Goal: Transaction & Acquisition: Book appointment/travel/reservation

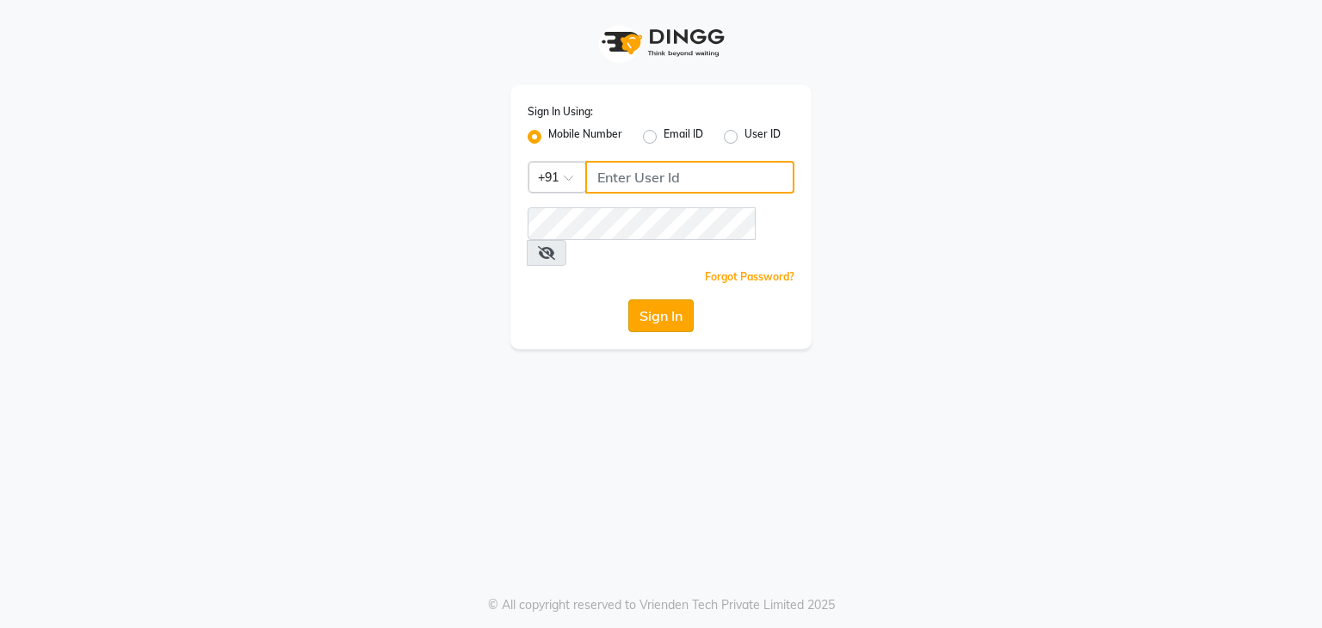
type input "9372233042"
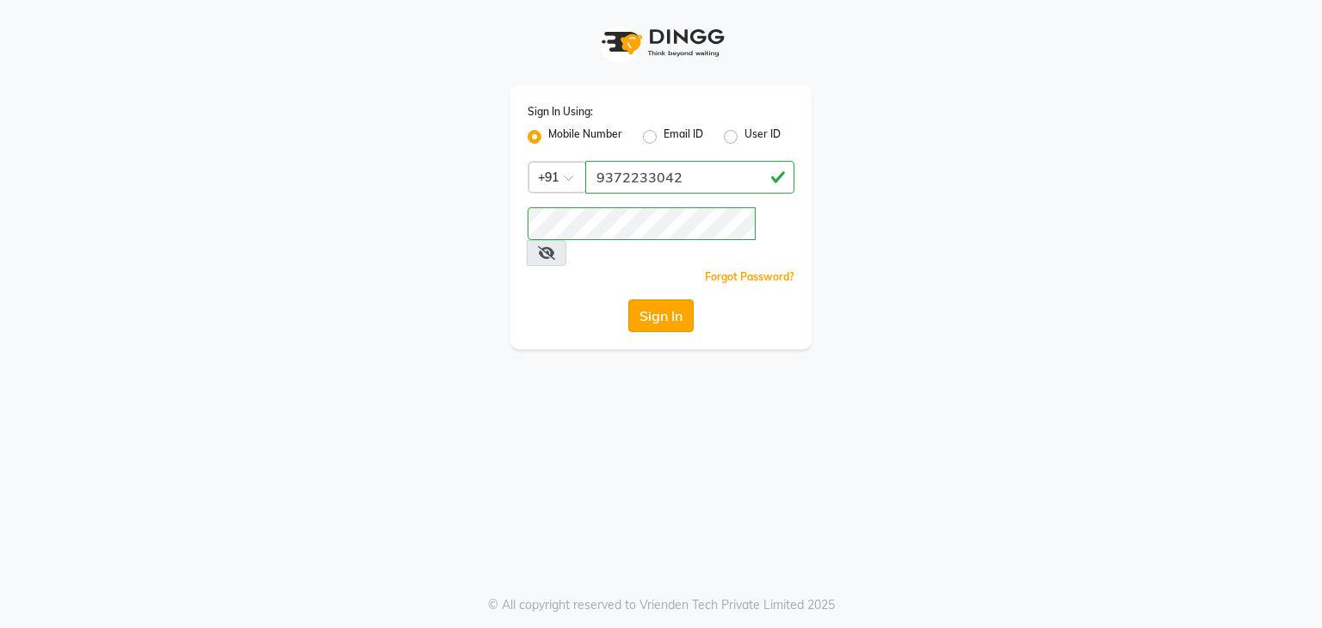
click at [682, 299] on button "Sign In" at bounding box center [660, 315] width 65 height 33
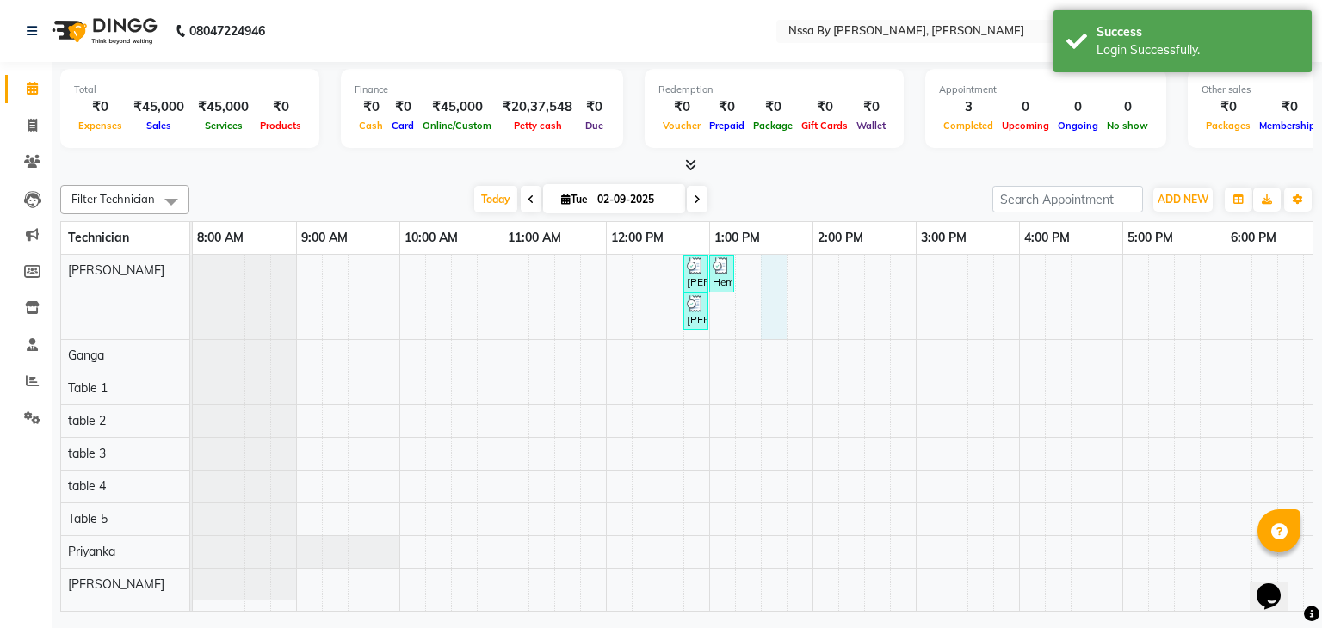
click at [778, 276] on div "Pratima Gupta, TK02, 12:45 PM-12:55 PM, Nail Technician Course Hemi Master, TK0…" at bounding box center [864, 433] width 1342 height 357
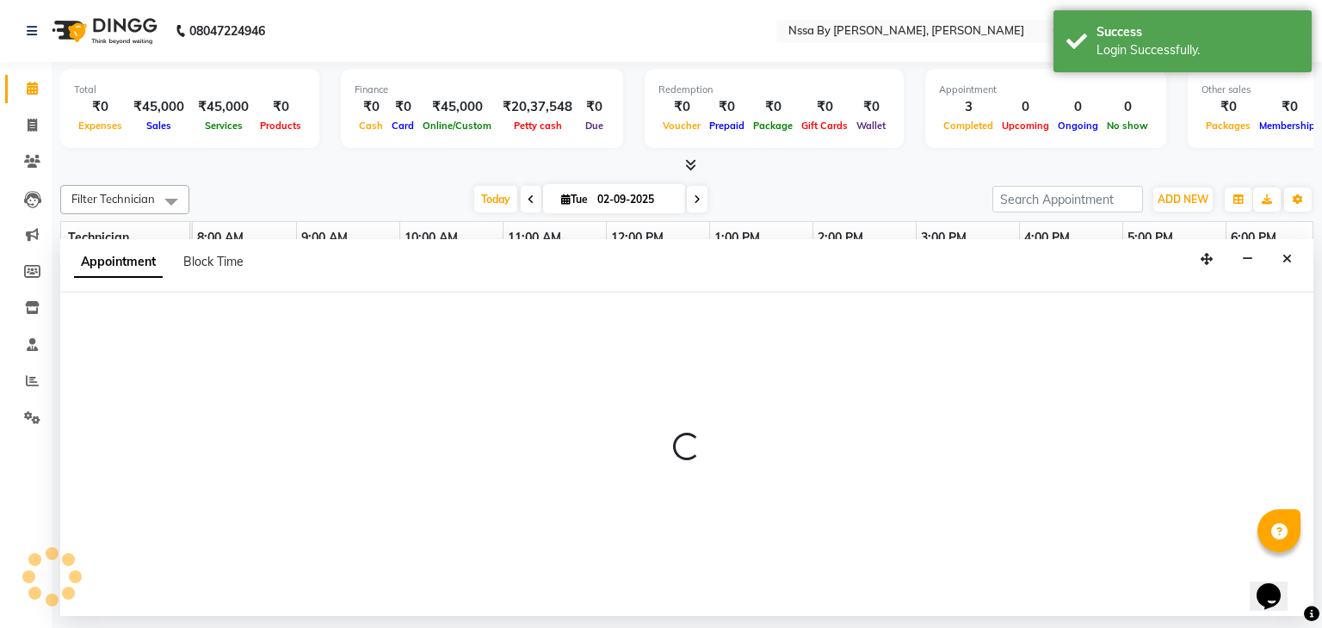
select select "12664"
select select "tentative"
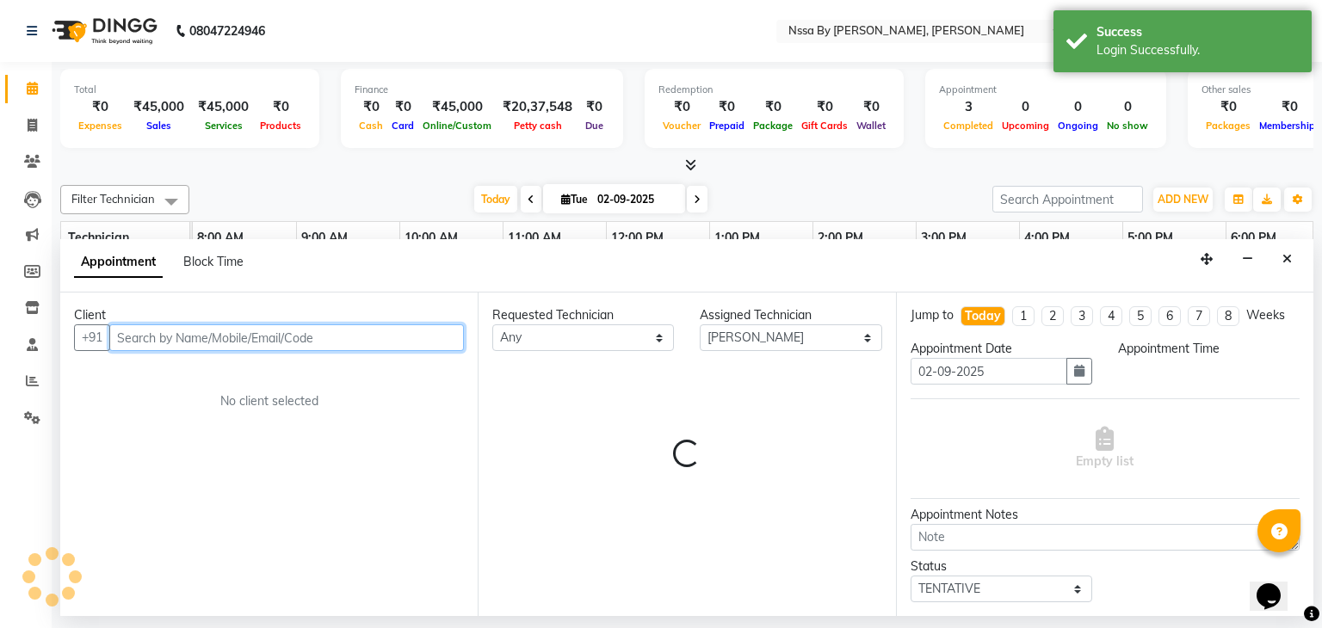
select select "810"
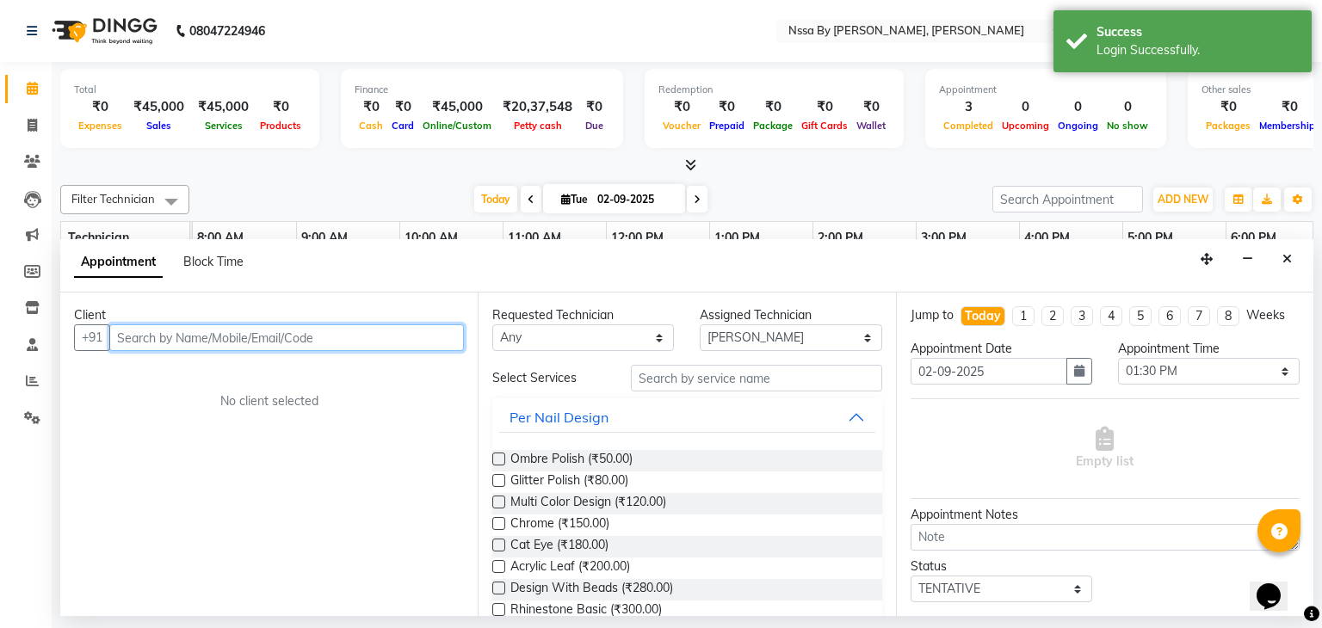
click at [382, 330] on input "text" at bounding box center [286, 337] width 355 height 27
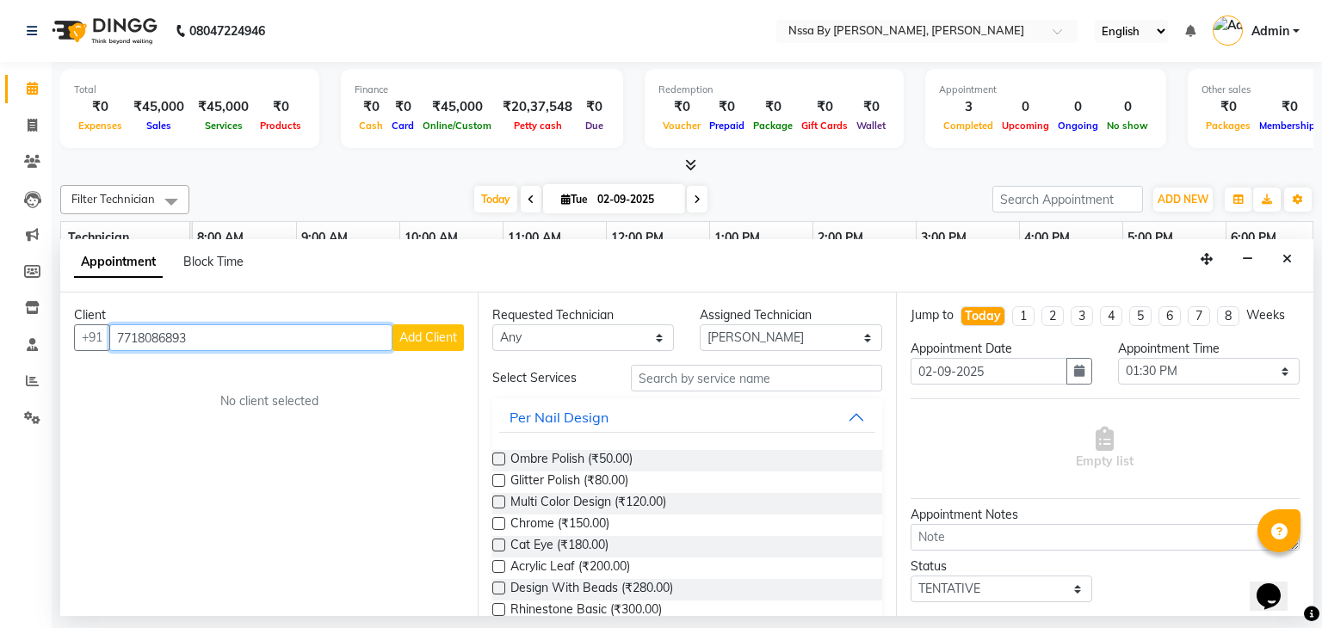
type input "7718086893"
click at [422, 348] on button "Add Client" at bounding box center [427, 337] width 71 height 27
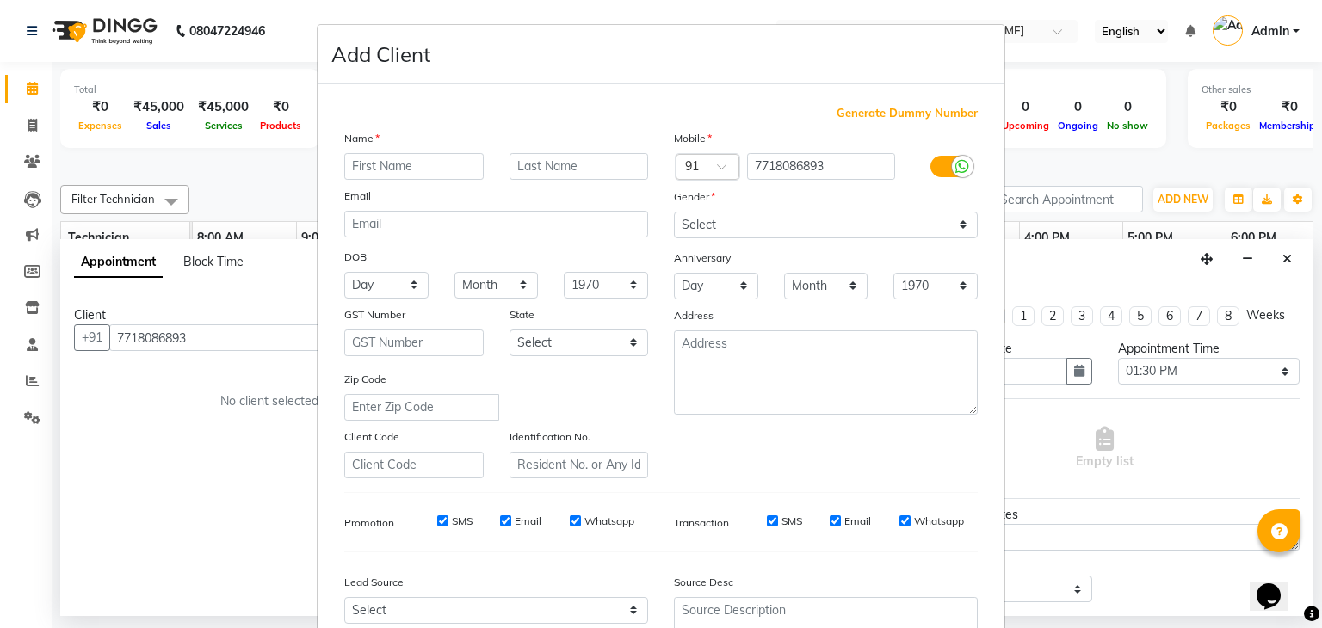
click at [413, 170] on input "text" at bounding box center [413, 166] width 139 height 27
type input "Ashwini"
click at [526, 170] on input "text" at bounding box center [578, 166] width 139 height 27
type input "Dholgaz"
click at [712, 223] on select "Select [DEMOGRAPHIC_DATA] [DEMOGRAPHIC_DATA] Other Prefer Not To Say" at bounding box center [826, 225] width 304 height 27
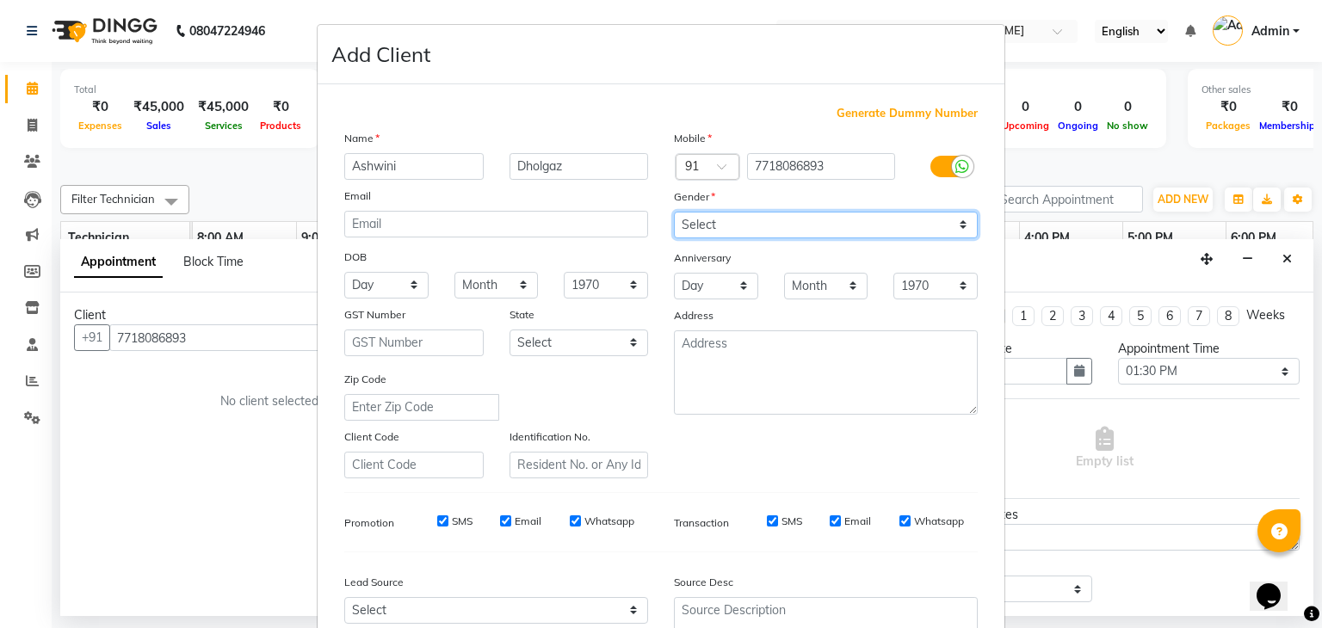
select select "[DEMOGRAPHIC_DATA]"
click at [674, 213] on select "Select [DEMOGRAPHIC_DATA] [DEMOGRAPHIC_DATA] Other Prefer Not To Say" at bounding box center [826, 225] width 304 height 27
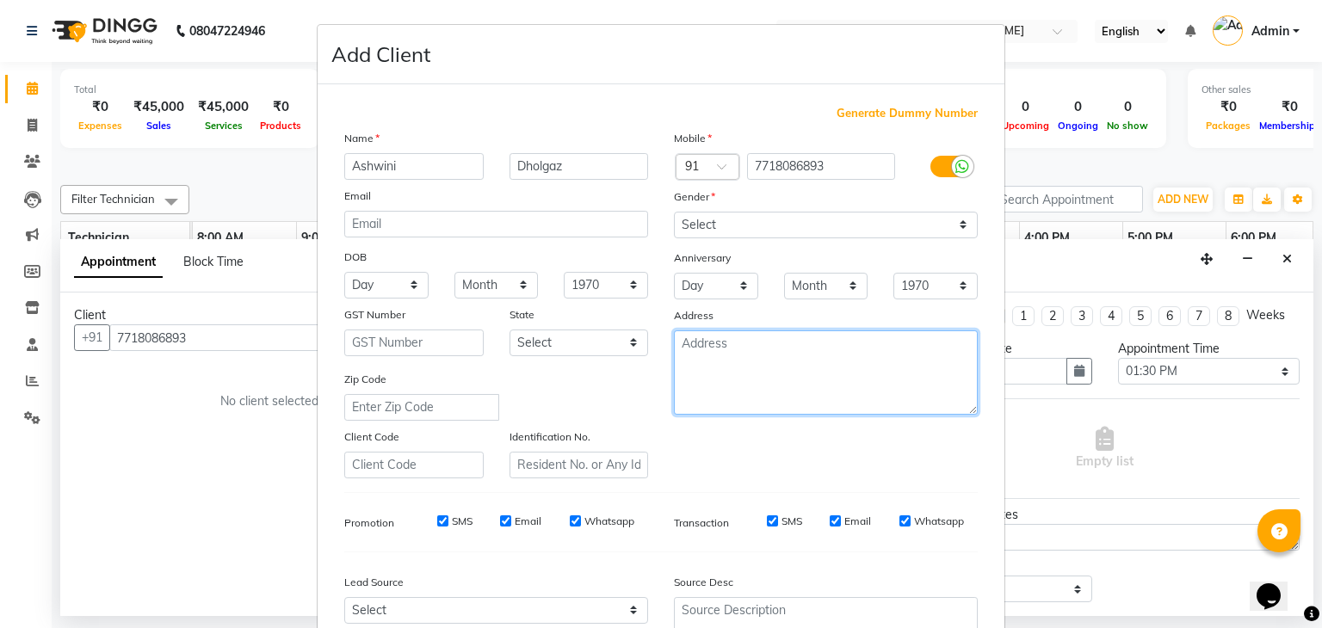
click at [714, 359] on textarea at bounding box center [826, 372] width 304 height 84
type textarea "[GEOGRAPHIC_DATA]"
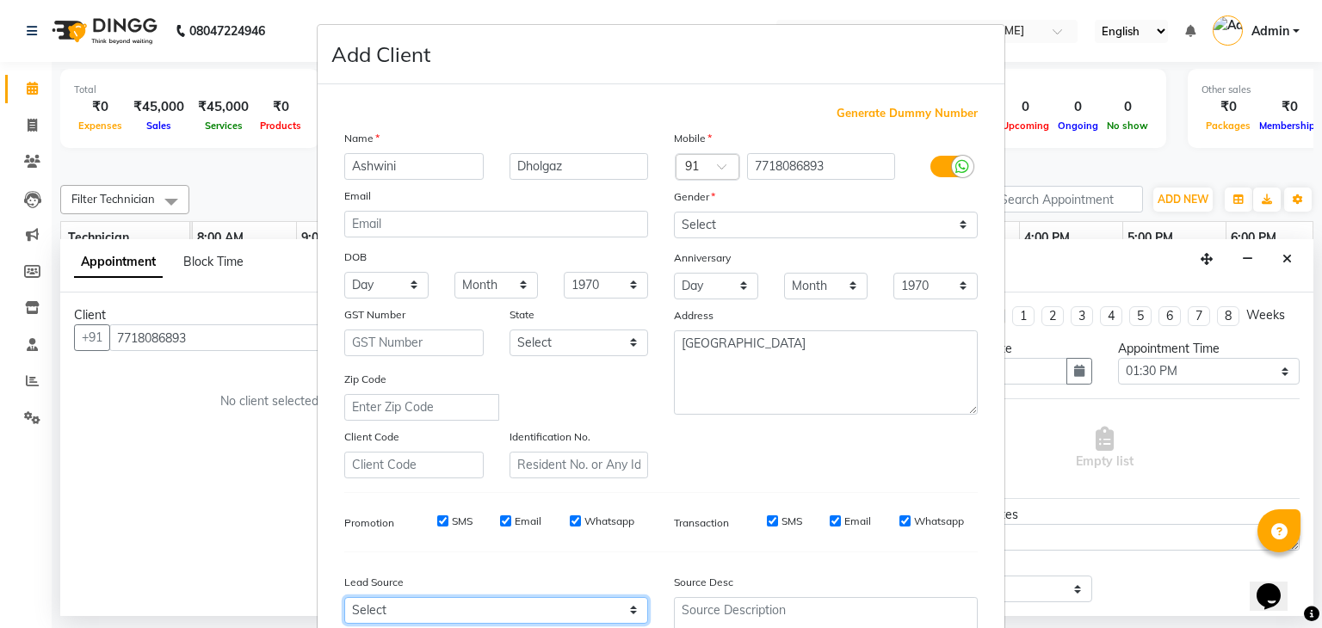
scroll to position [3, 0]
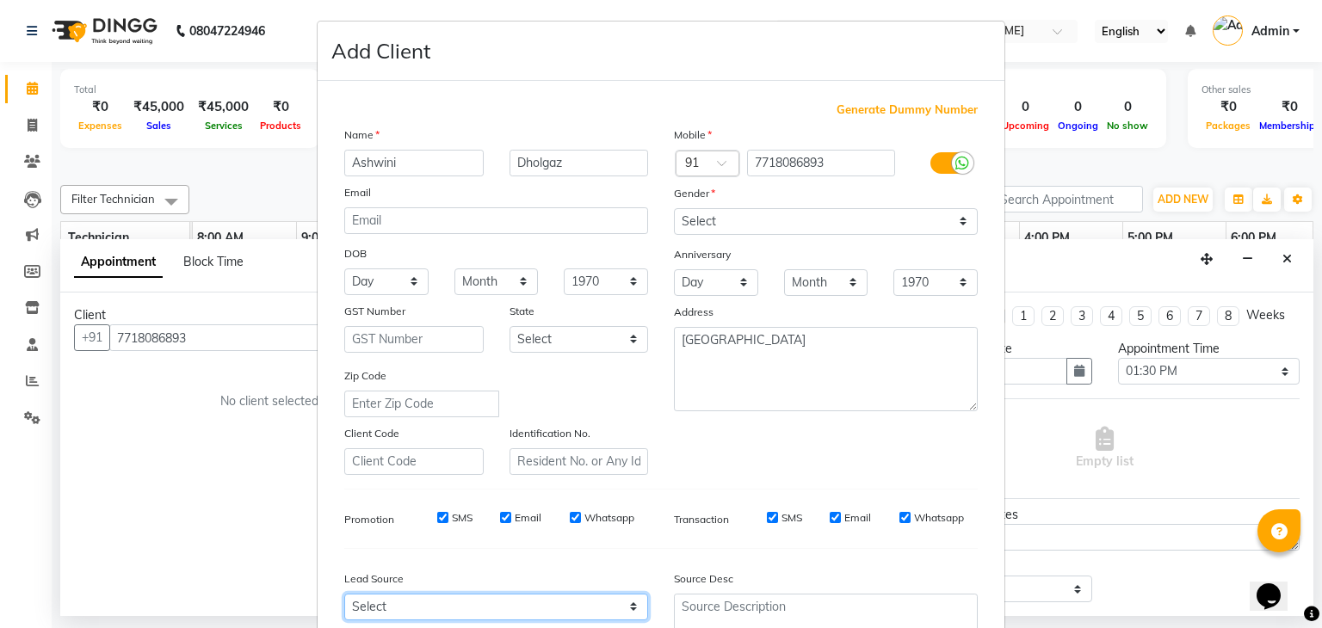
click at [546, 610] on select "Select Walk-in Referral Internet Friend Word of Mouth Advertisement Facebook Ju…" at bounding box center [496, 607] width 304 height 27
select select "40082"
click at [344, 601] on select "Select Walk-in Referral Internet Friend Word of Mouth Advertisement Facebook Ju…" at bounding box center [496, 607] width 304 height 27
click at [833, 581] on div "Source Desc" at bounding box center [826, 582] width 330 height 24
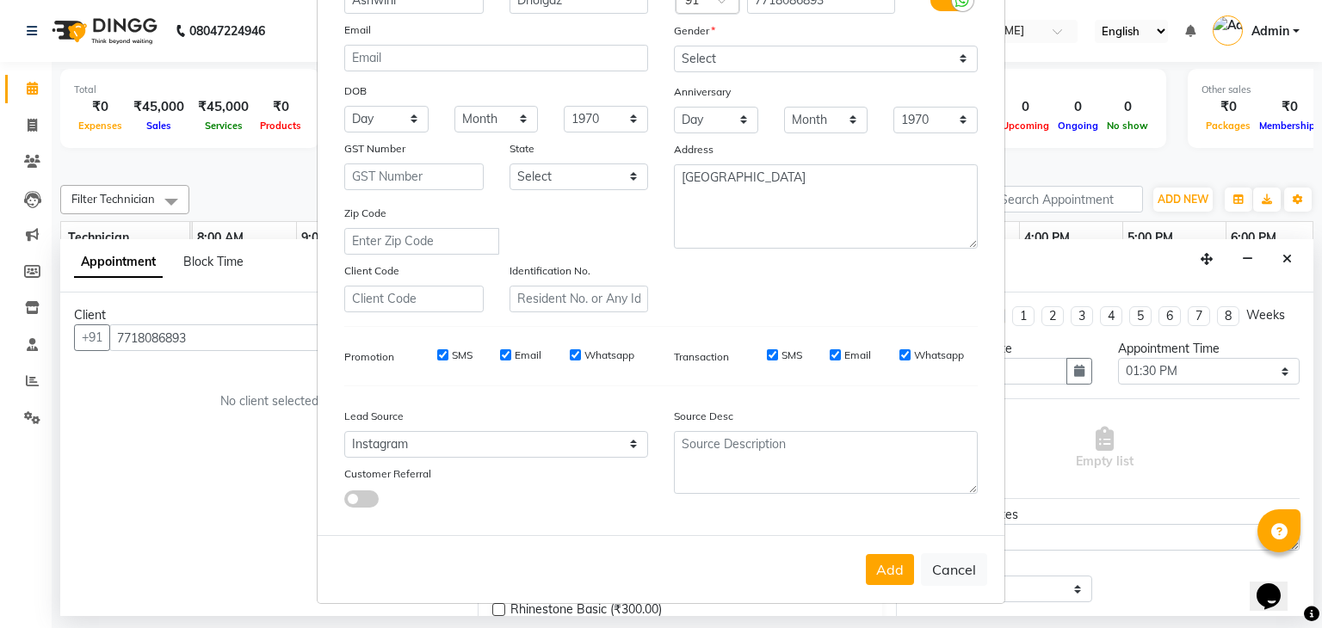
scroll to position [175, 0]
click at [883, 566] on button "Add" at bounding box center [890, 569] width 48 height 31
select select
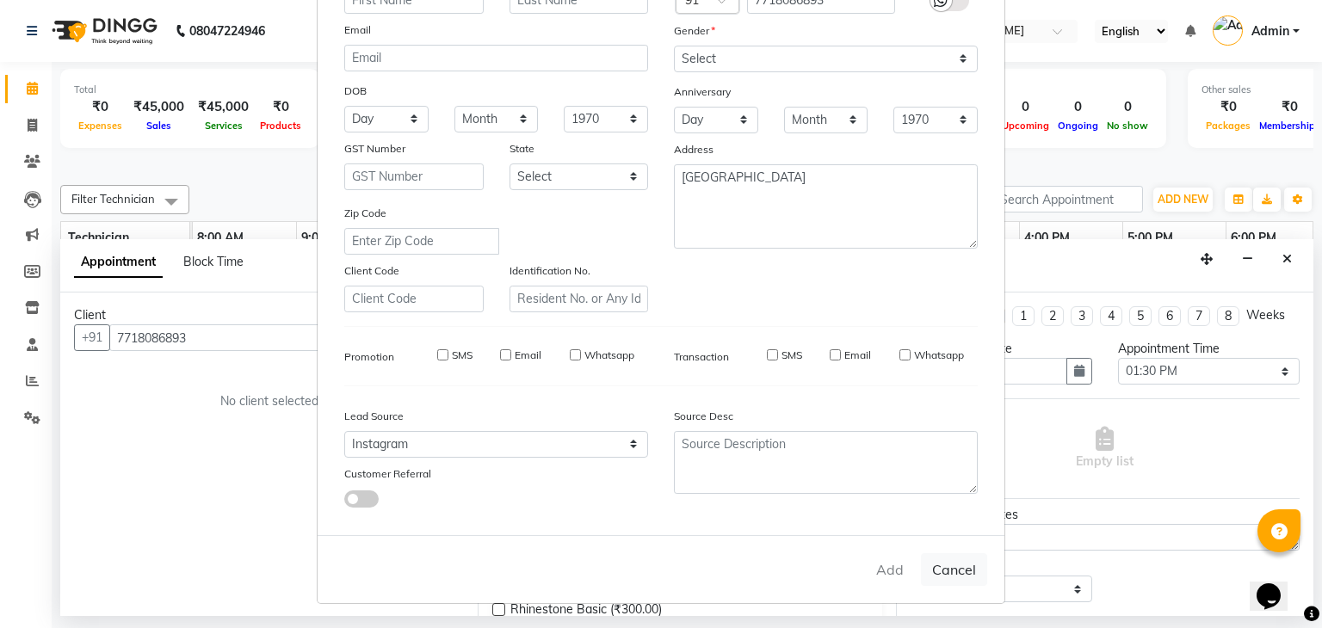
select select
checkbox input "false"
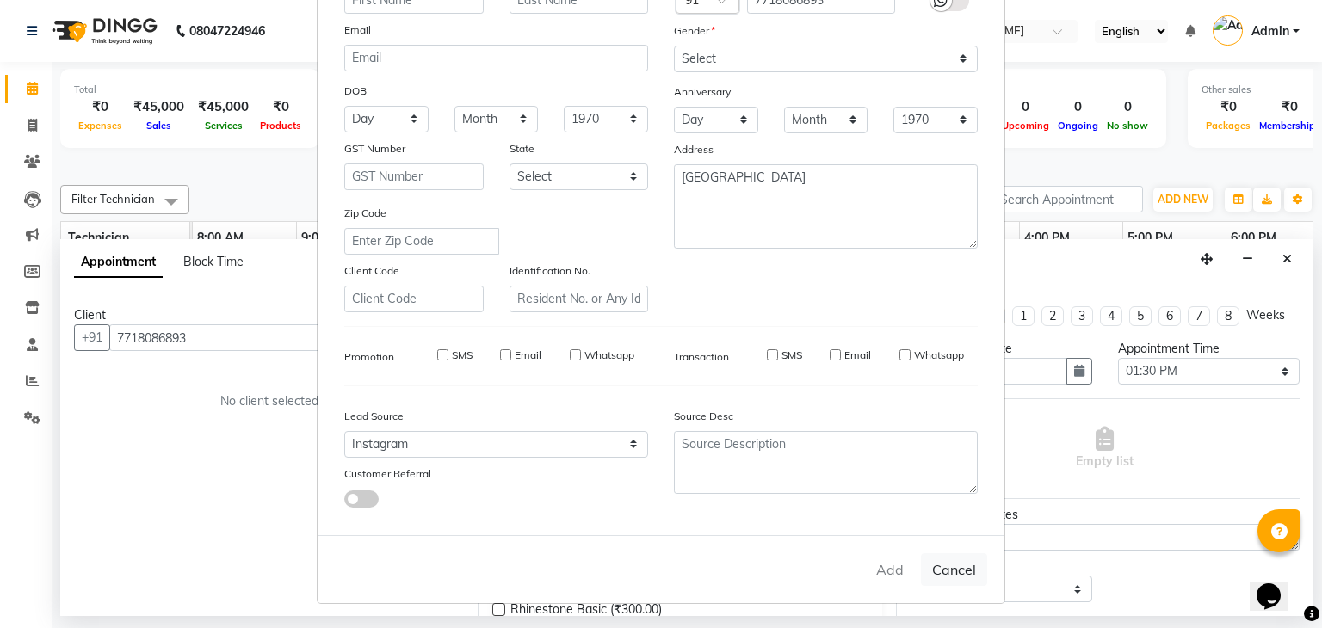
checkbox input "false"
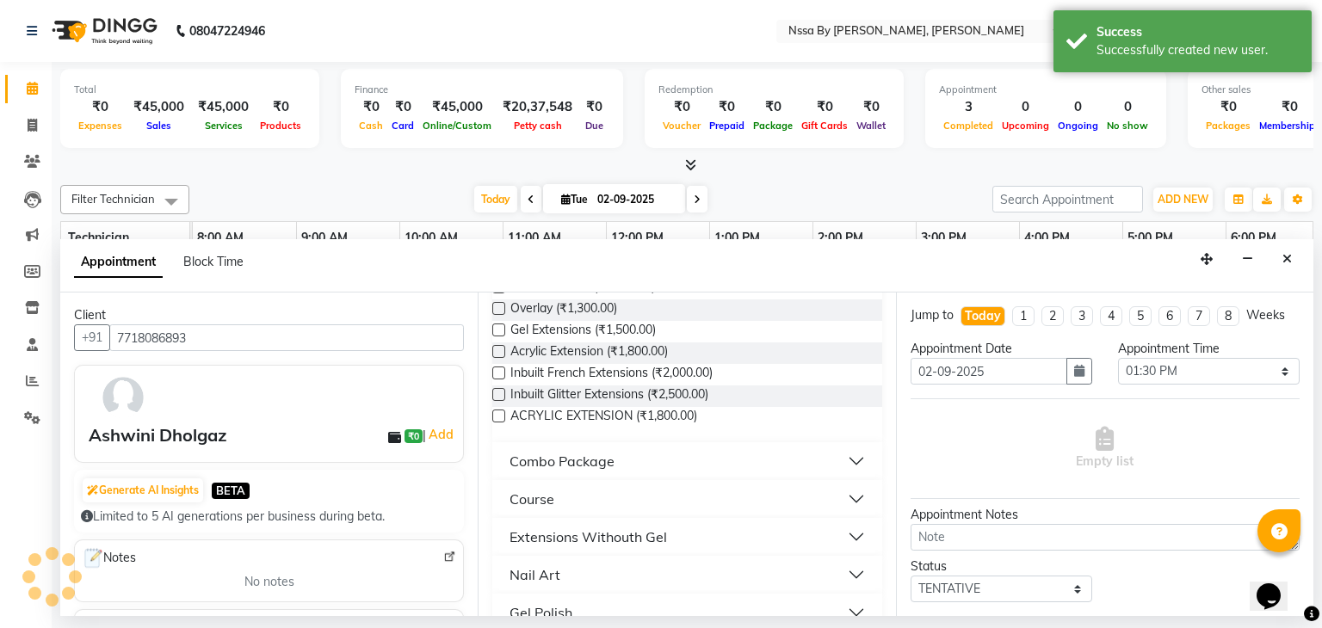
scroll to position [532, 0]
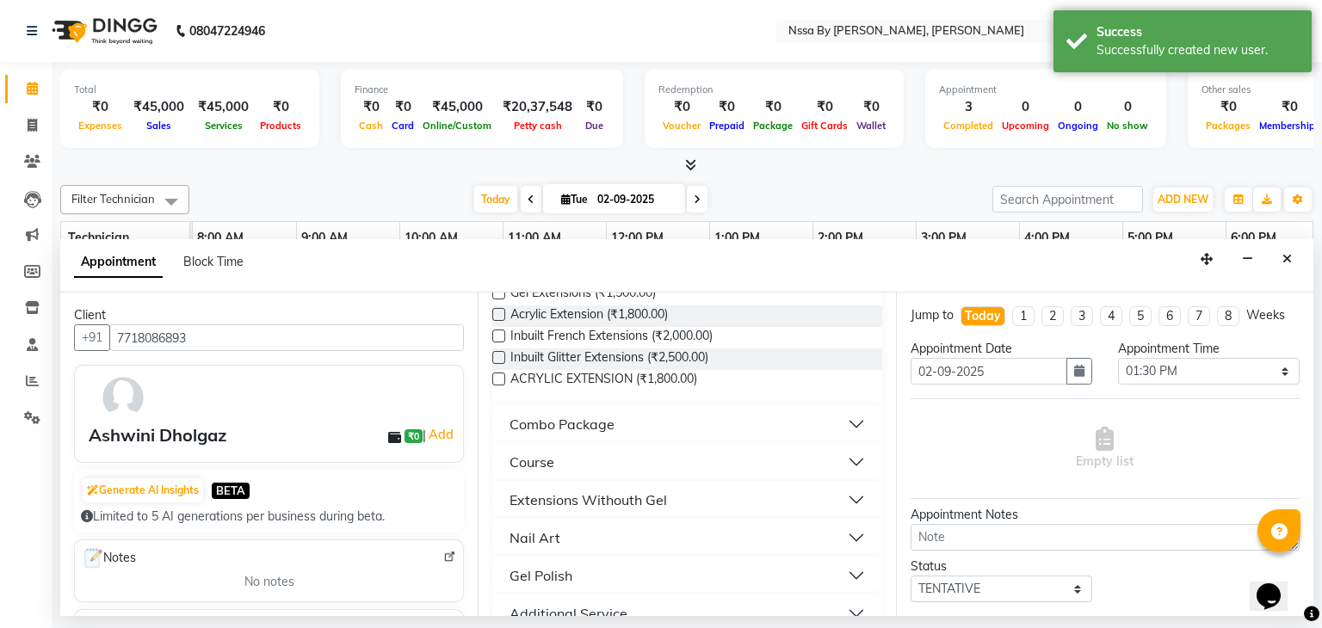
click at [846, 453] on button "Course" at bounding box center [686, 462] width 375 height 31
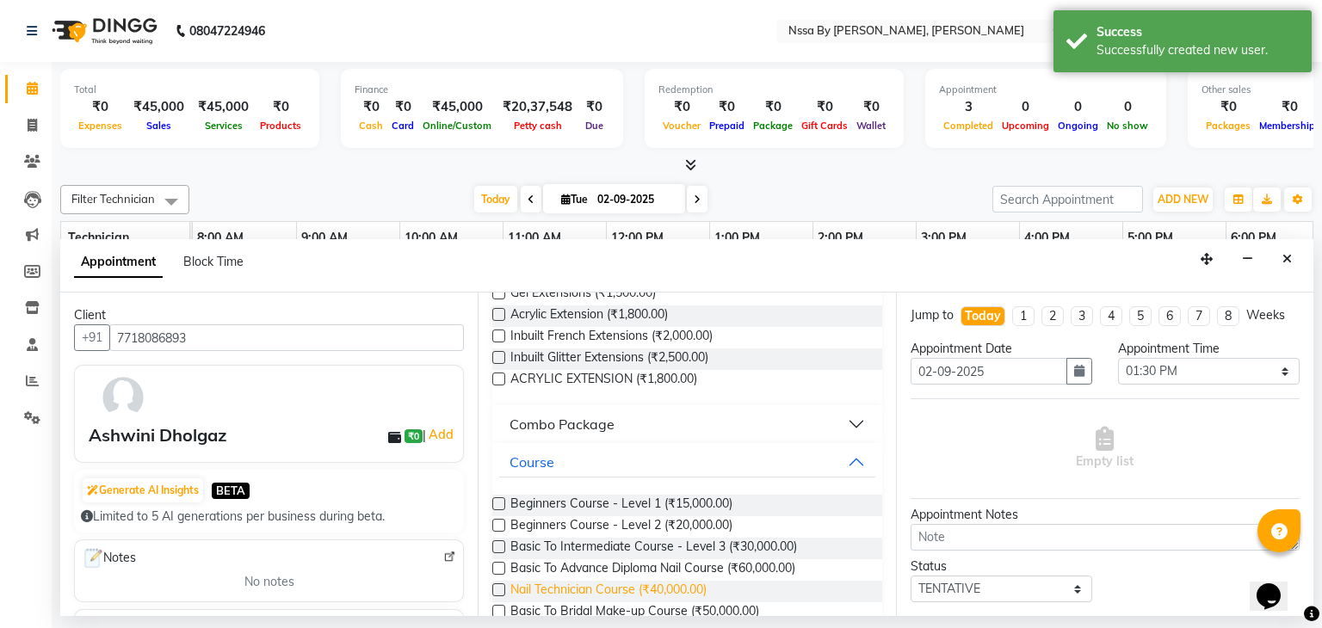
click at [694, 583] on span "Nail Technician Course (₹40,000.00)" at bounding box center [608, 592] width 196 height 22
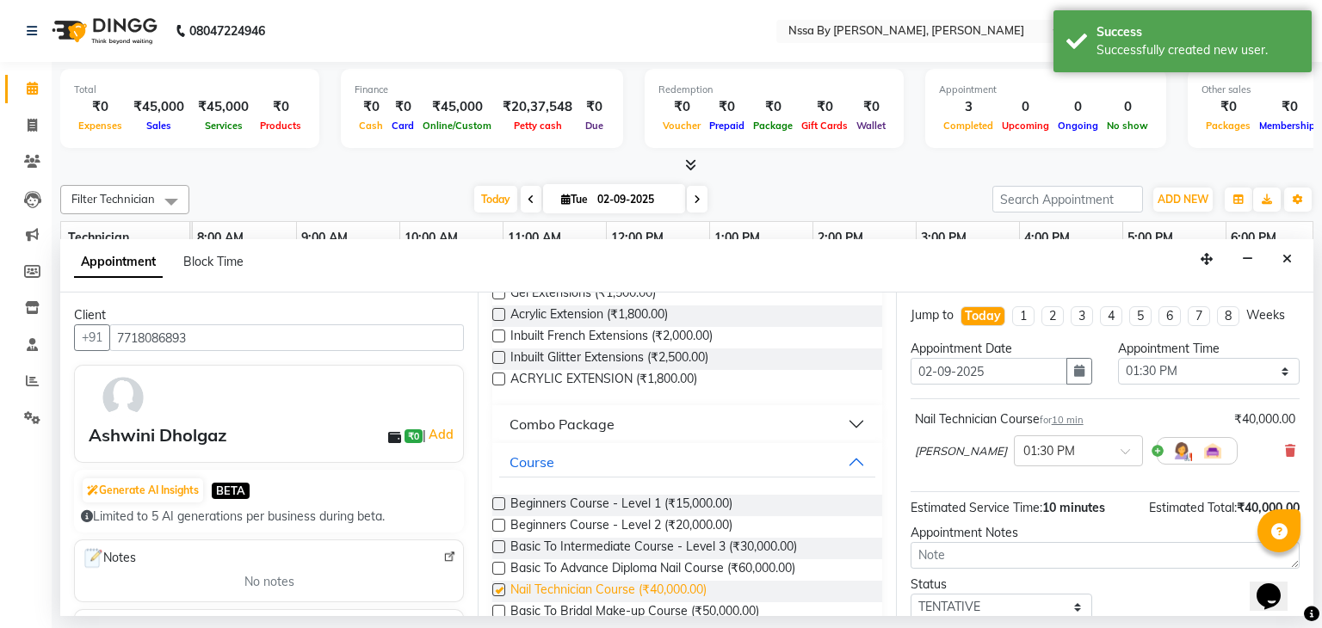
checkbox input "false"
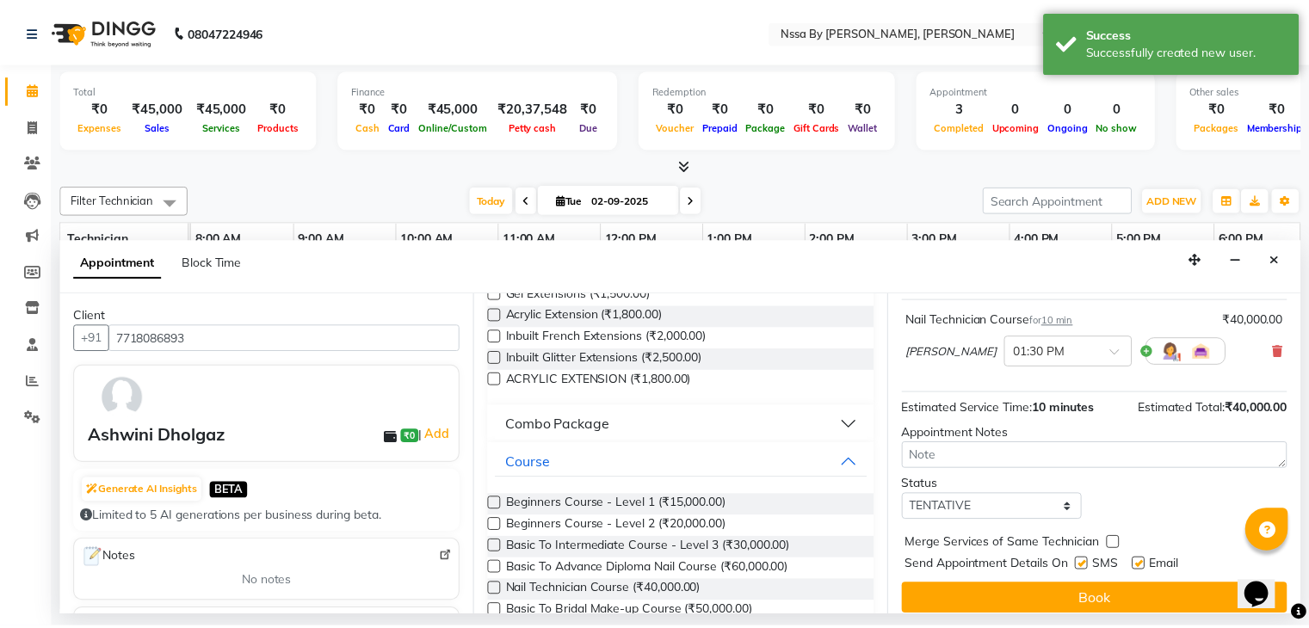
scroll to position [112, 0]
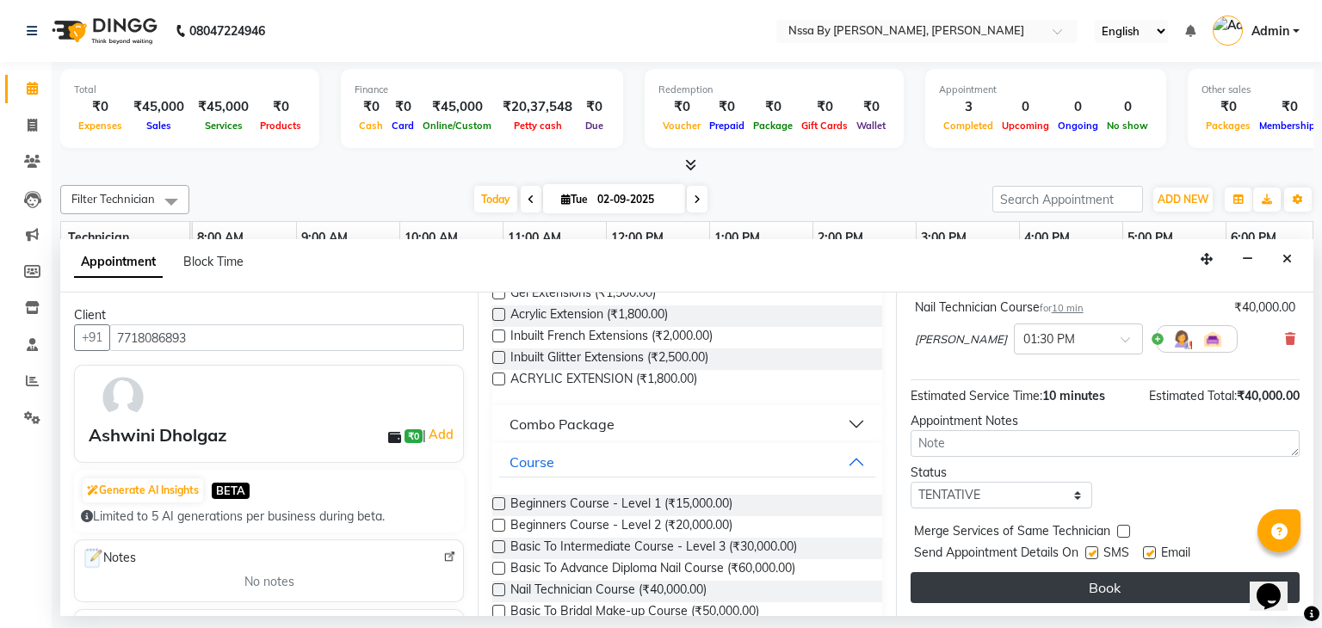
click at [1095, 582] on button "Book" at bounding box center [1104, 587] width 389 height 31
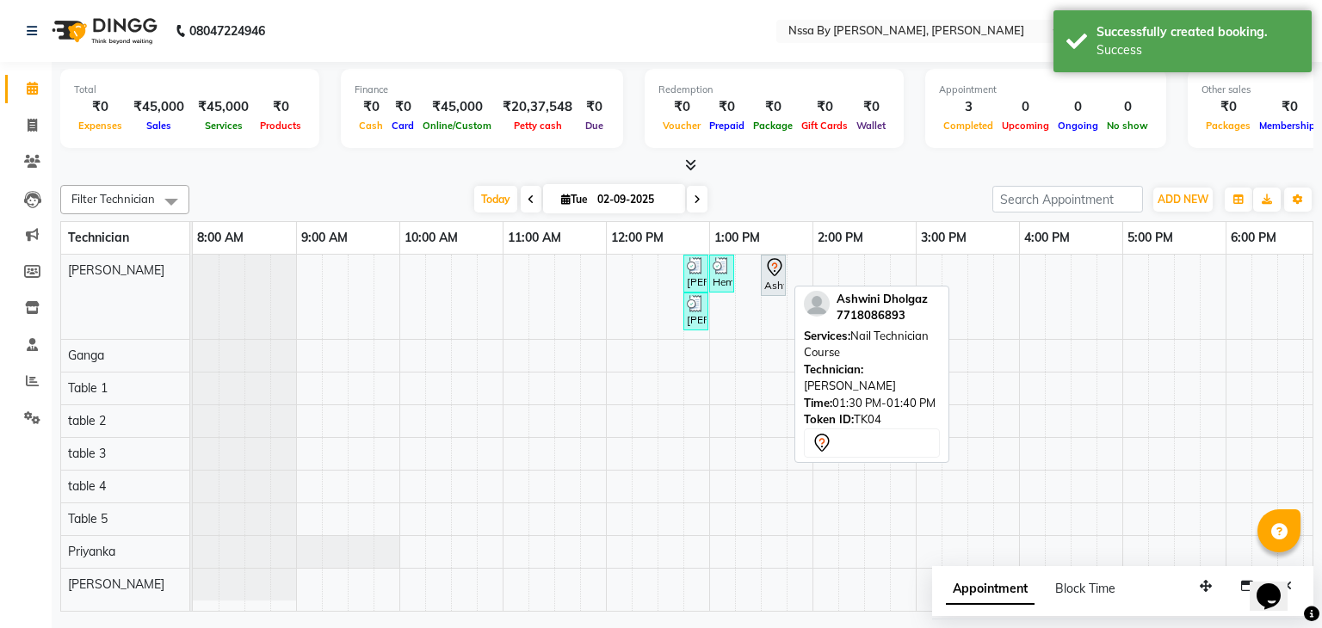
click at [768, 283] on div "Ashwini Dholgaz, TK04, 01:30 PM-01:40 PM, Nail Technician Course" at bounding box center [773, 275] width 22 height 36
select select "7"
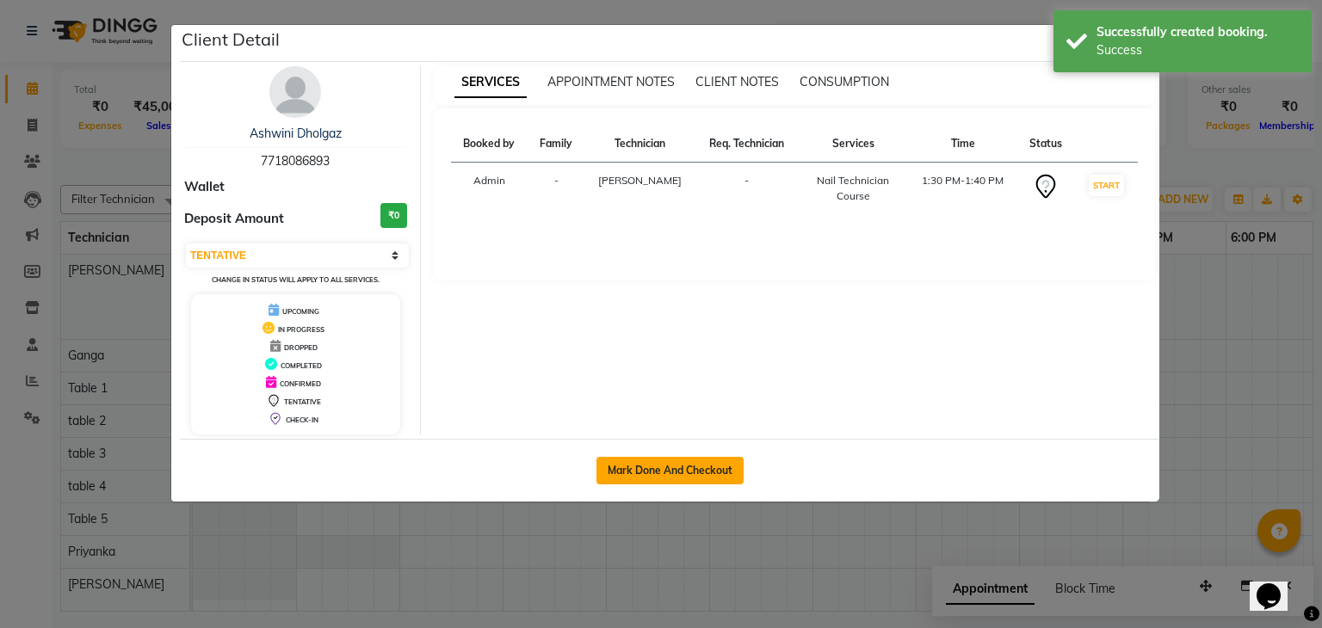
click at [662, 467] on button "Mark Done And Checkout" at bounding box center [669, 471] width 147 height 28
select select "775"
select select "service"
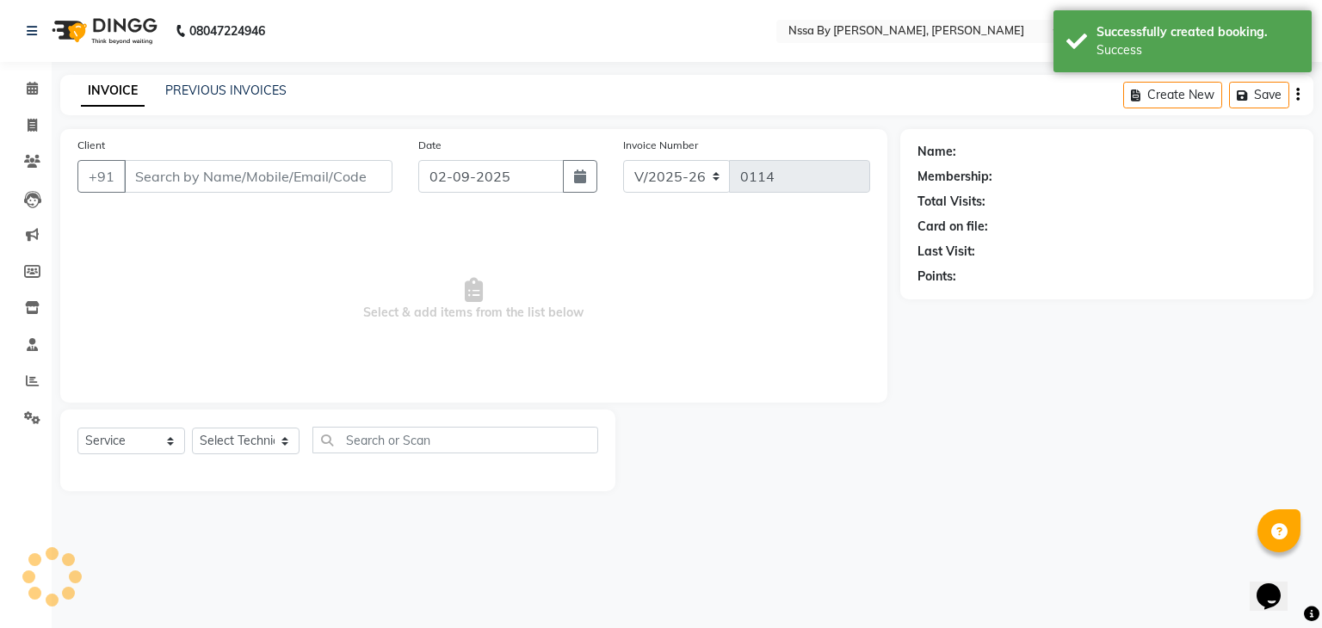
type input "7718086893"
select select "12664"
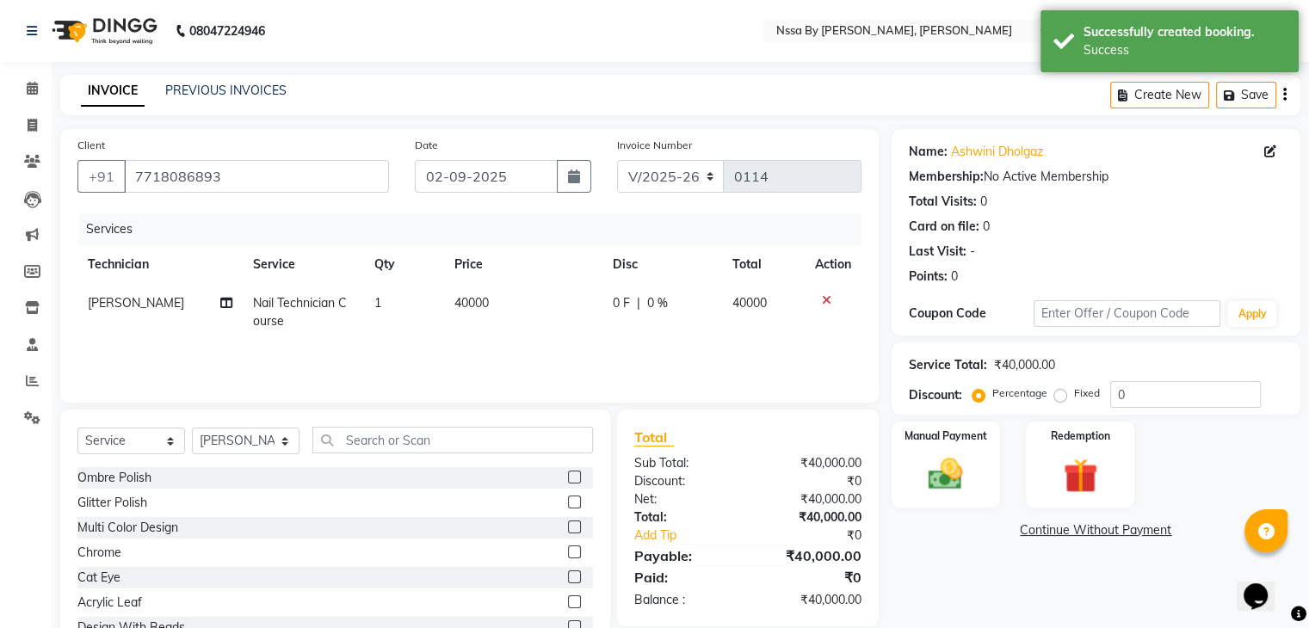
click at [508, 301] on td "40000" at bounding box center [522, 312] width 157 height 57
select select "12664"
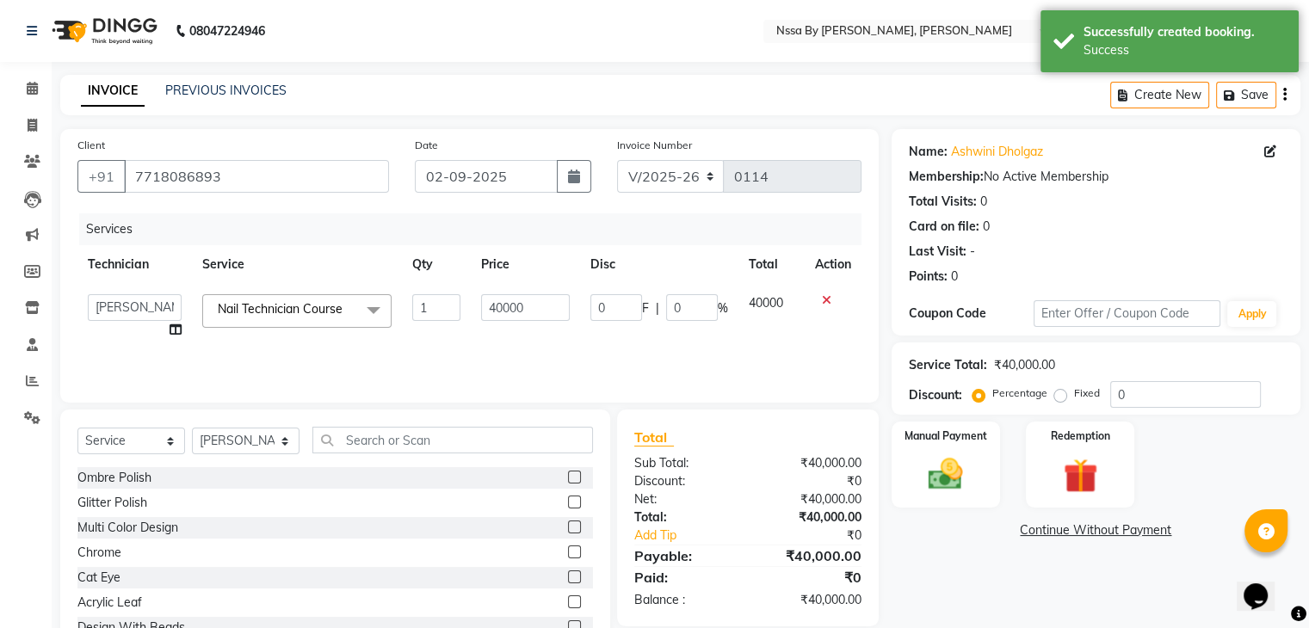
click at [508, 301] on input "40000" at bounding box center [525, 307] width 88 height 27
type input "30000"
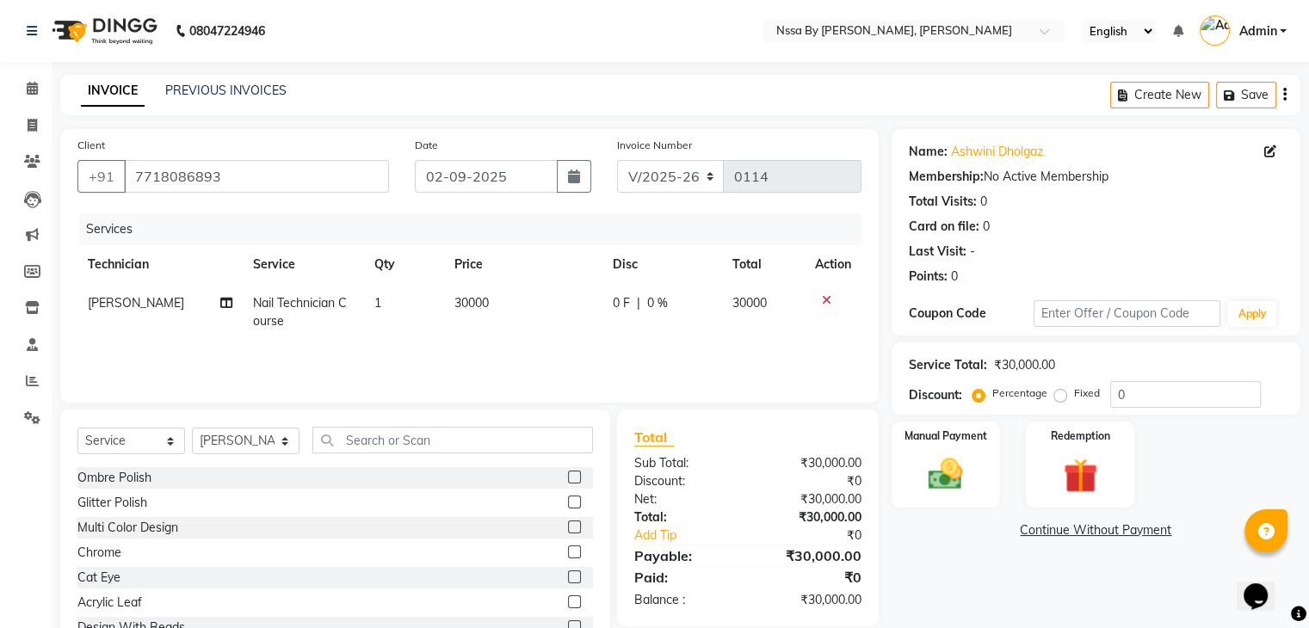
click at [616, 298] on span "0 F" at bounding box center [621, 303] width 17 height 18
select select "12664"
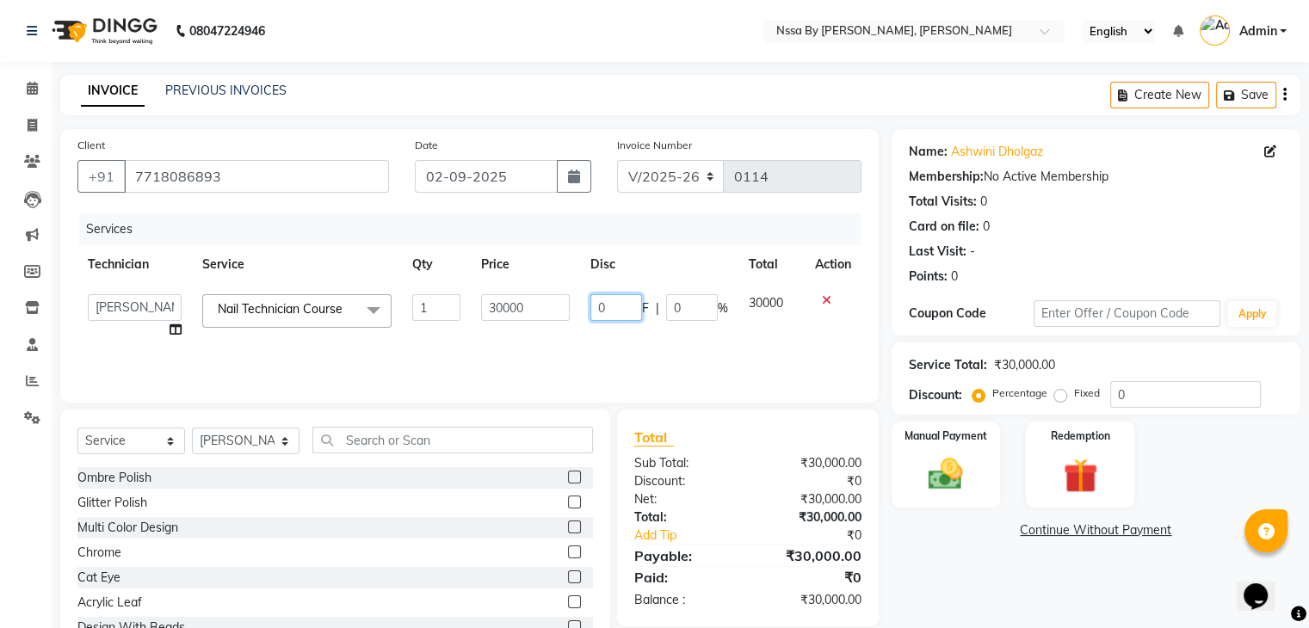
click at [620, 304] on input "0" at bounding box center [616, 307] width 52 height 27
type input "15000"
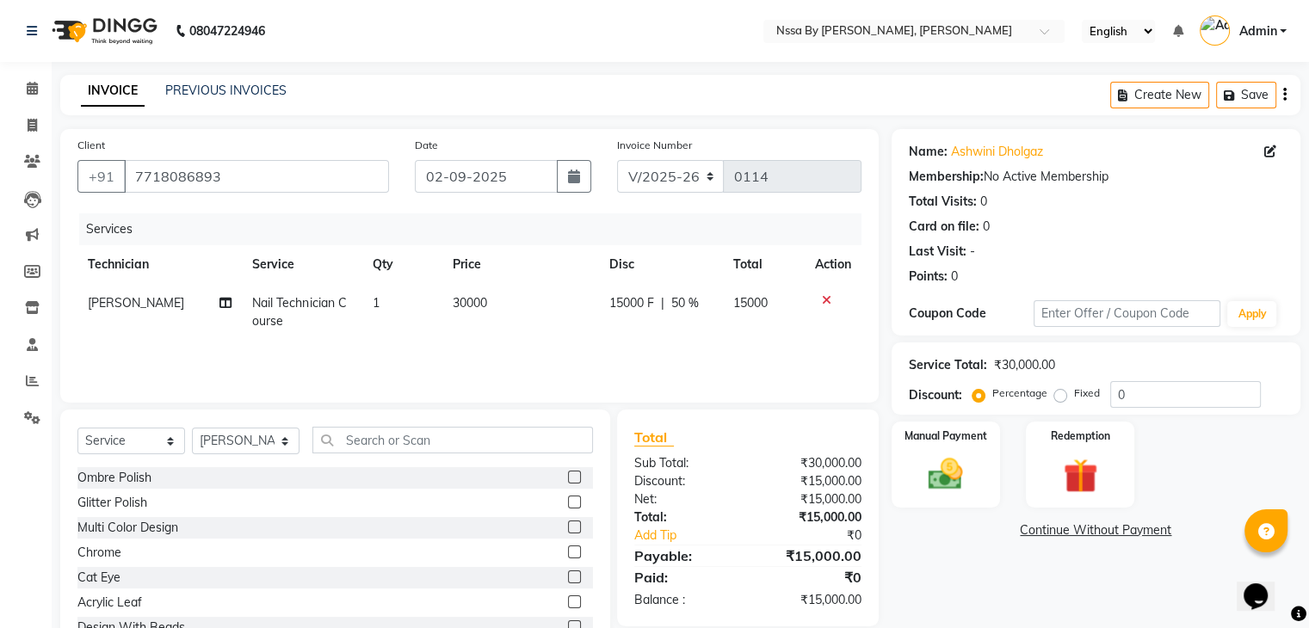
click at [706, 338] on td "15000 F | 50 %" at bounding box center [660, 312] width 123 height 57
select select "12664"
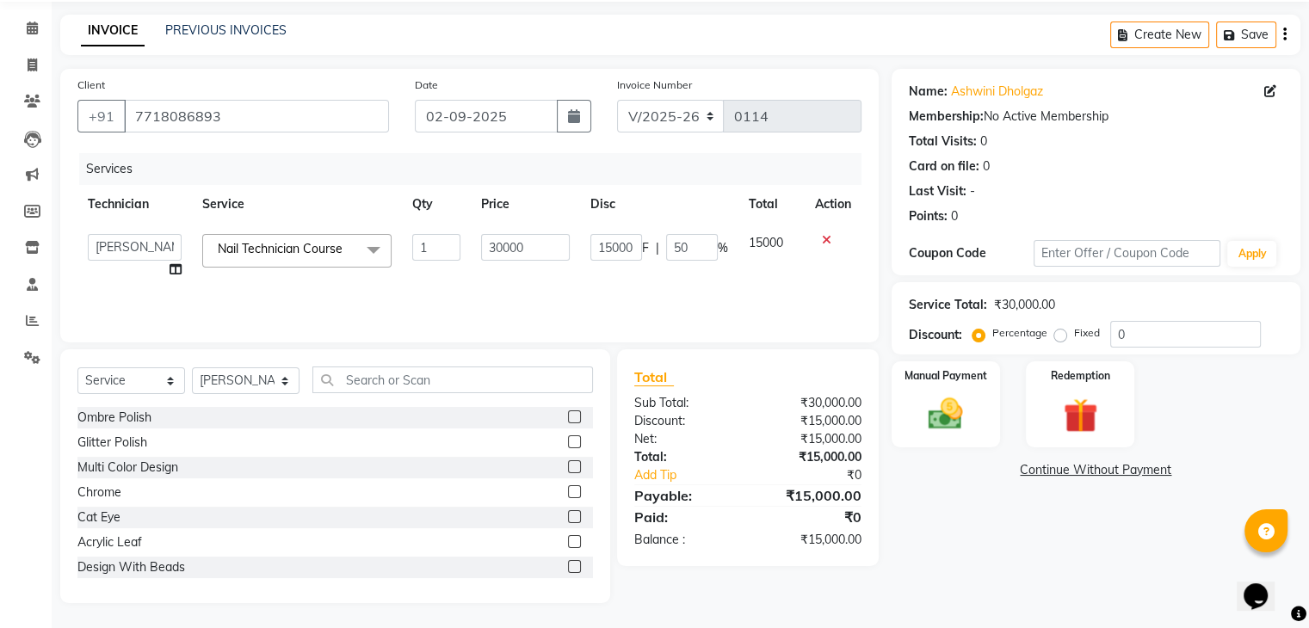
scroll to position [62, 0]
click at [962, 417] on img at bounding box center [945, 413] width 58 height 41
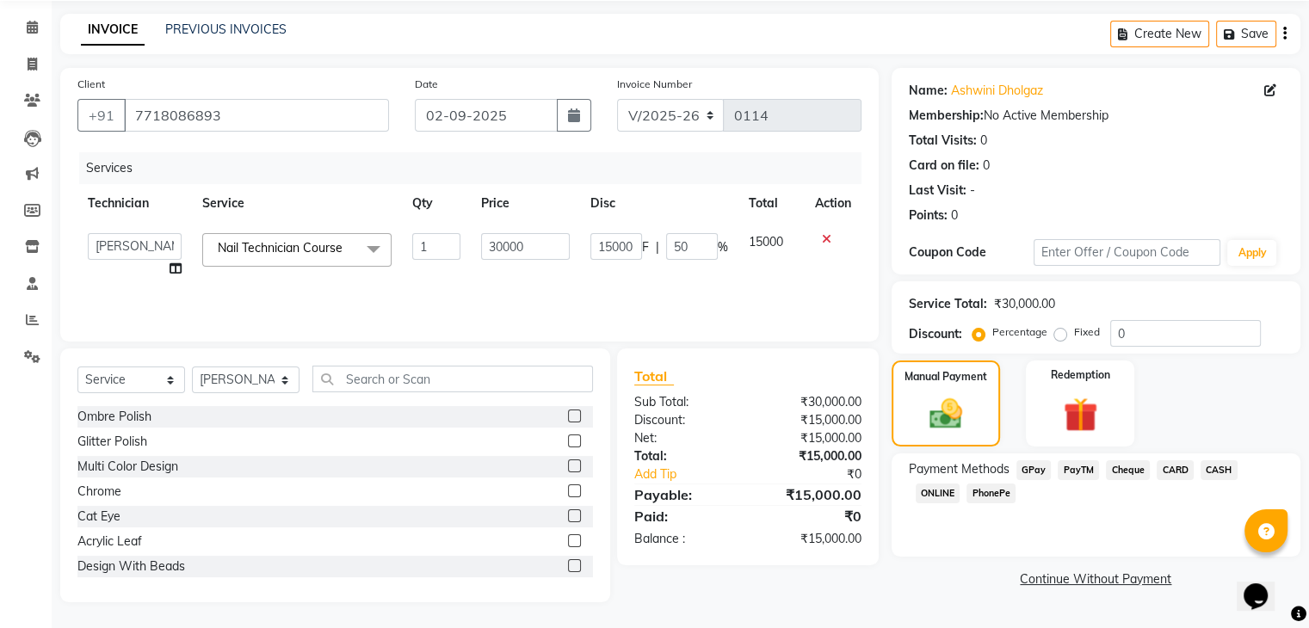
click at [1035, 469] on span "GPay" at bounding box center [1033, 470] width 35 height 20
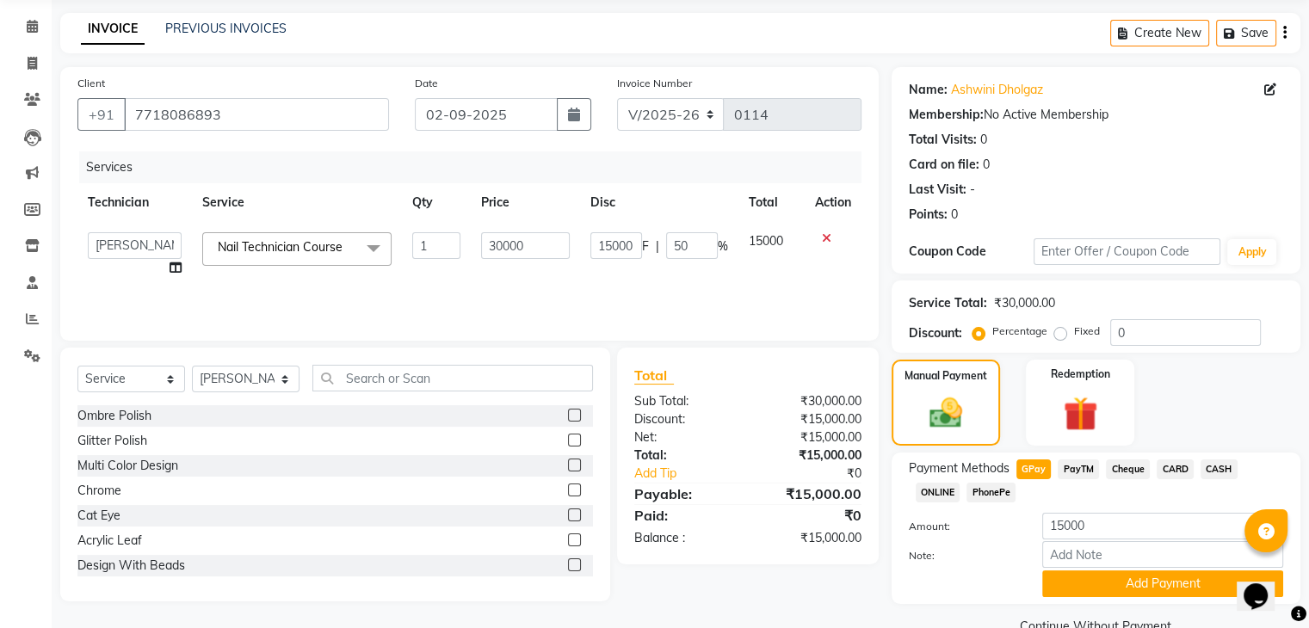
click at [1026, 577] on div at bounding box center [962, 584] width 133 height 27
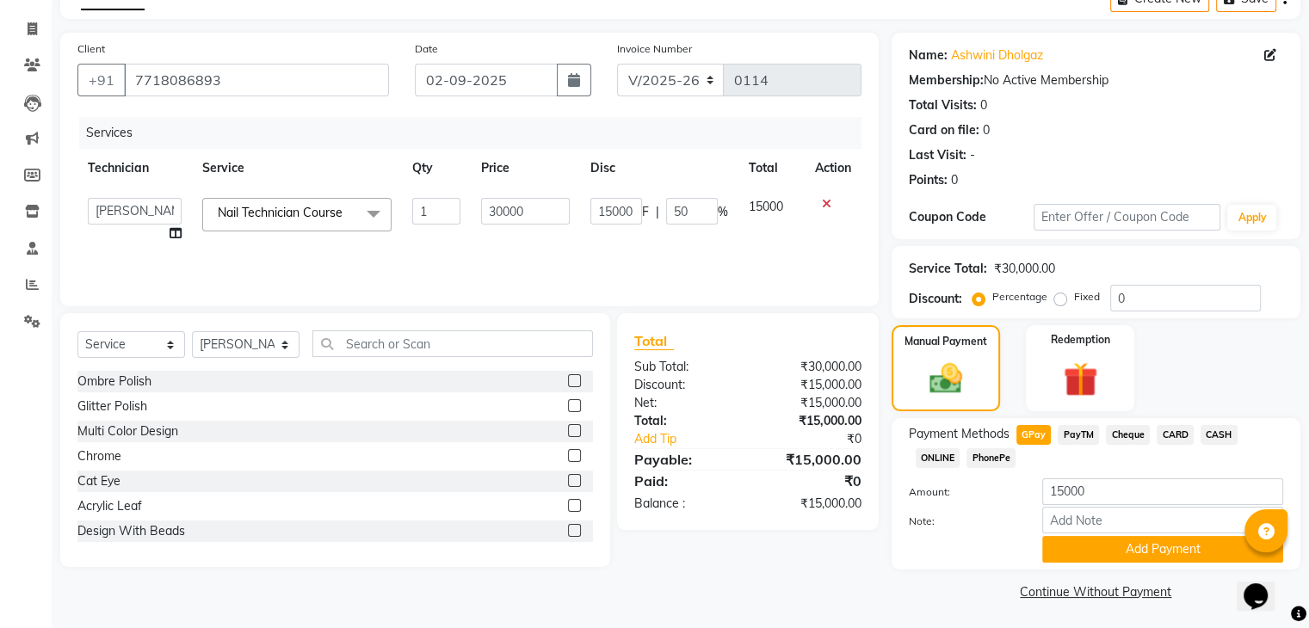
scroll to position [101, 0]
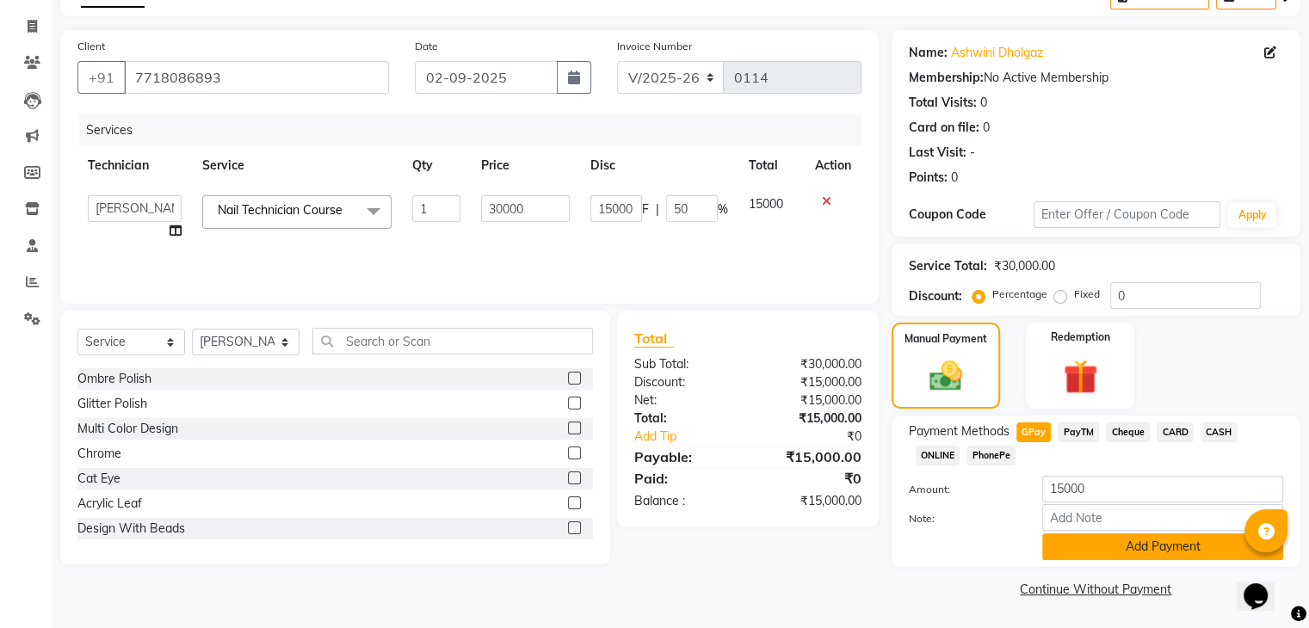
click at [1142, 545] on button "Add Payment" at bounding box center [1162, 547] width 241 height 27
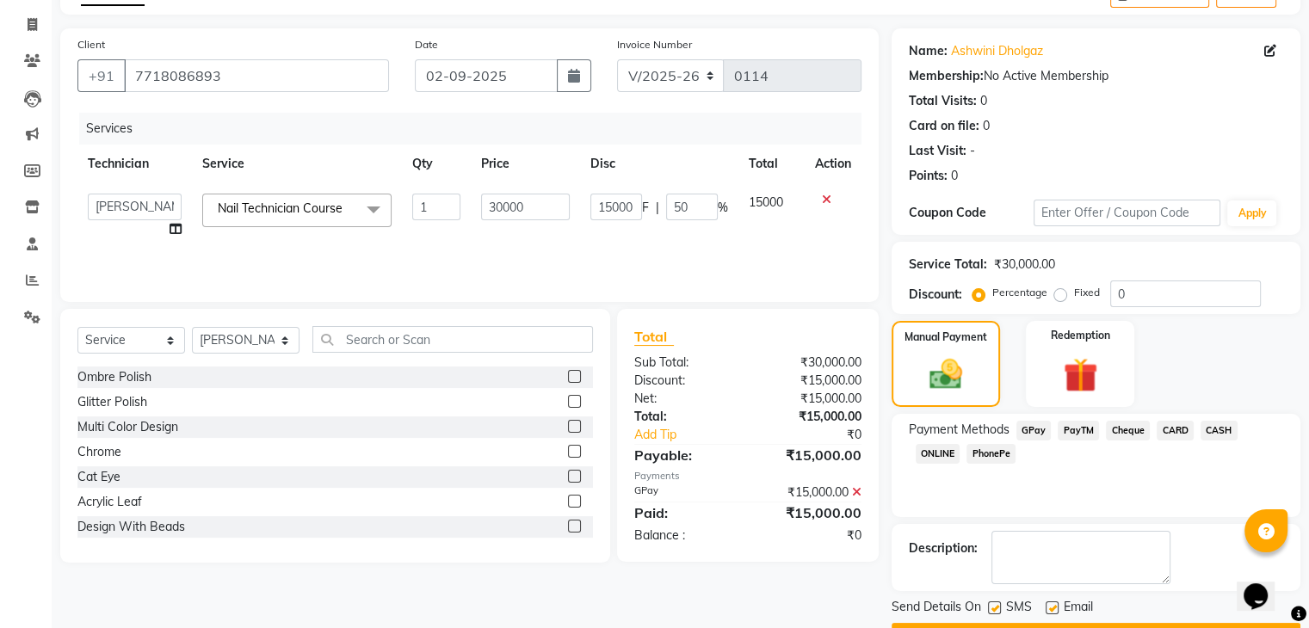
click at [1011, 492] on div "Payment Methods GPay PayTM Cheque CARD CASH ONLINE PhonePe" at bounding box center [1095, 465] width 409 height 103
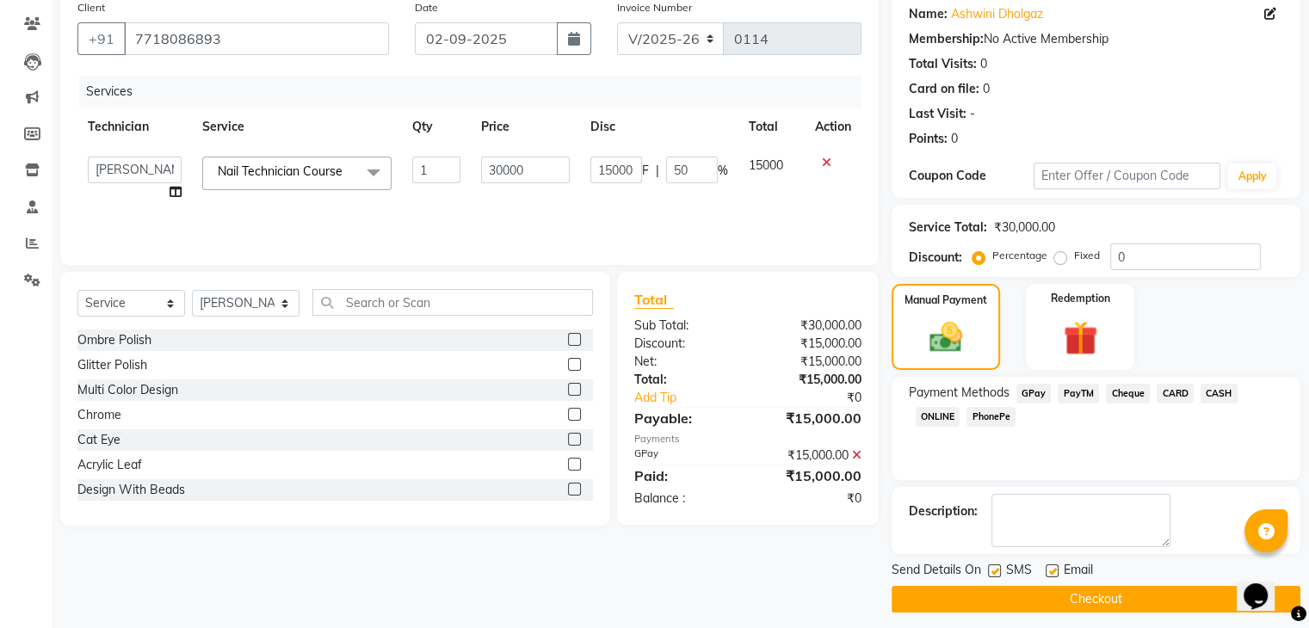
scroll to position [147, 0]
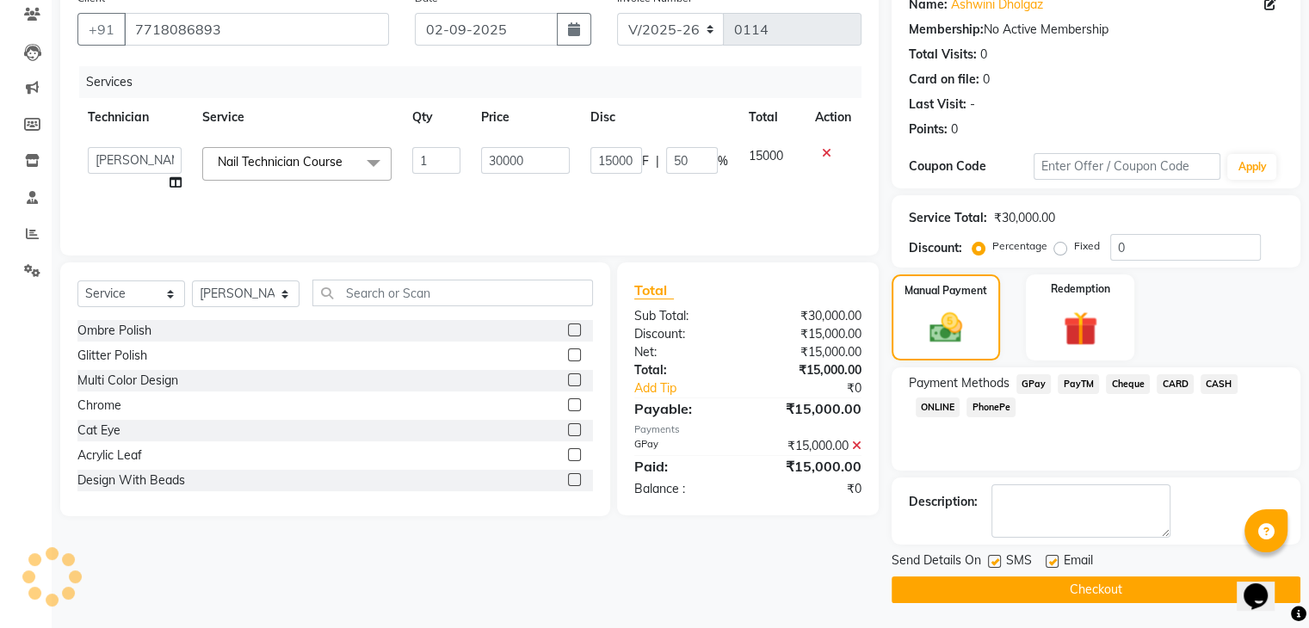
click at [1042, 586] on button "Checkout" at bounding box center [1095, 590] width 409 height 27
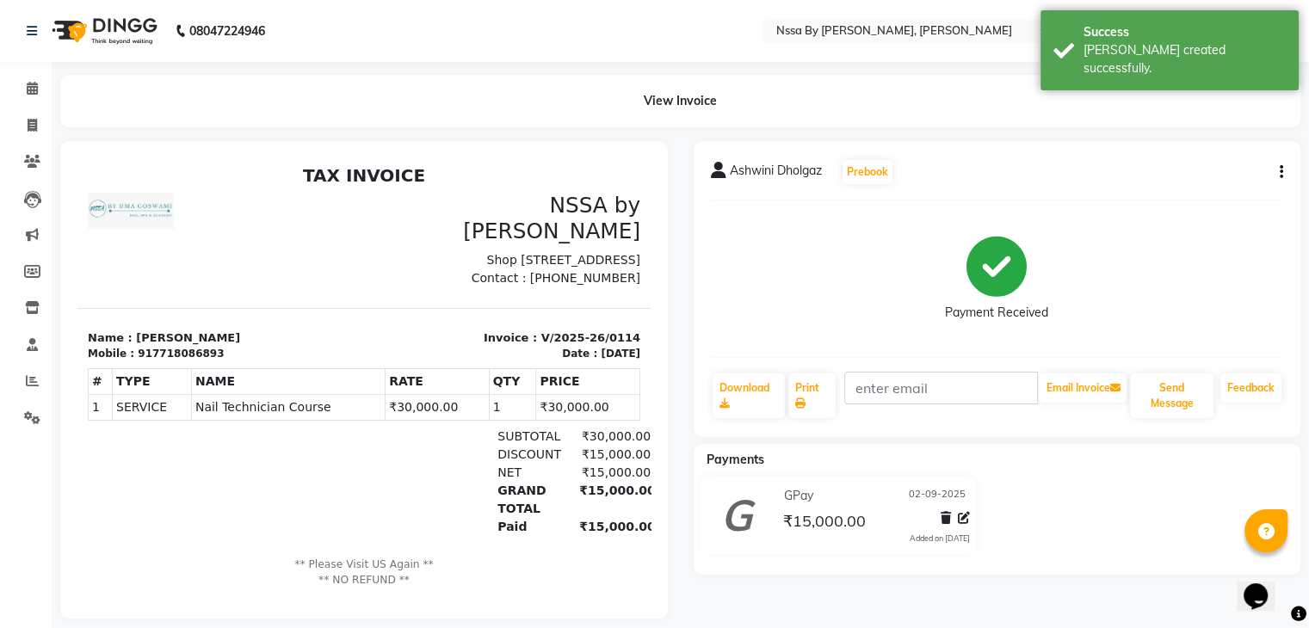
click at [391, 568] on p "** Please Visit US Again ** ** NO REFUND **" at bounding box center [364, 573] width 552 height 32
click at [388, 569] on p "** Please Visit US Again ** ** NO REFUND **" at bounding box center [364, 573] width 552 height 32
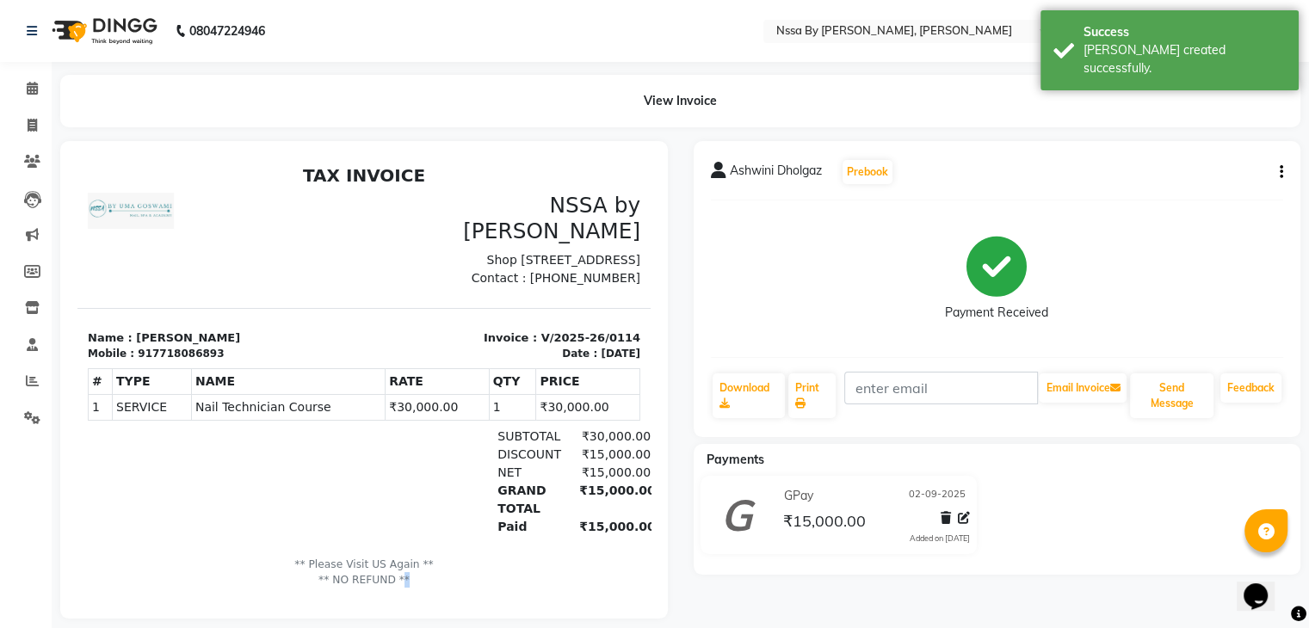
click at [388, 569] on p "** Please Visit US Again ** ** NO REFUND **" at bounding box center [364, 573] width 552 height 32
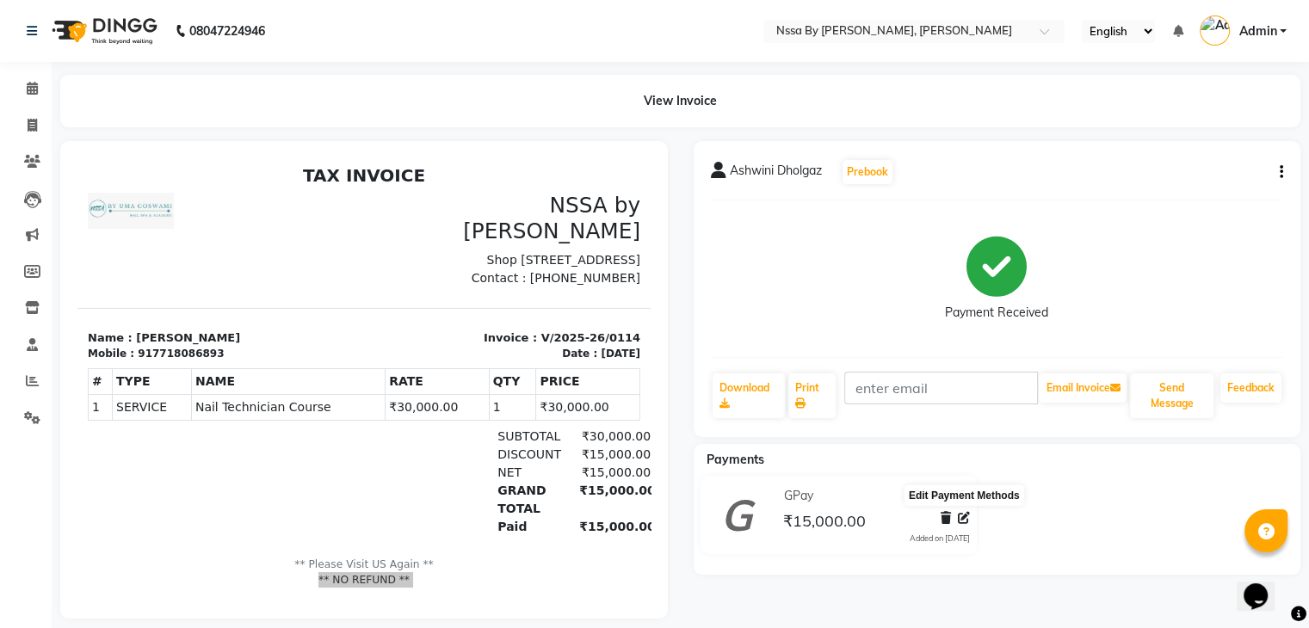
click at [965, 515] on icon at bounding box center [964, 518] width 12 height 12
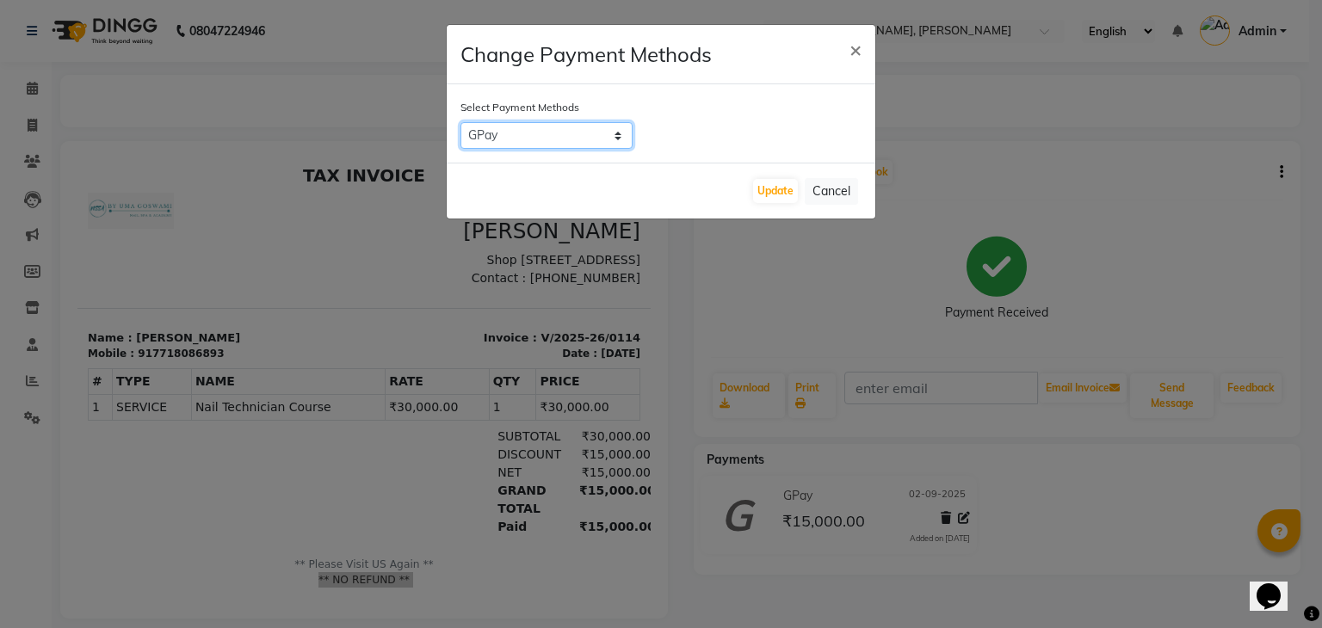
click at [612, 133] on select "GPay PayTM Cheque CARD CASH ONLINE PhonePe" at bounding box center [546, 135] width 172 height 27
select select "1"
click at [460, 122] on select "GPay PayTM Cheque CARD CASH ONLINE PhonePe" at bounding box center [546, 135] width 172 height 27
click at [780, 194] on button "Update" at bounding box center [775, 191] width 45 height 24
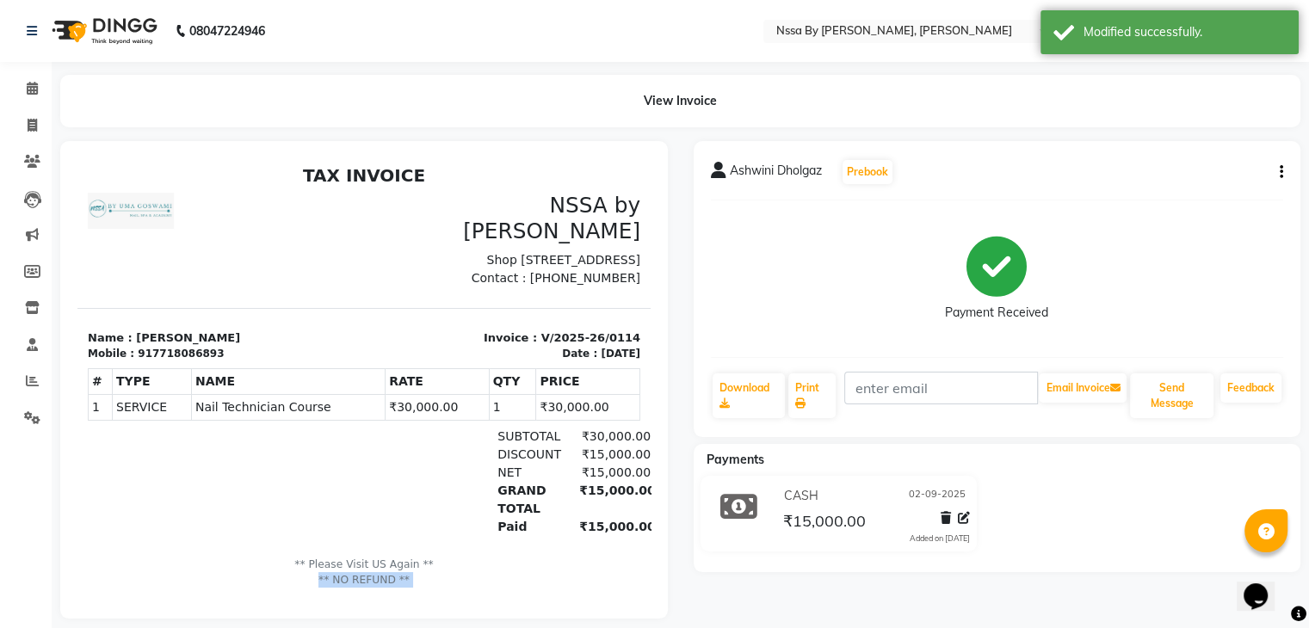
click at [392, 572] on p "** Please Visit US Again ** ** NO REFUND **" at bounding box center [364, 573] width 552 height 32
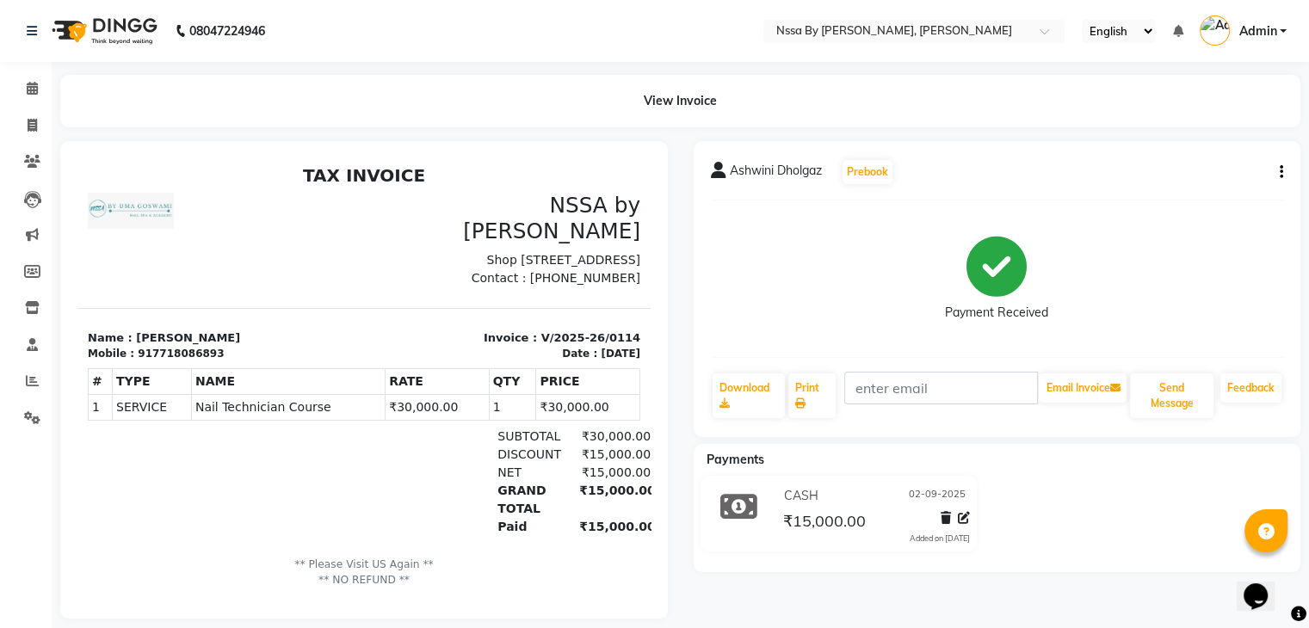
click at [392, 572] on p "** Please Visit US Again ** ** NO REFUND **" at bounding box center [364, 573] width 552 height 32
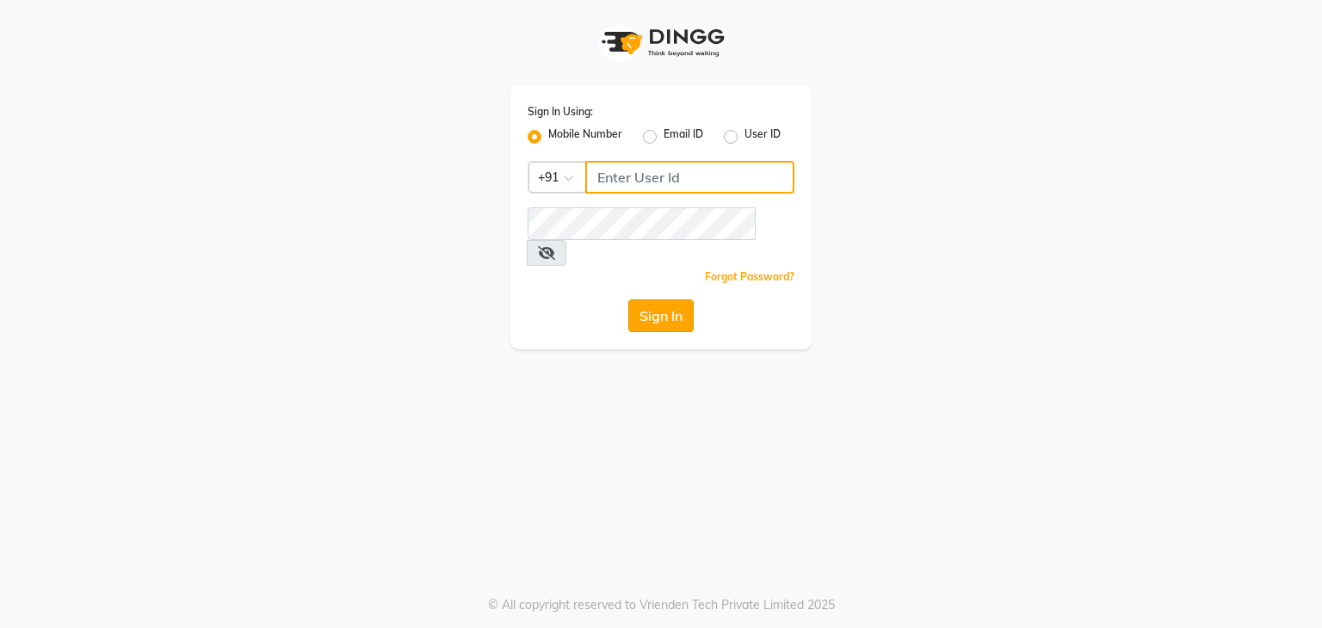
type input "9372233042"
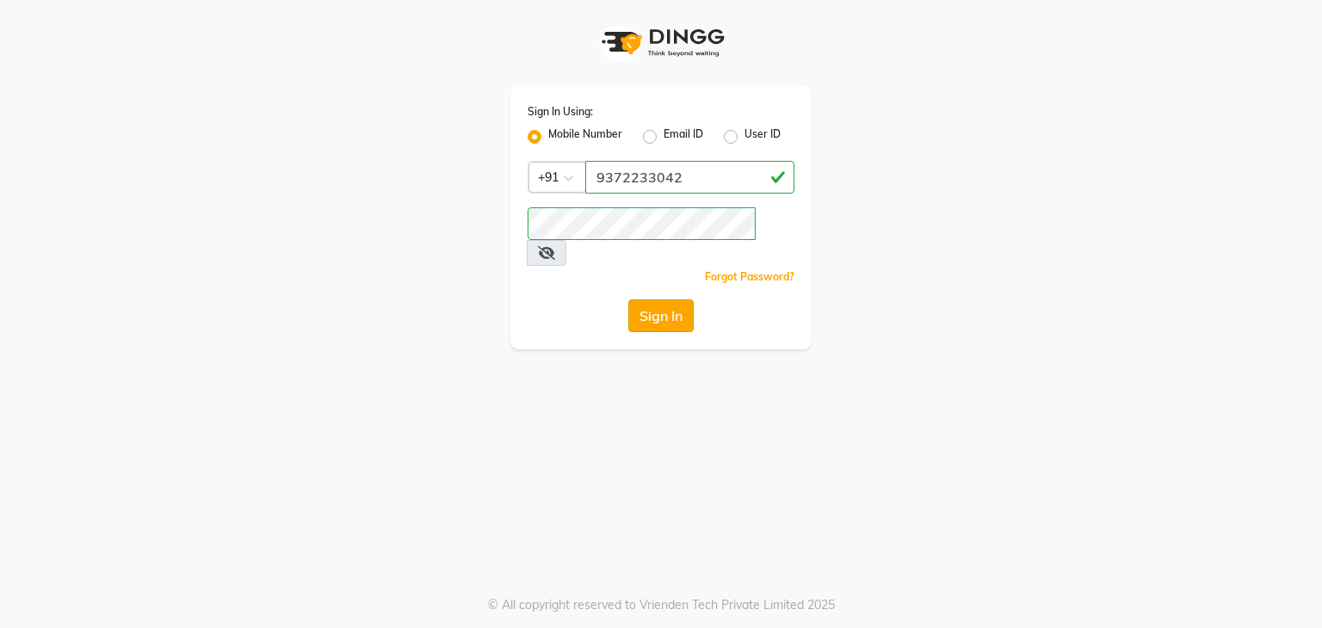
click at [675, 299] on button "Sign In" at bounding box center [660, 315] width 65 height 33
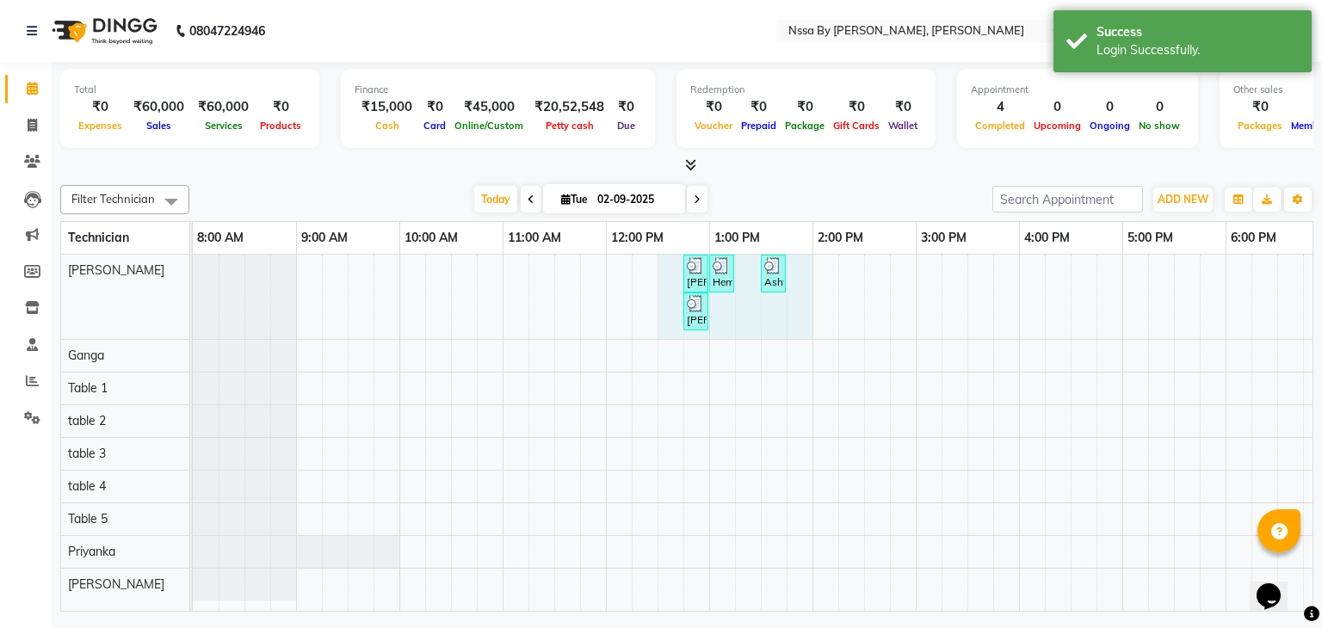
drag, startPoint x: 675, startPoint y: 276, endPoint x: 809, endPoint y: 263, distance: 134.9
click at [809, 263] on div "[PERSON_NAME], TK02, 12:45 PM-12:55 PM, Nail Technician Course Hemi Master, TK0…" at bounding box center [864, 433] width 1342 height 357
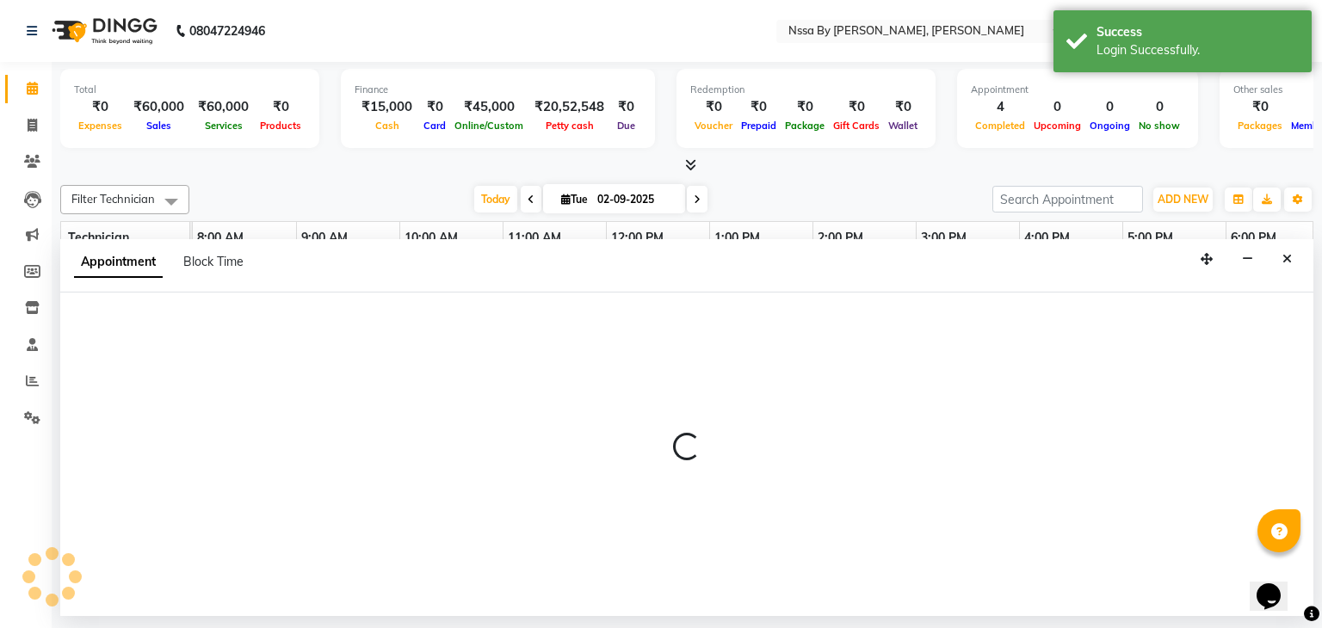
click at [809, 263] on div "Appointment Block Time" at bounding box center [686, 265] width 1253 height 53
select select "12664"
select select "tentative"
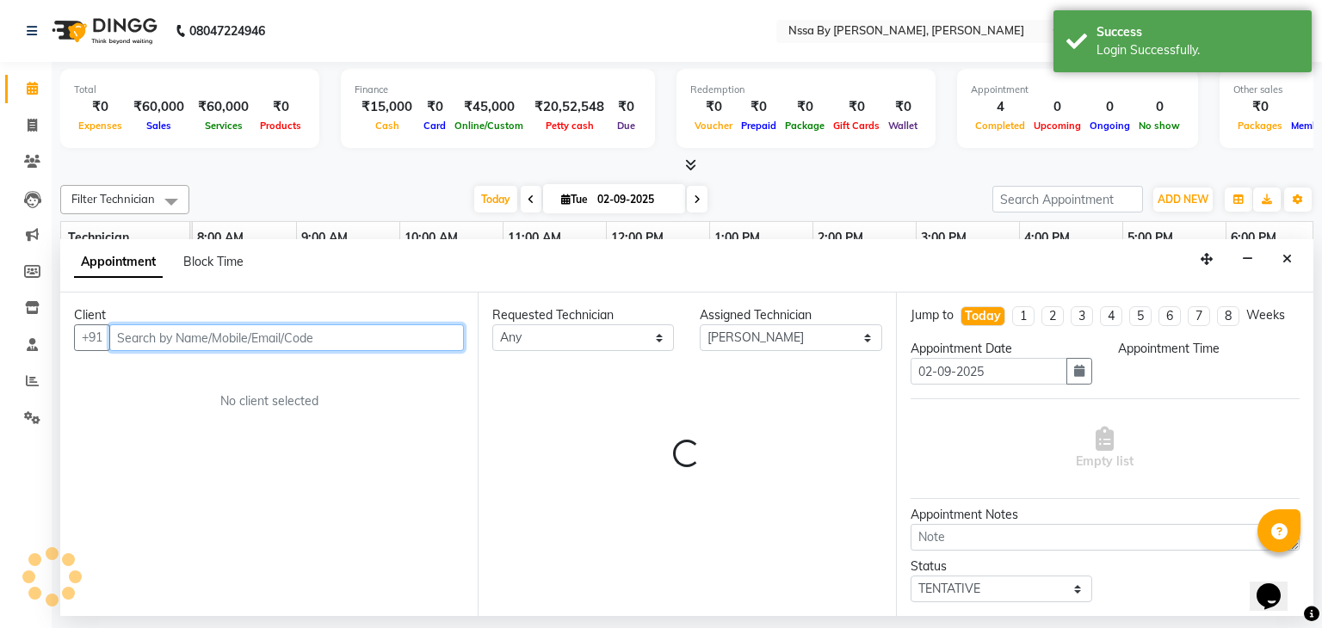
select select "750"
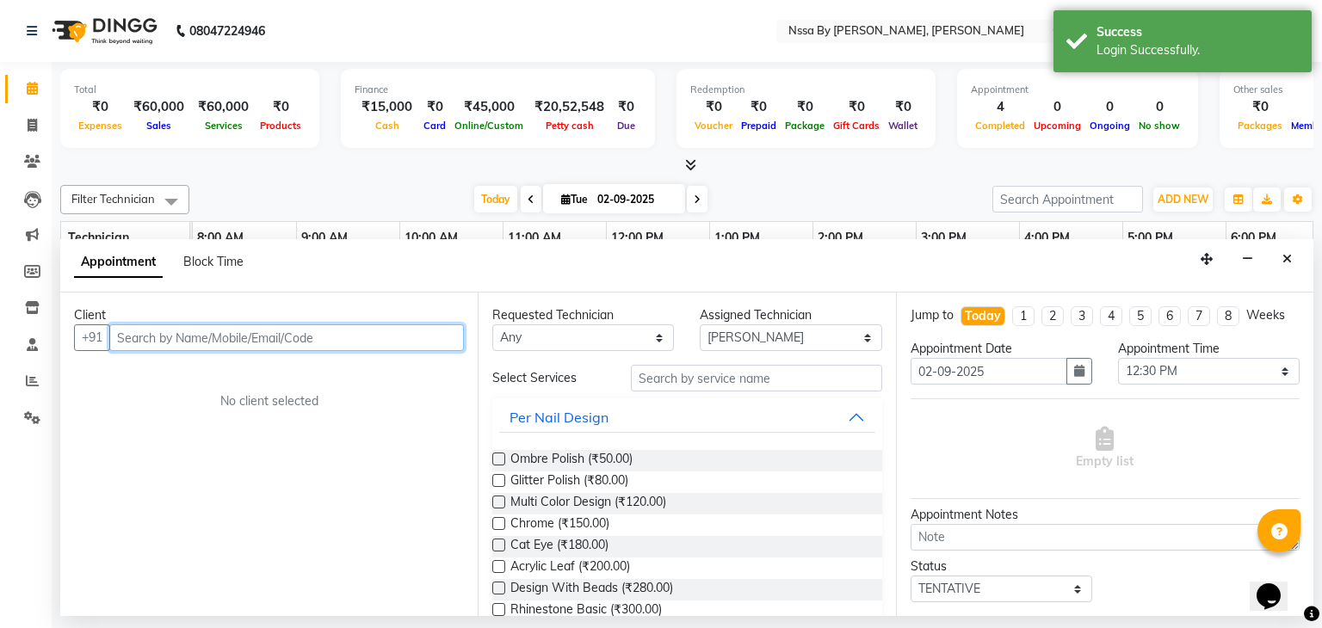
click at [373, 341] on input "text" at bounding box center [286, 337] width 355 height 27
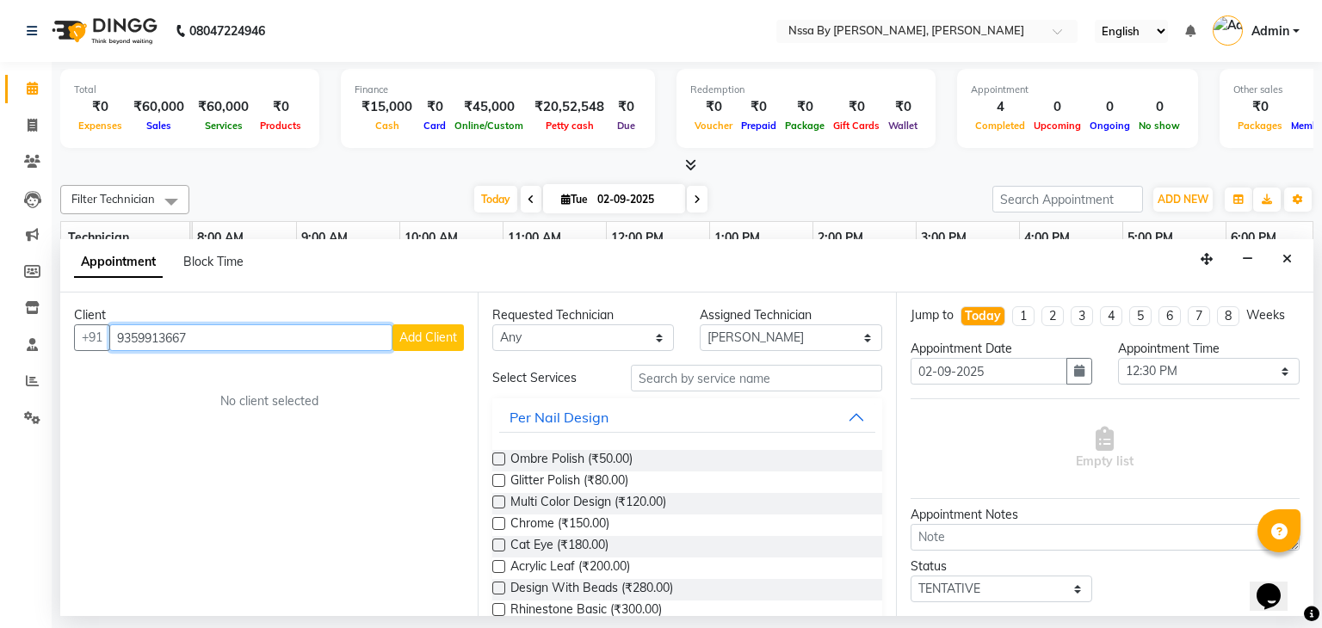
type input "9359913667"
click at [429, 330] on span "Add Client" at bounding box center [428, 337] width 58 height 15
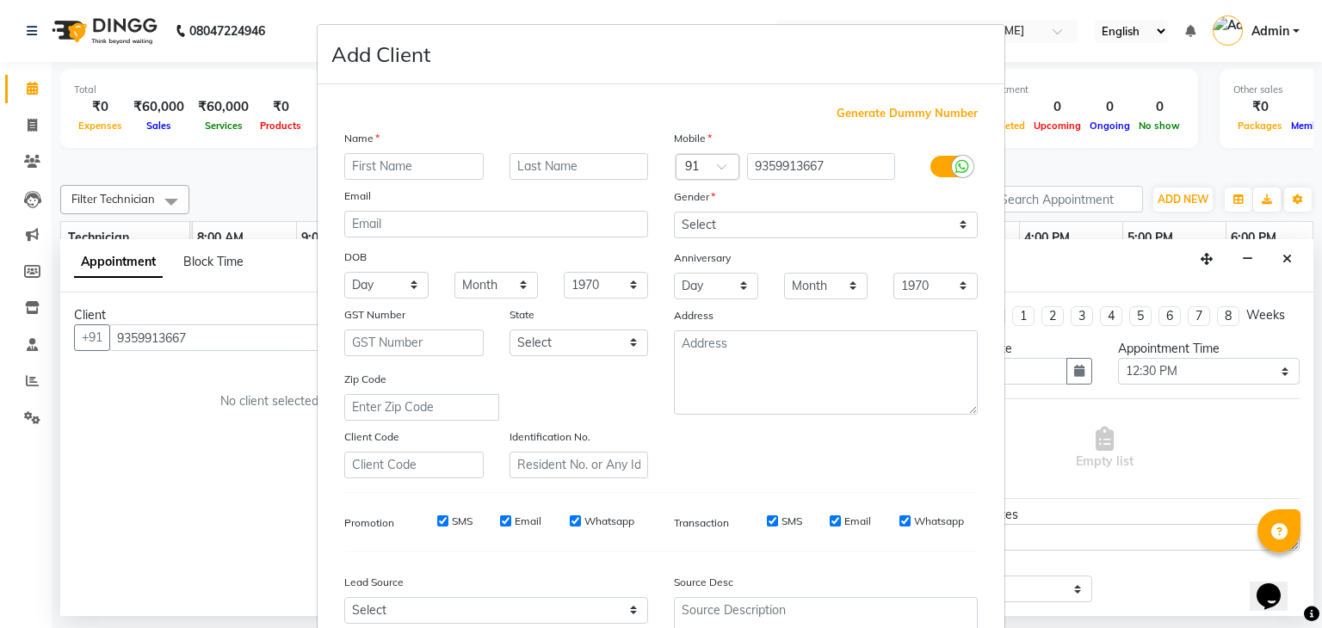
click at [404, 170] on input "text" at bounding box center [413, 166] width 139 height 27
type input "[PERSON_NAME]"
click at [527, 171] on input "text" at bounding box center [578, 166] width 139 height 27
type input "[PERSON_NAME]"
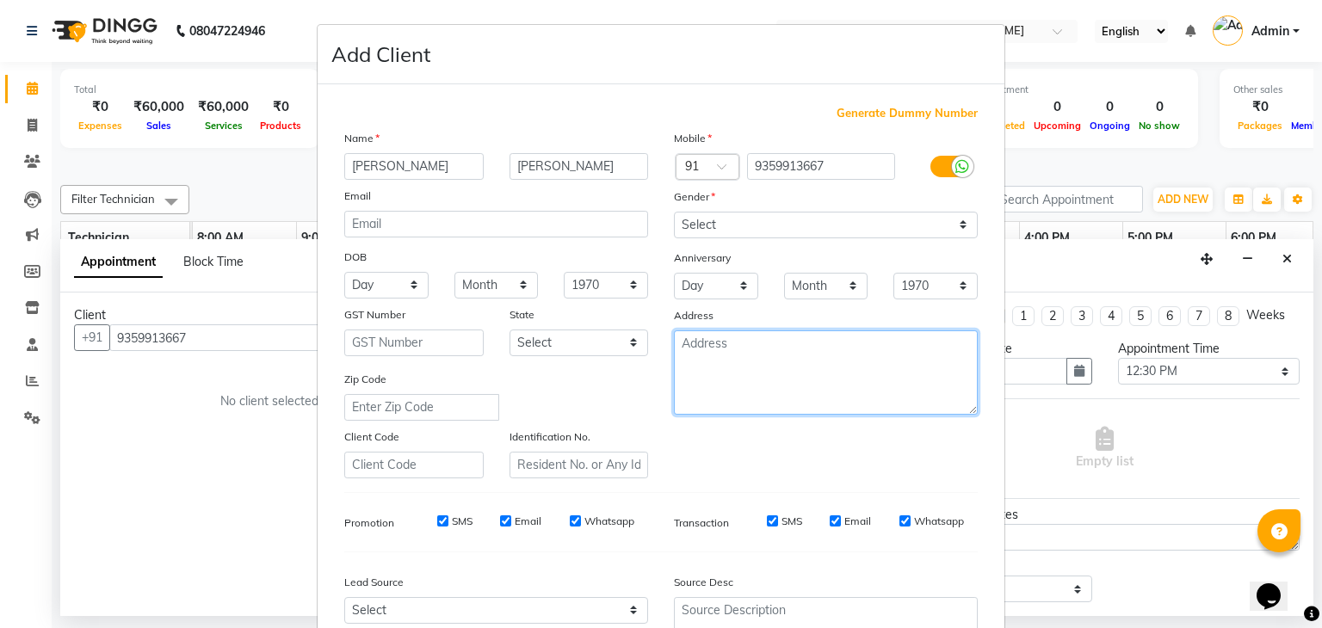
click at [762, 361] on textarea at bounding box center [826, 372] width 304 height 84
type textarea "[GEOGRAPHIC_DATA]"
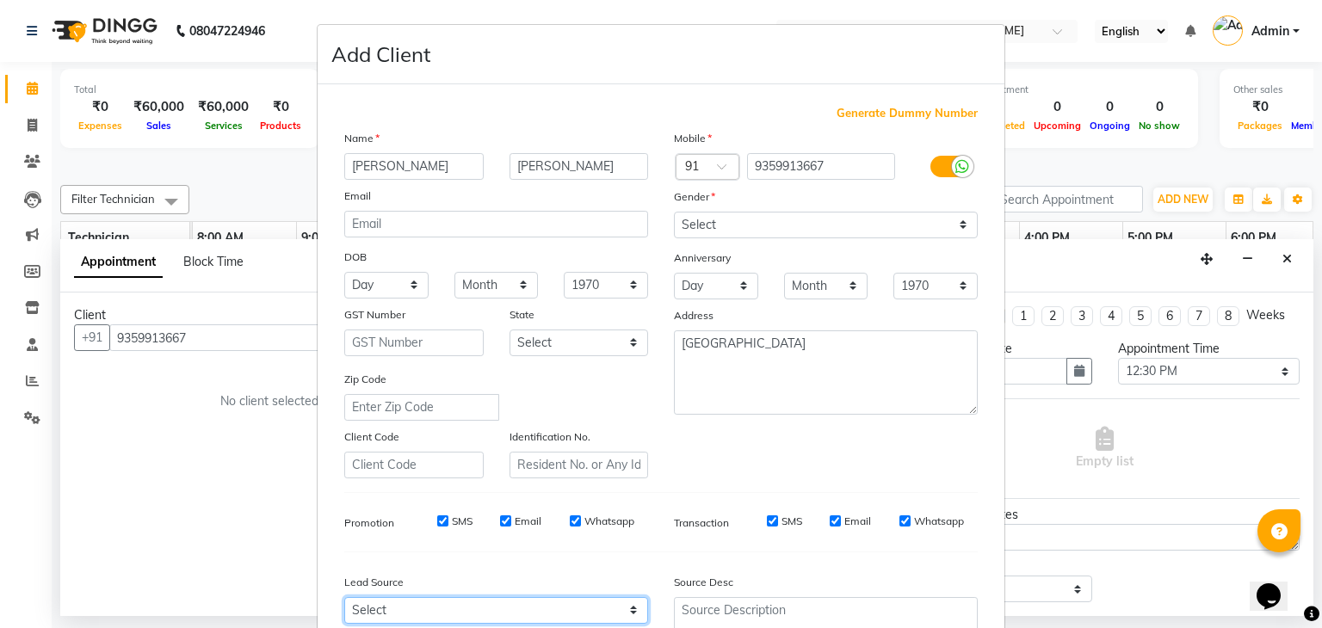
scroll to position [3, 0]
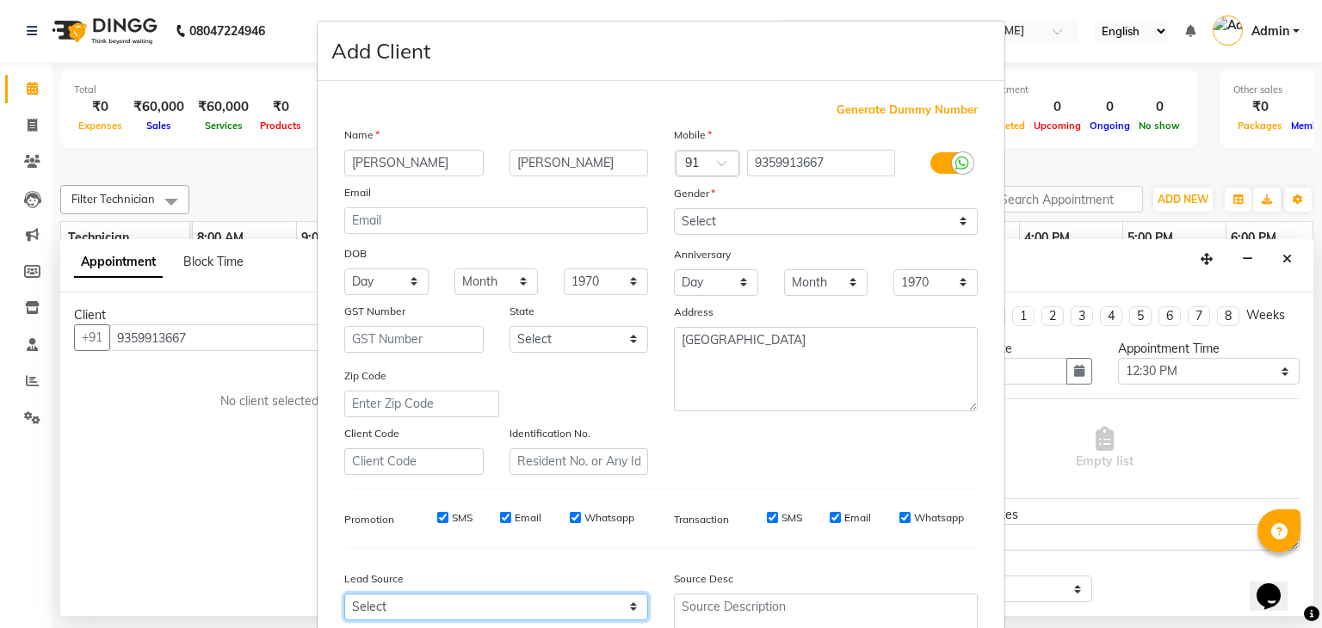
click at [527, 619] on select "Select Walk-in Referral Internet Friend Word of Mouth Advertisement Facebook Ju…" at bounding box center [496, 607] width 304 height 27
select select "40082"
click at [344, 601] on select "Select Walk-in Referral Internet Friend Word of Mouth Advertisement Facebook Ju…" at bounding box center [496, 607] width 304 height 27
click at [647, 548] on div "Generate Dummy Number Name [PERSON_NAME] Email DOB Day 01 02 03 04 05 06 07 08 …" at bounding box center [660, 393] width 659 height 583
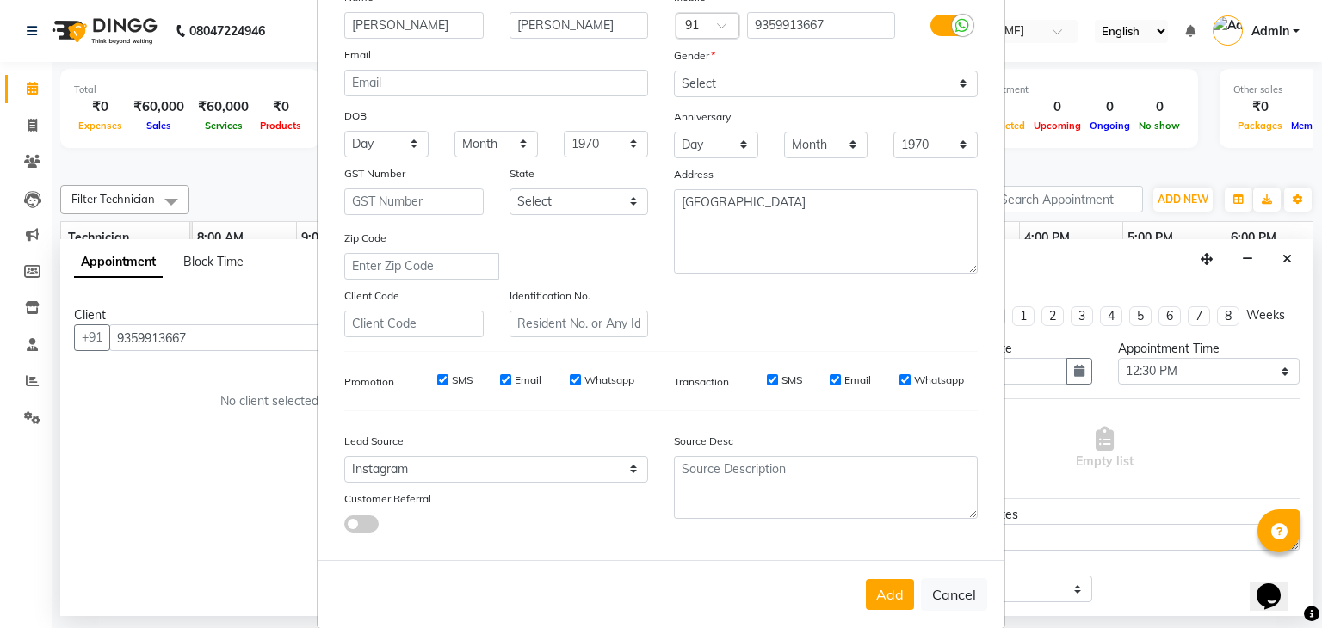
scroll to position [175, 0]
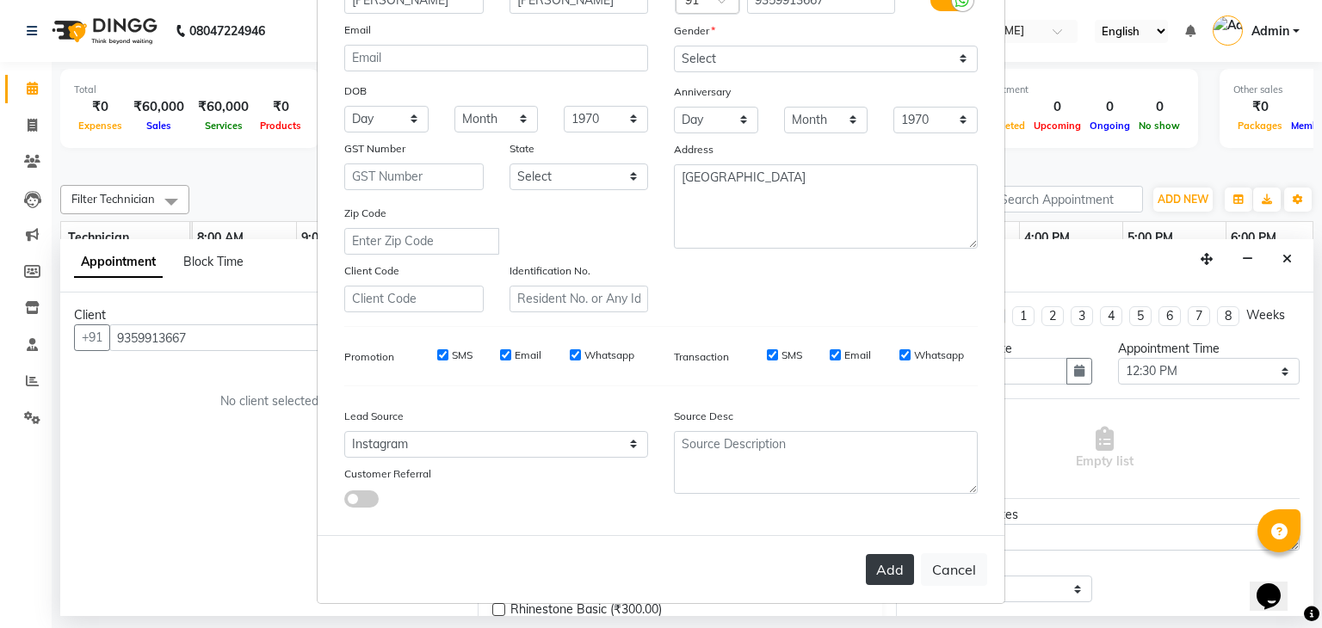
click at [880, 568] on button "Add" at bounding box center [890, 569] width 48 height 31
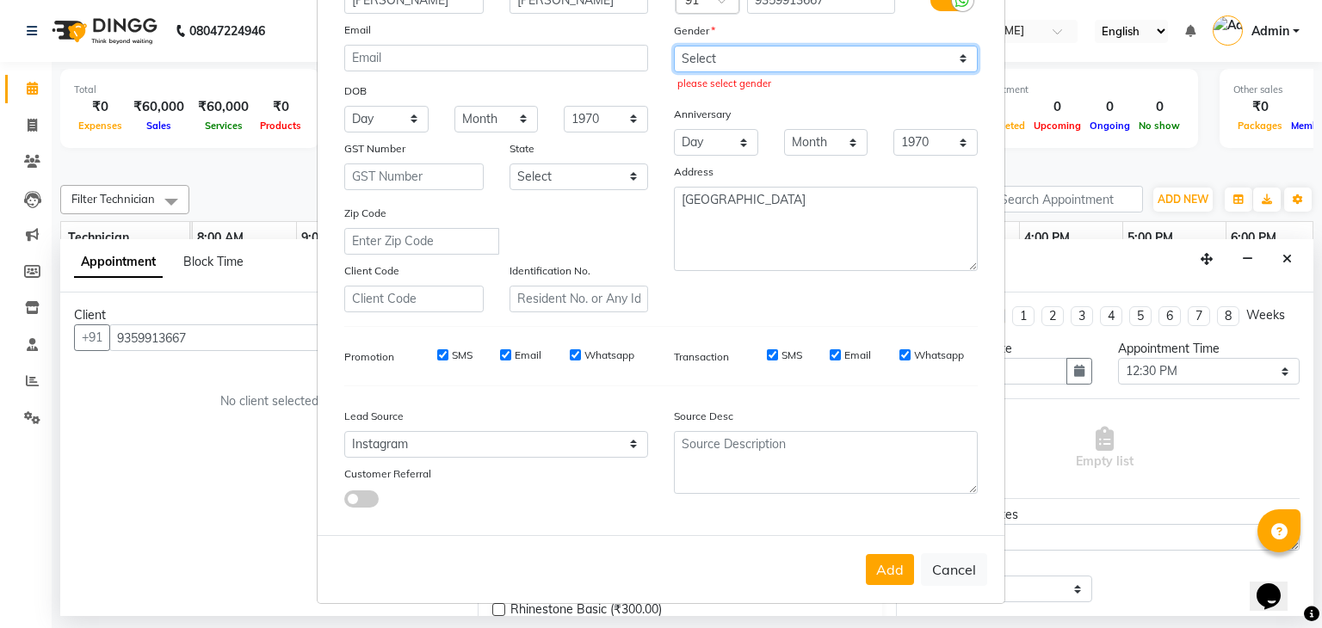
click at [692, 49] on select "Select [DEMOGRAPHIC_DATA] [DEMOGRAPHIC_DATA] Other Prefer Not To Say" at bounding box center [826, 59] width 304 height 27
select select "[DEMOGRAPHIC_DATA]"
click at [674, 46] on select "Select [DEMOGRAPHIC_DATA] [DEMOGRAPHIC_DATA] Other Prefer Not To Say" at bounding box center [826, 59] width 304 height 27
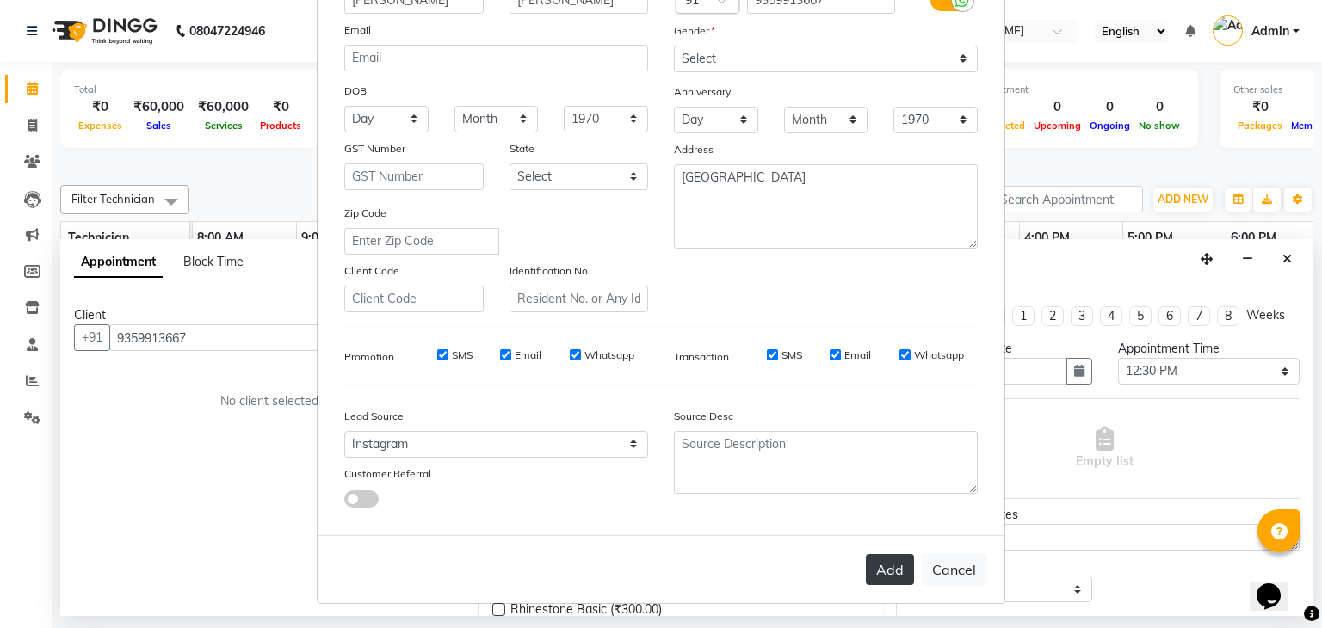
click at [871, 570] on button "Add" at bounding box center [890, 569] width 48 height 31
select select
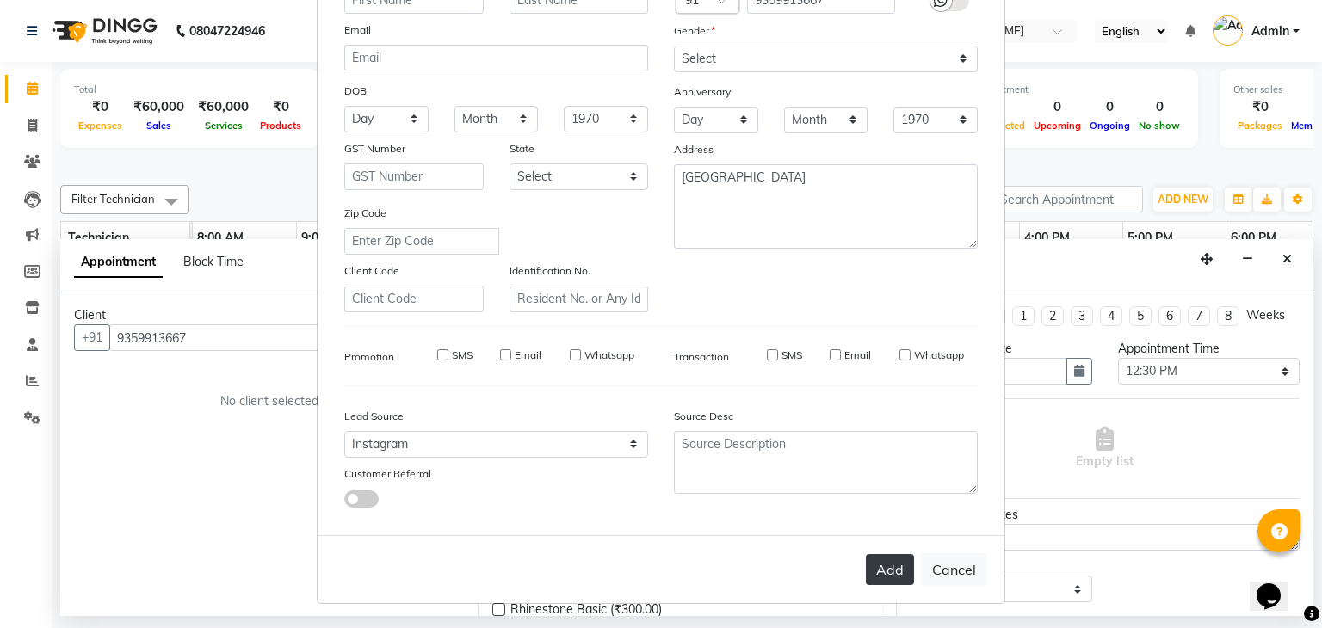
select select
checkbox input "false"
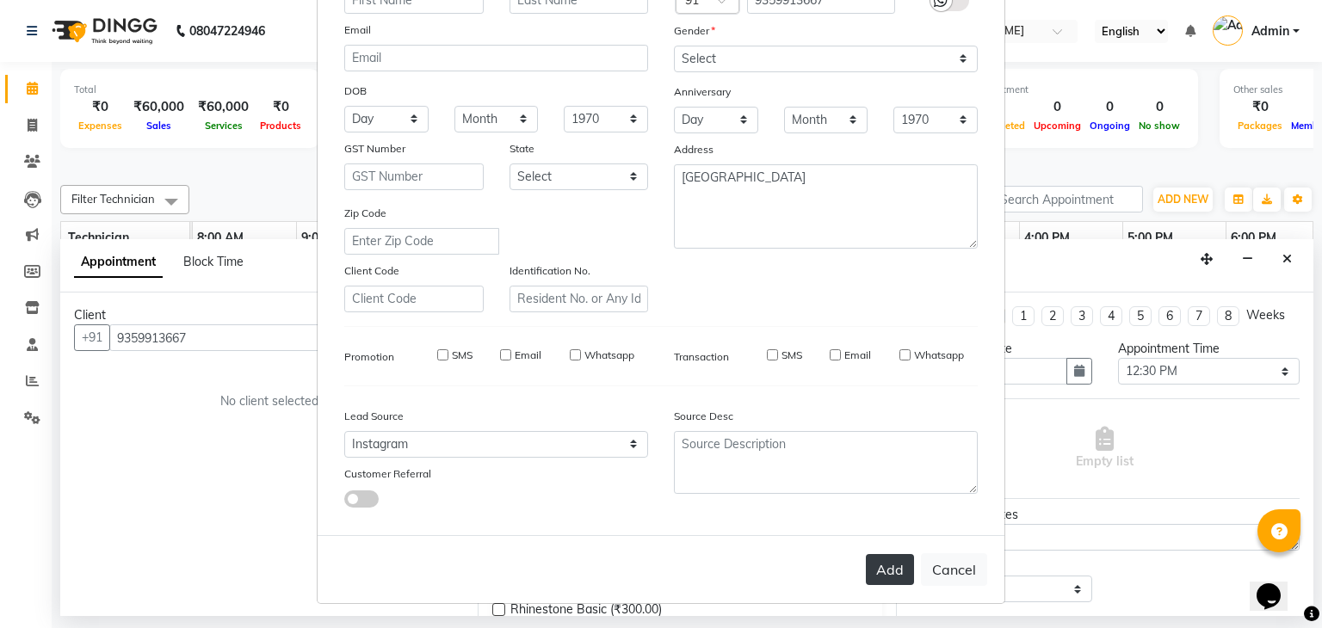
checkbox input "false"
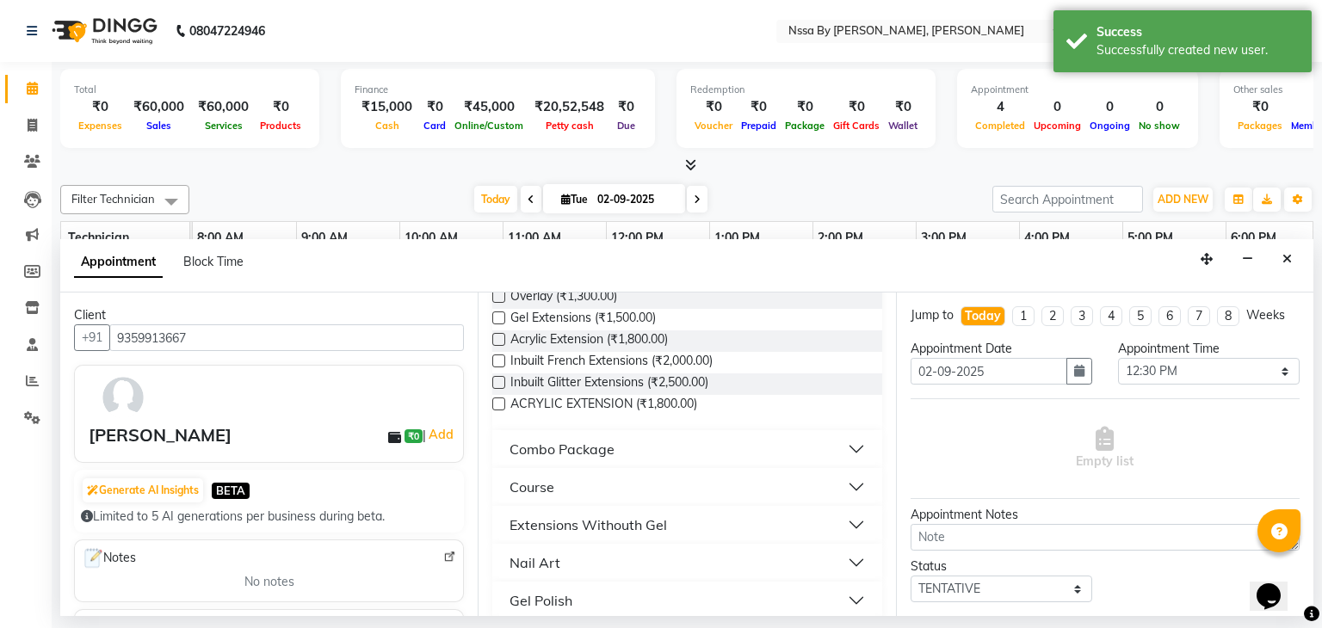
scroll to position [565, 0]
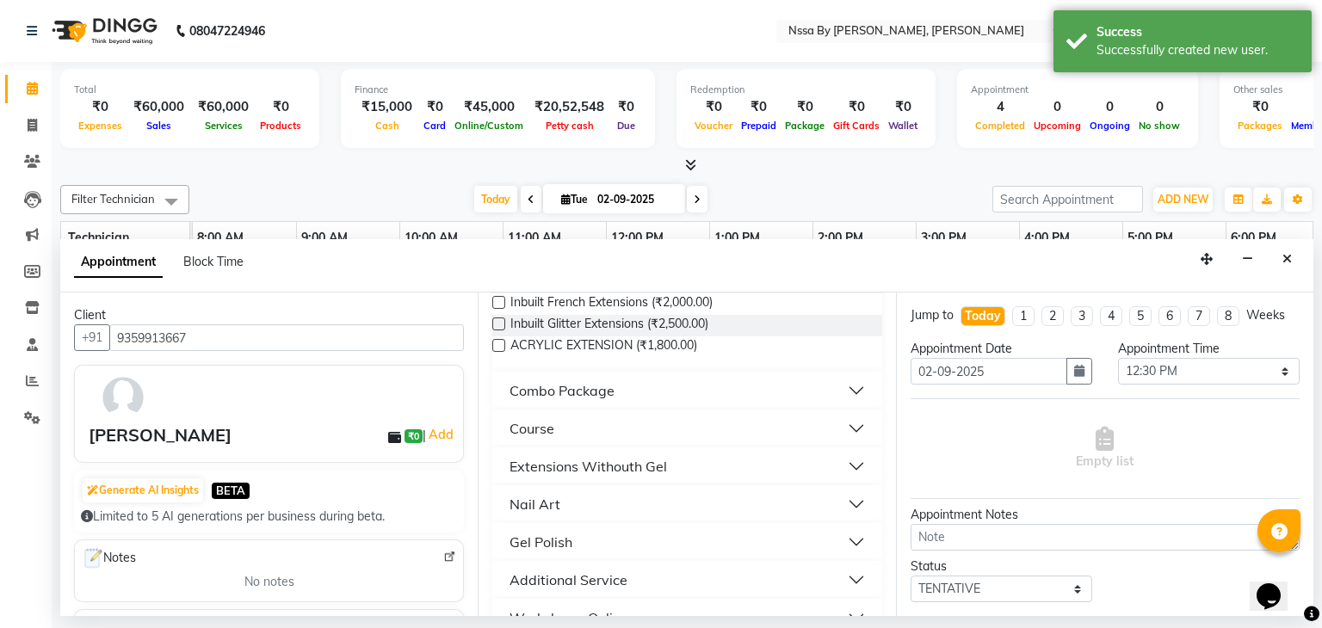
click at [833, 417] on button "Course" at bounding box center [686, 428] width 375 height 31
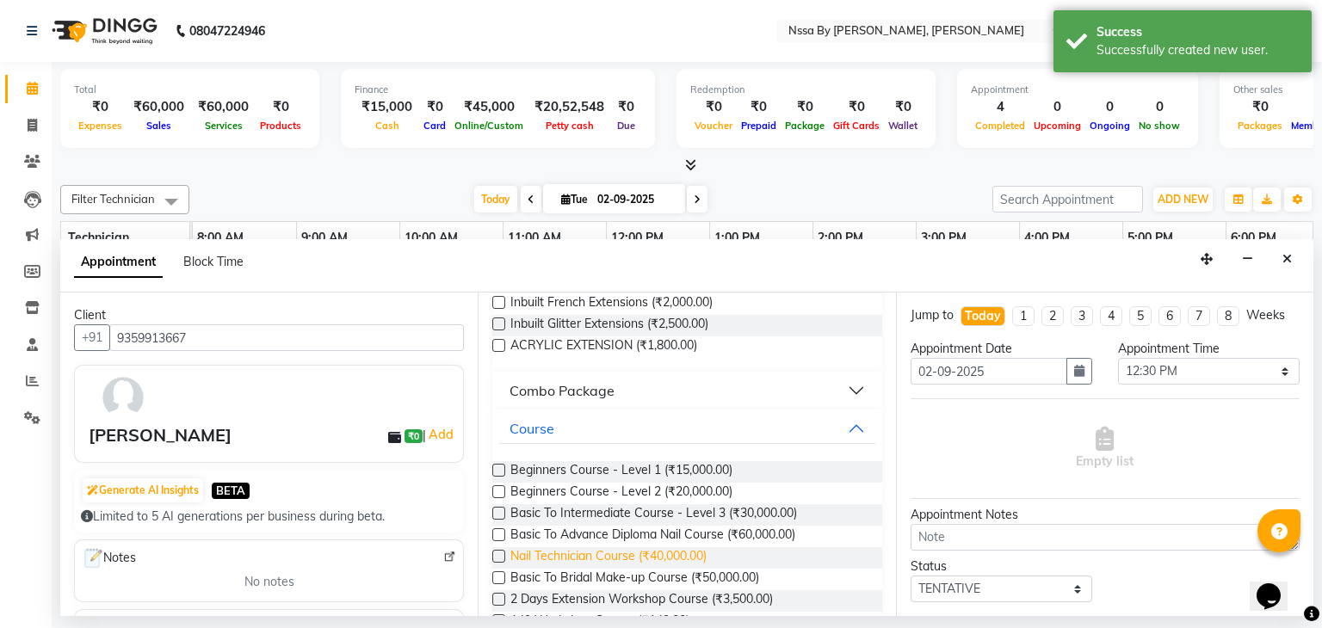
click at [675, 552] on span "Nail Technician Course (₹40,000.00)" at bounding box center [608, 558] width 196 height 22
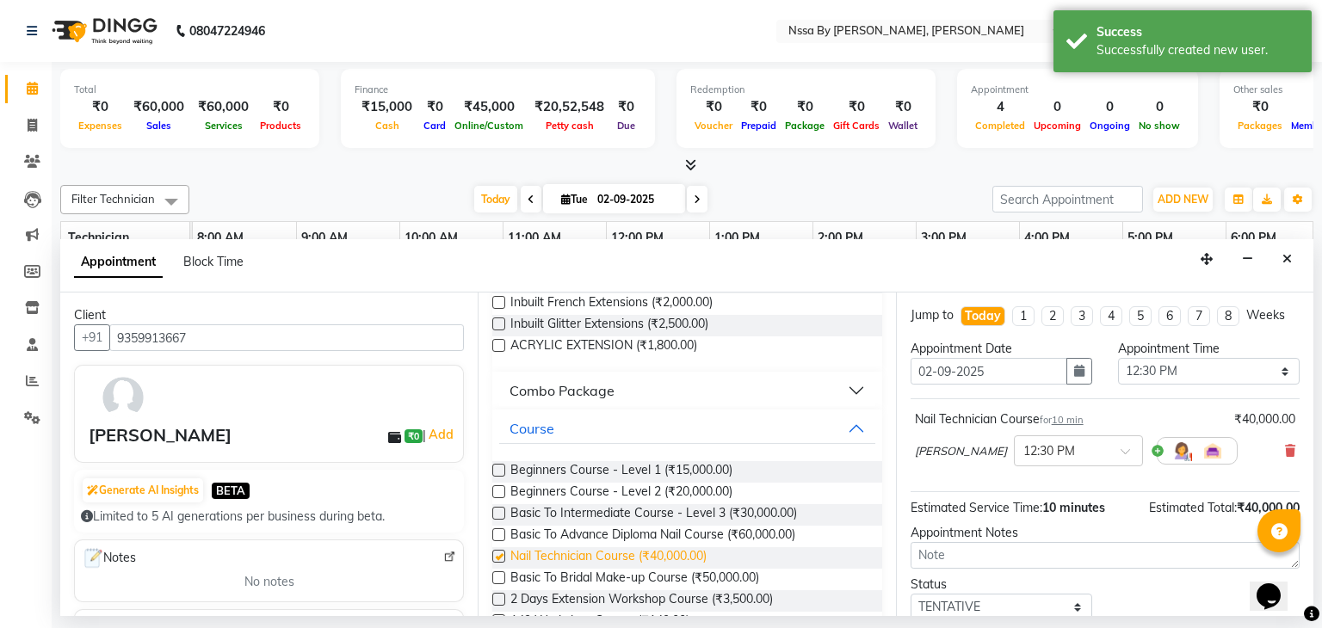
checkbox input "false"
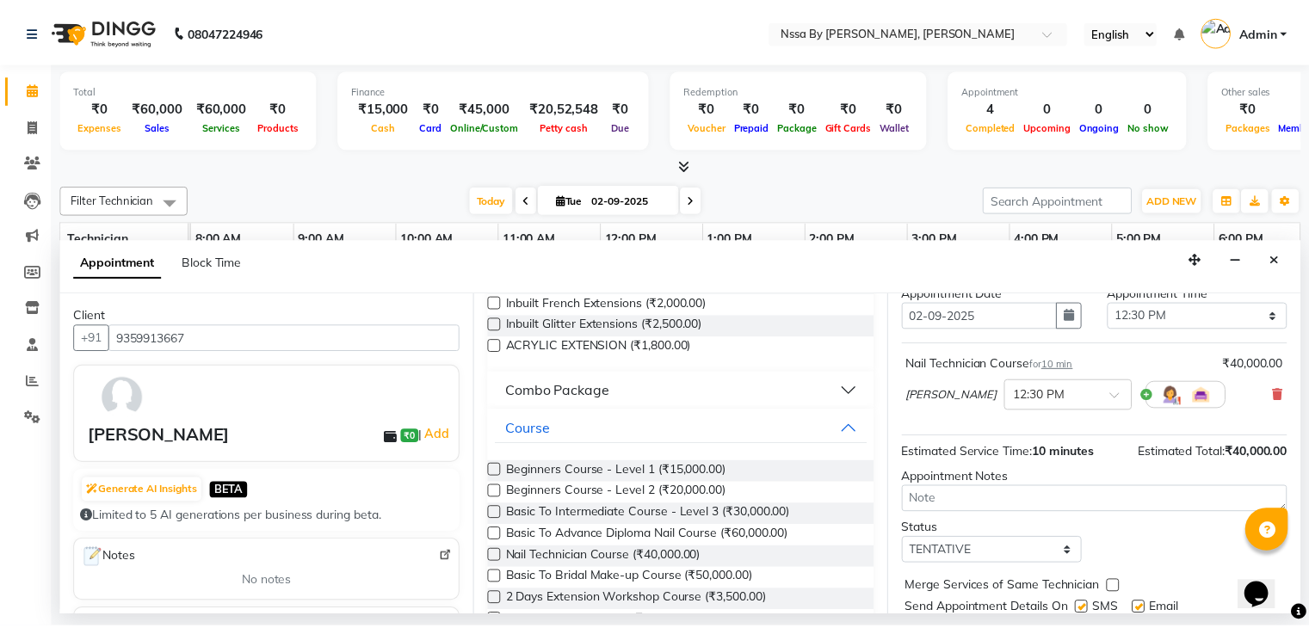
scroll to position [112, 0]
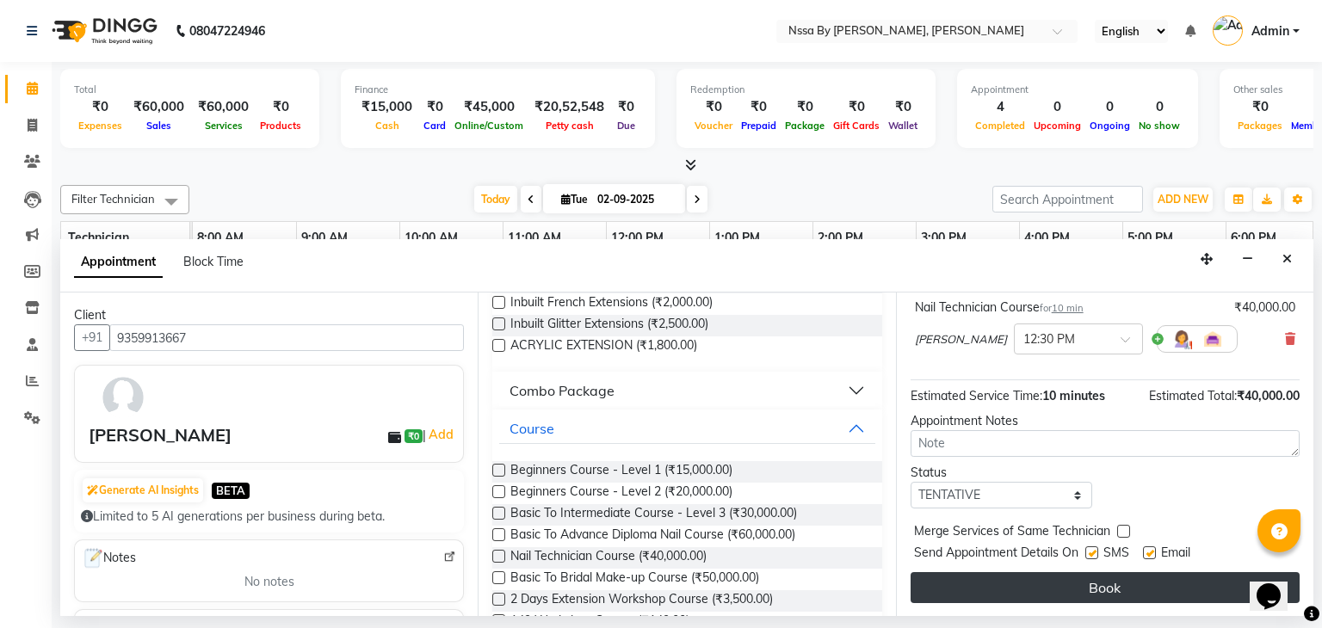
click at [1087, 586] on button "Book" at bounding box center [1104, 587] width 389 height 31
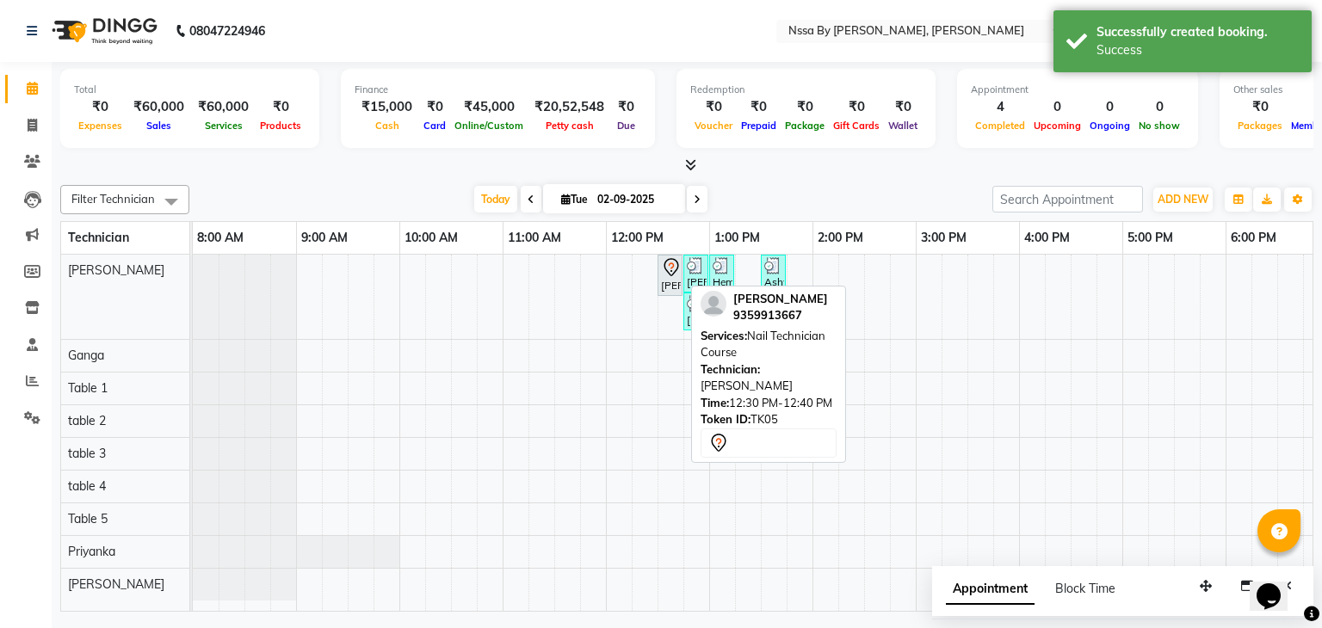
click at [672, 276] on div "[PERSON_NAME], TK05, 12:30 PM-12:40 PM, Nail Technician Course" at bounding box center [670, 275] width 22 height 36
select select "7"
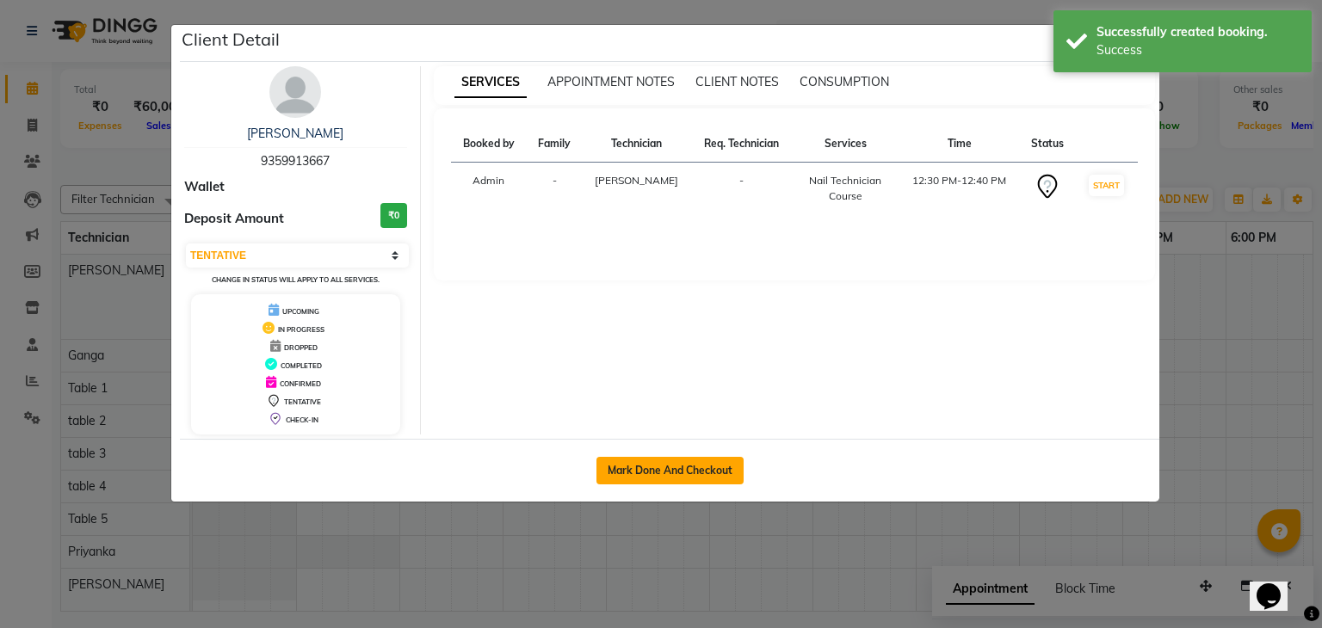
click at [664, 470] on button "Mark Done And Checkout" at bounding box center [669, 471] width 147 height 28
select select "service"
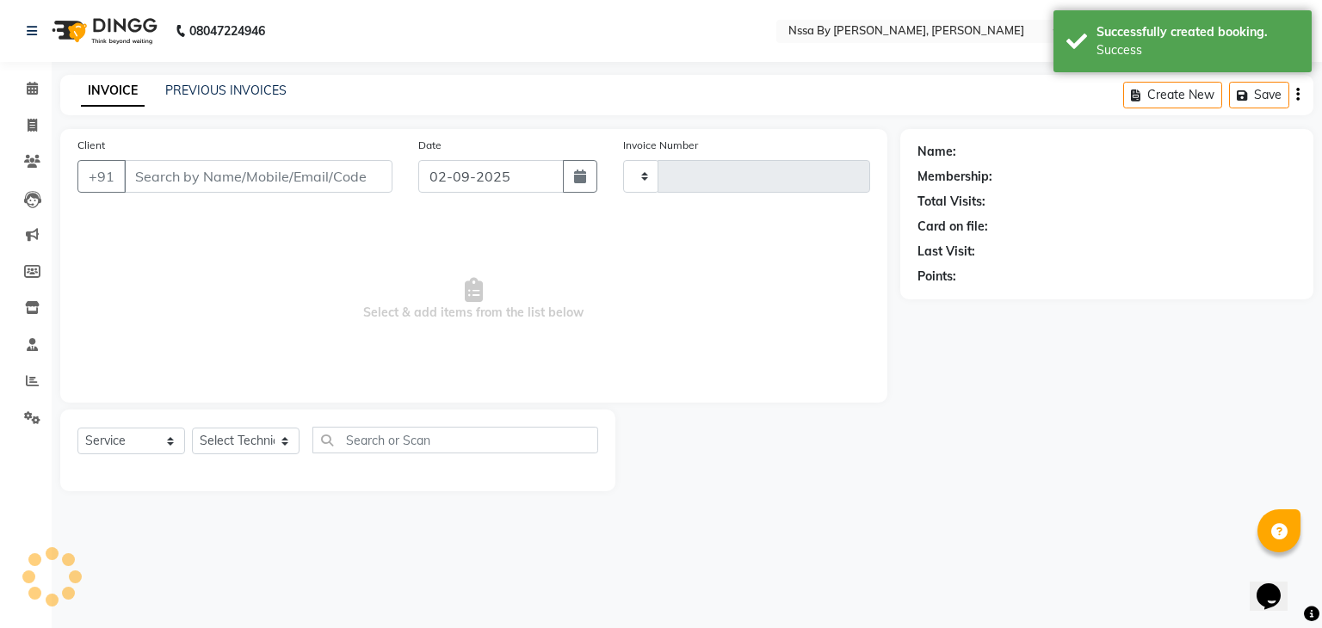
type input "0115"
select select "3"
select select "775"
type input "9359913667"
select select "12664"
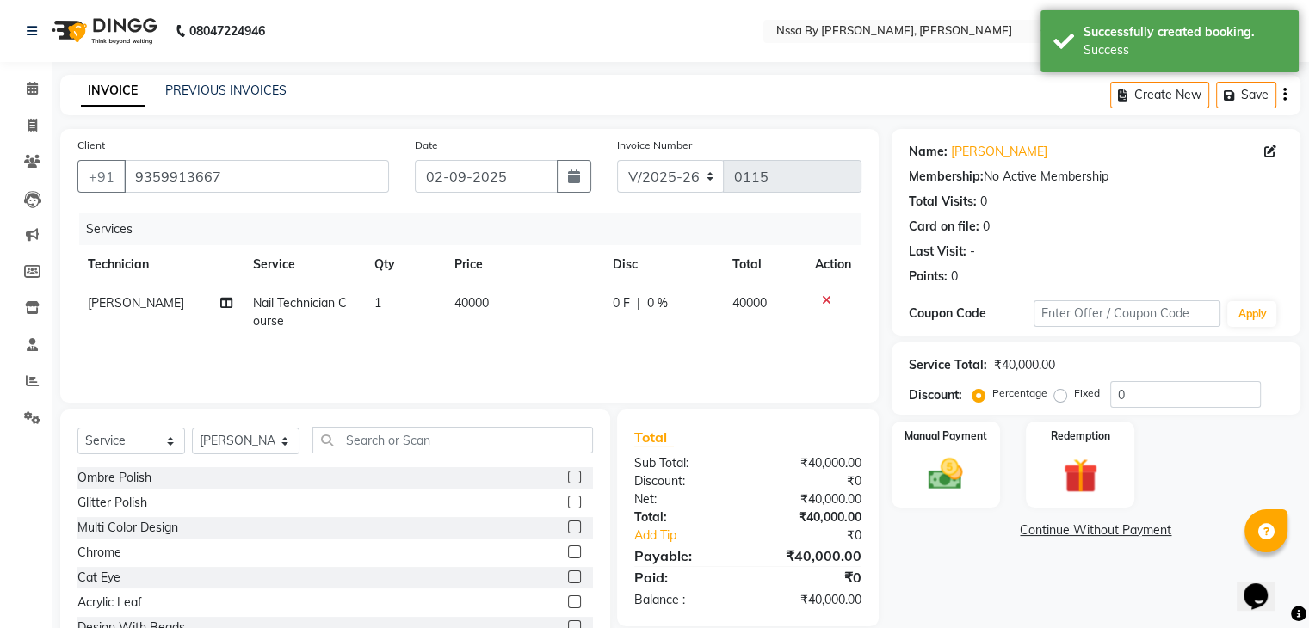
click at [509, 299] on td "40000" at bounding box center [522, 312] width 157 height 57
select select "12664"
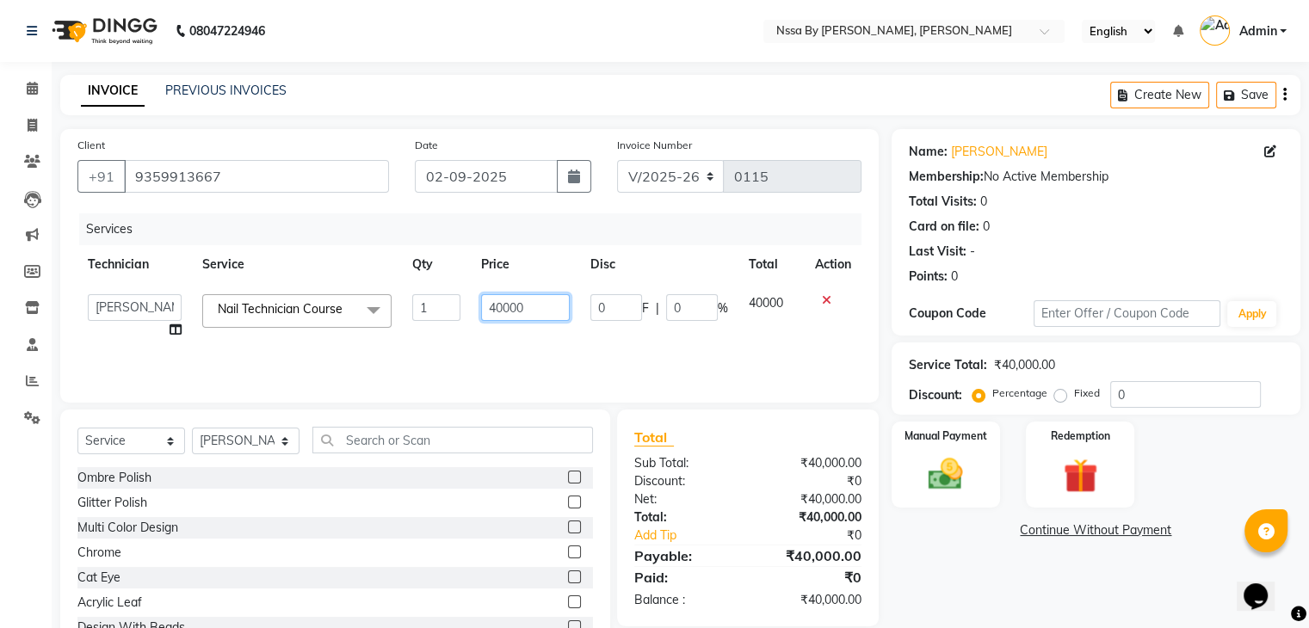
click at [532, 309] on input "40000" at bounding box center [525, 307] width 88 height 27
type input "4"
type input "30000"
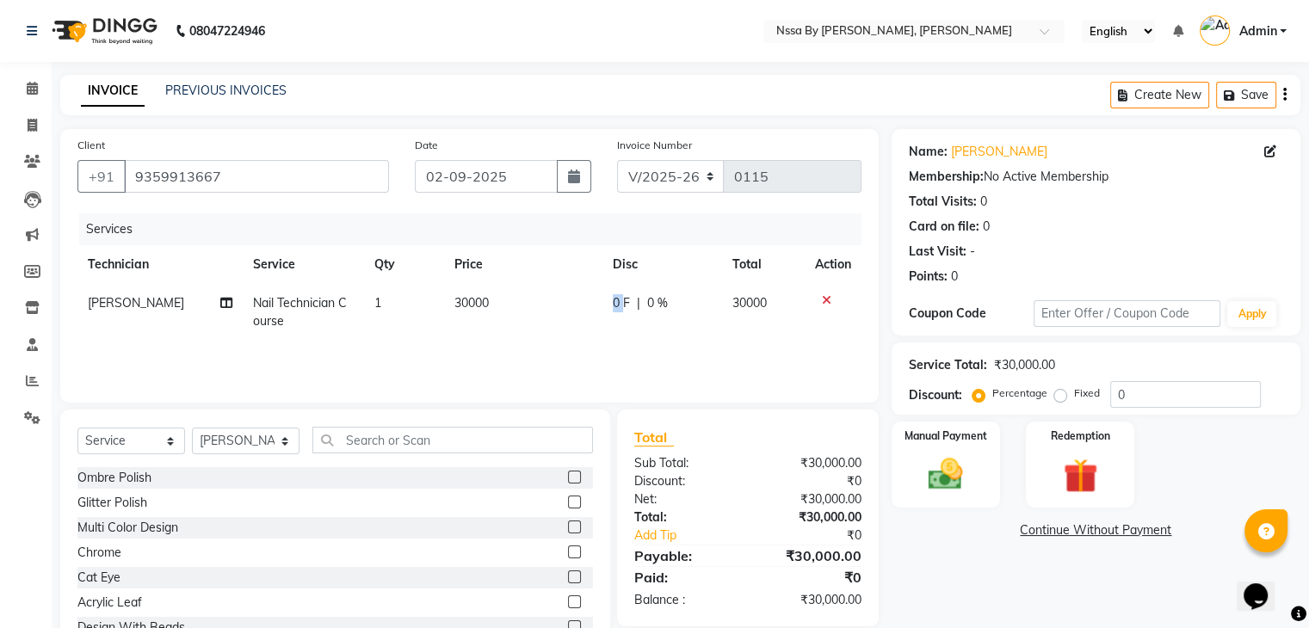
drag, startPoint x: 607, startPoint y: 310, endPoint x: 620, endPoint y: 299, distance: 16.5
click at [620, 299] on span "0 F" at bounding box center [621, 303] width 17 height 18
select select "12664"
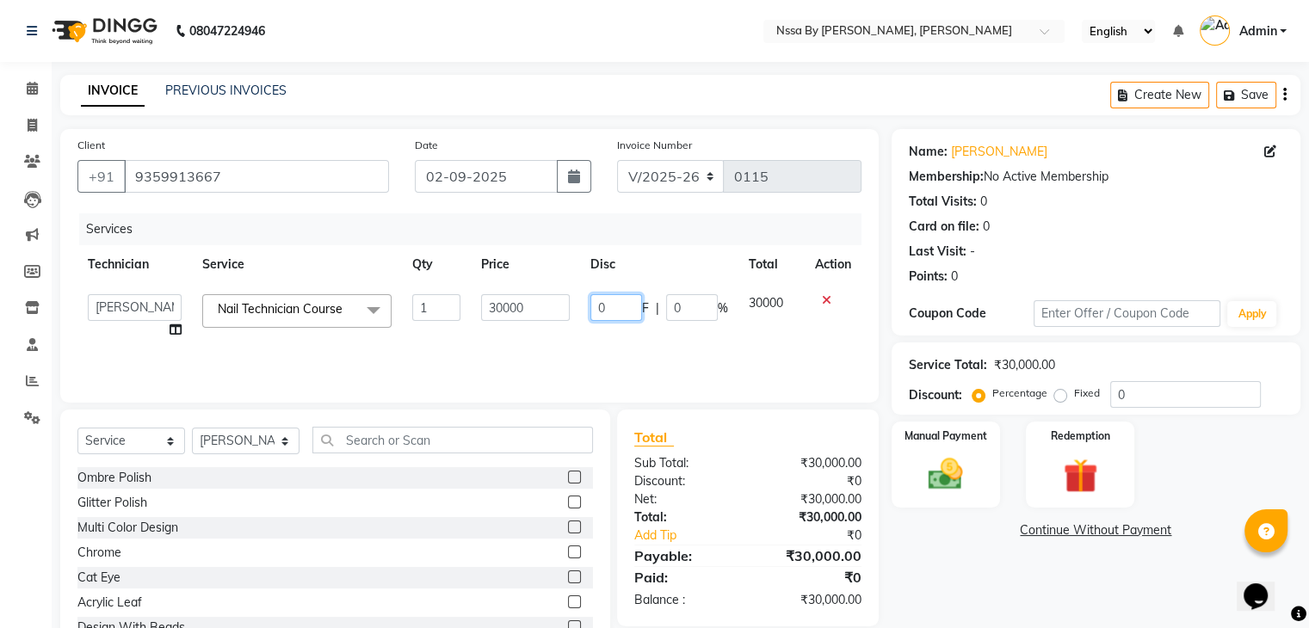
click at [620, 299] on input "0" at bounding box center [616, 307] width 52 height 27
type input "15000"
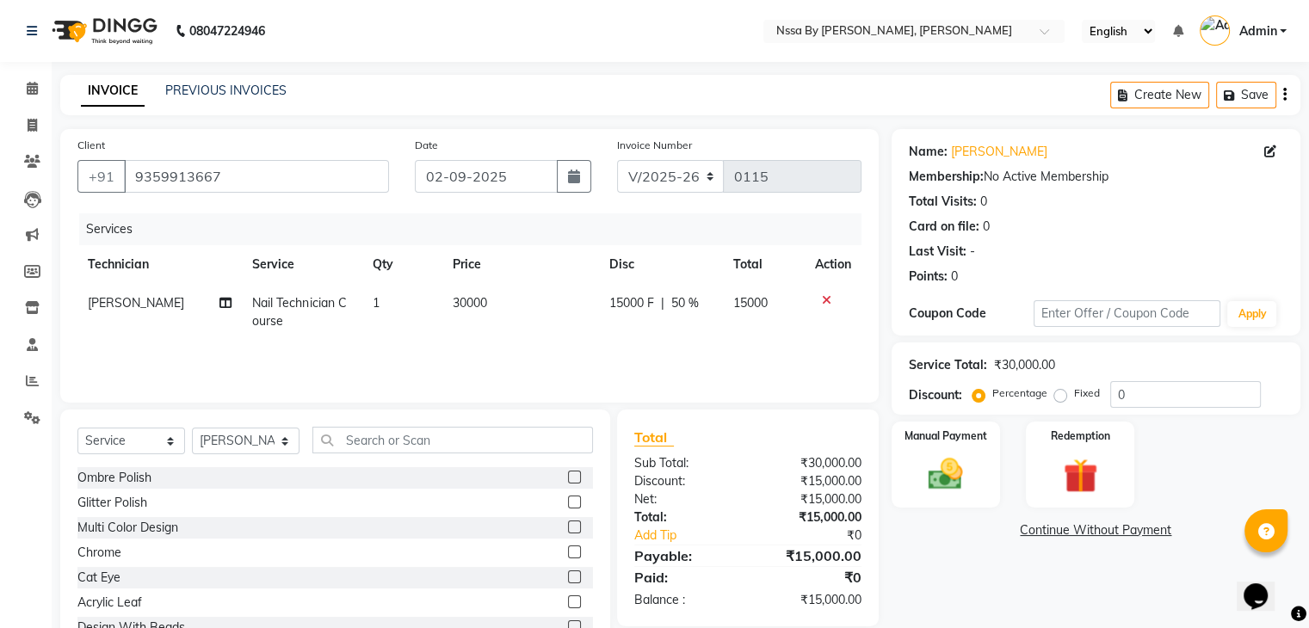
click at [689, 353] on div "Services Technician Service Qty Price Disc Total Action [PERSON_NAME] Nail Tech…" at bounding box center [469, 299] width 784 height 172
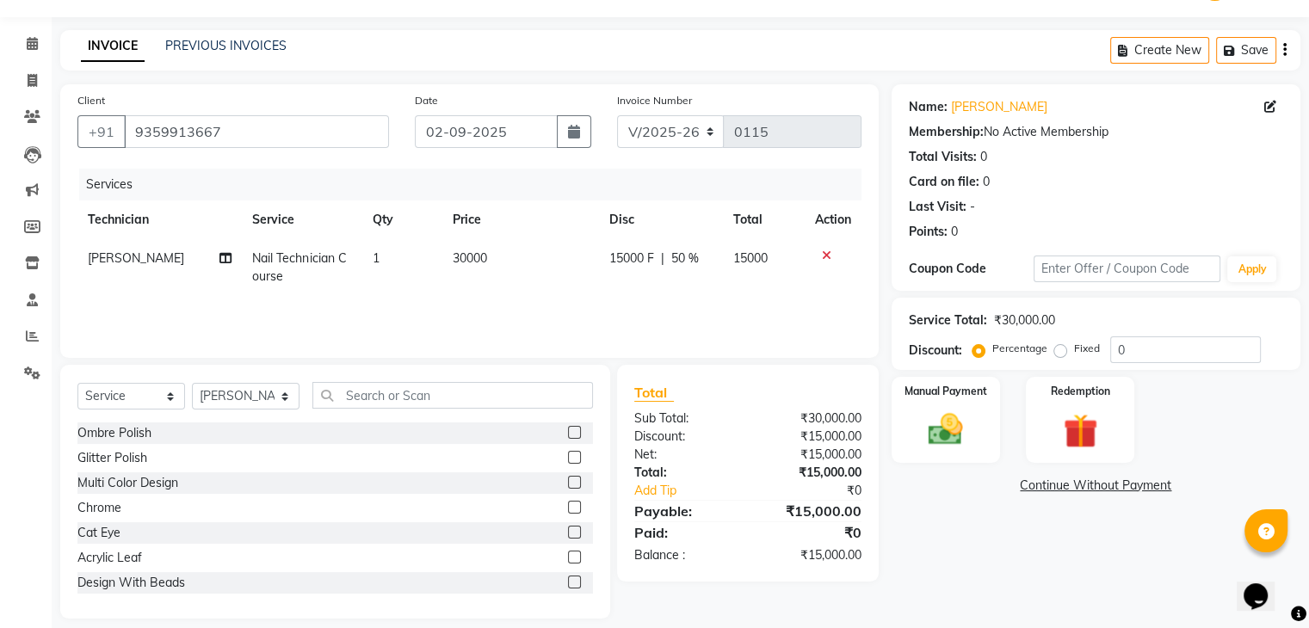
scroll to position [62, 0]
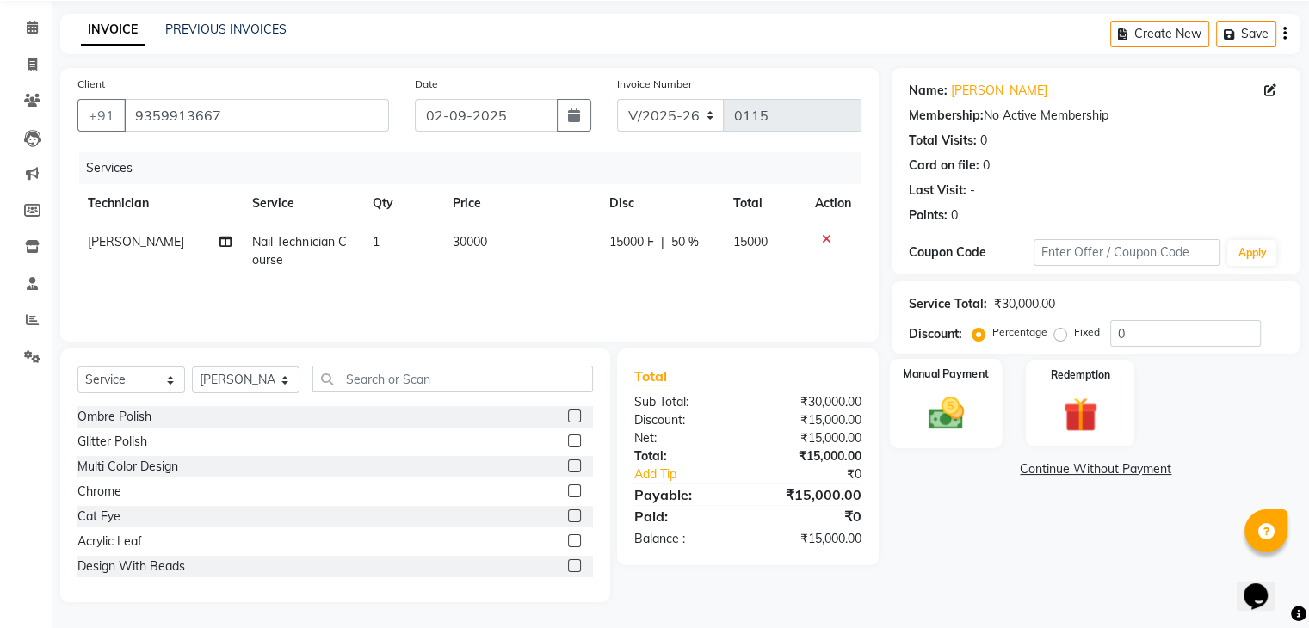
click at [935, 417] on img at bounding box center [945, 413] width 58 height 41
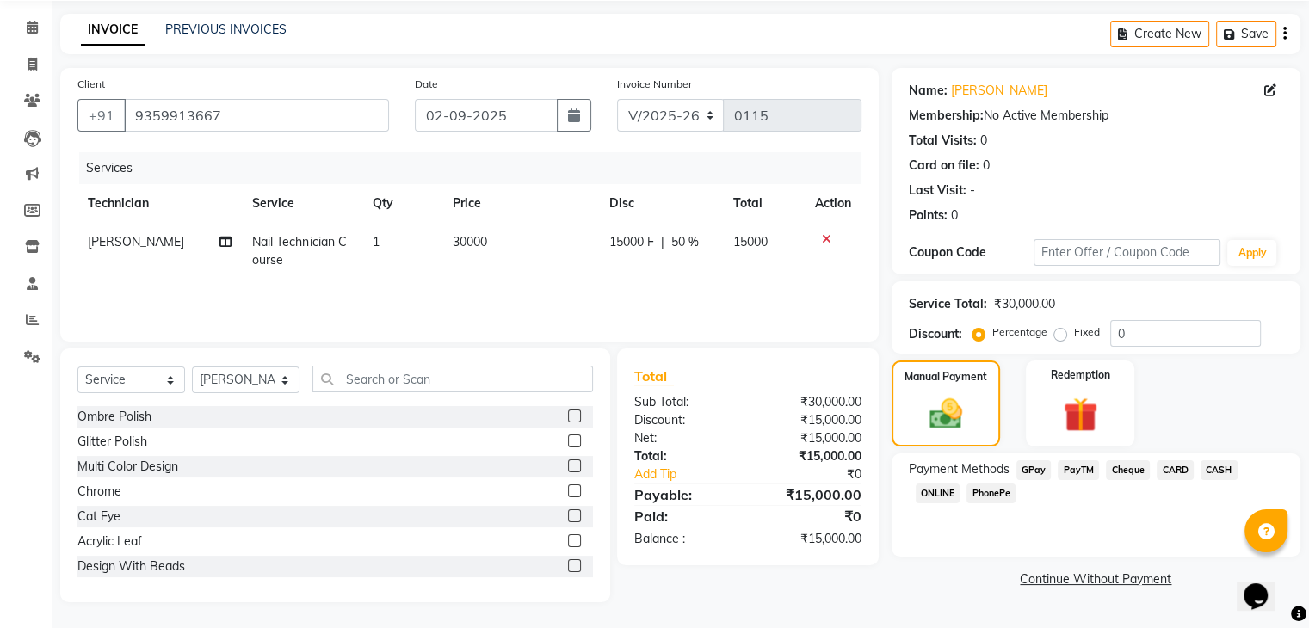
click at [1040, 467] on span "GPay" at bounding box center [1033, 470] width 35 height 20
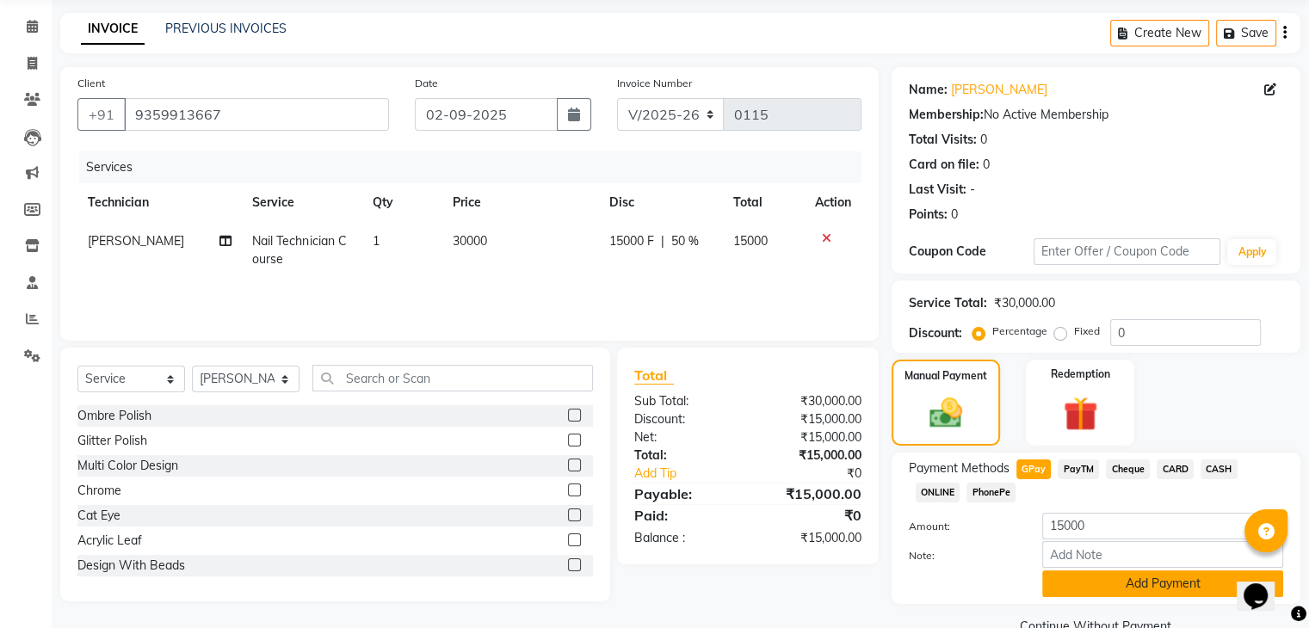
click at [1107, 586] on button "Add Payment" at bounding box center [1162, 584] width 241 height 27
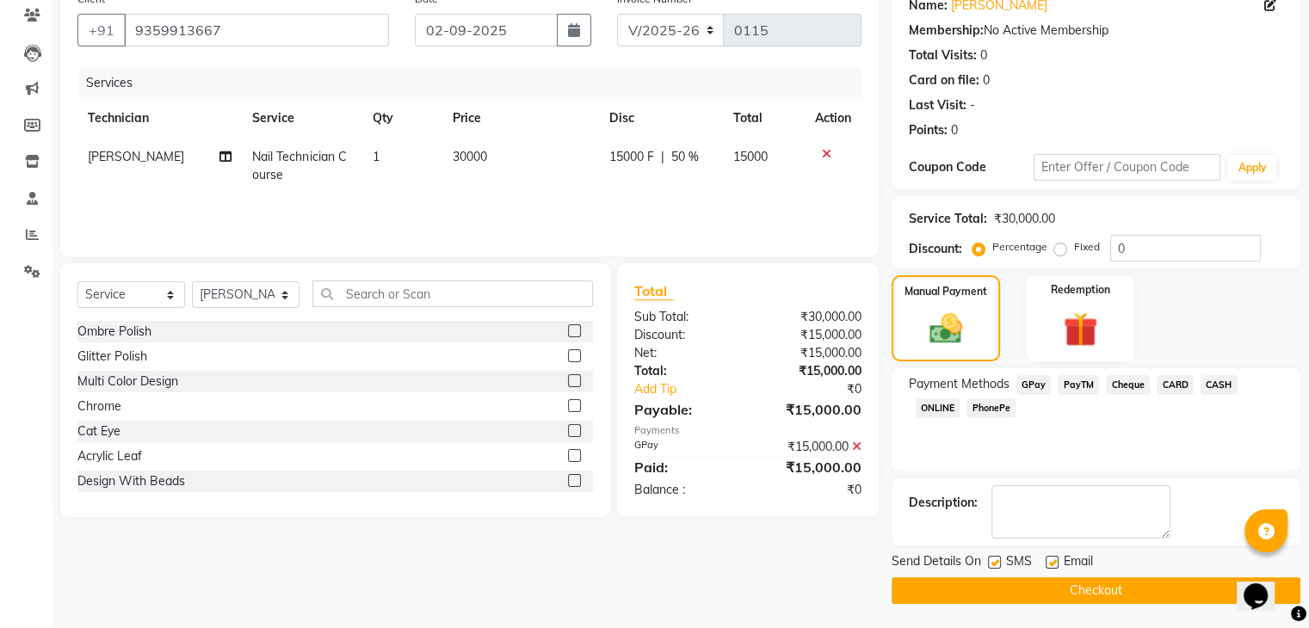
scroll to position [147, 0]
click at [1107, 586] on button "Checkout" at bounding box center [1095, 590] width 409 height 27
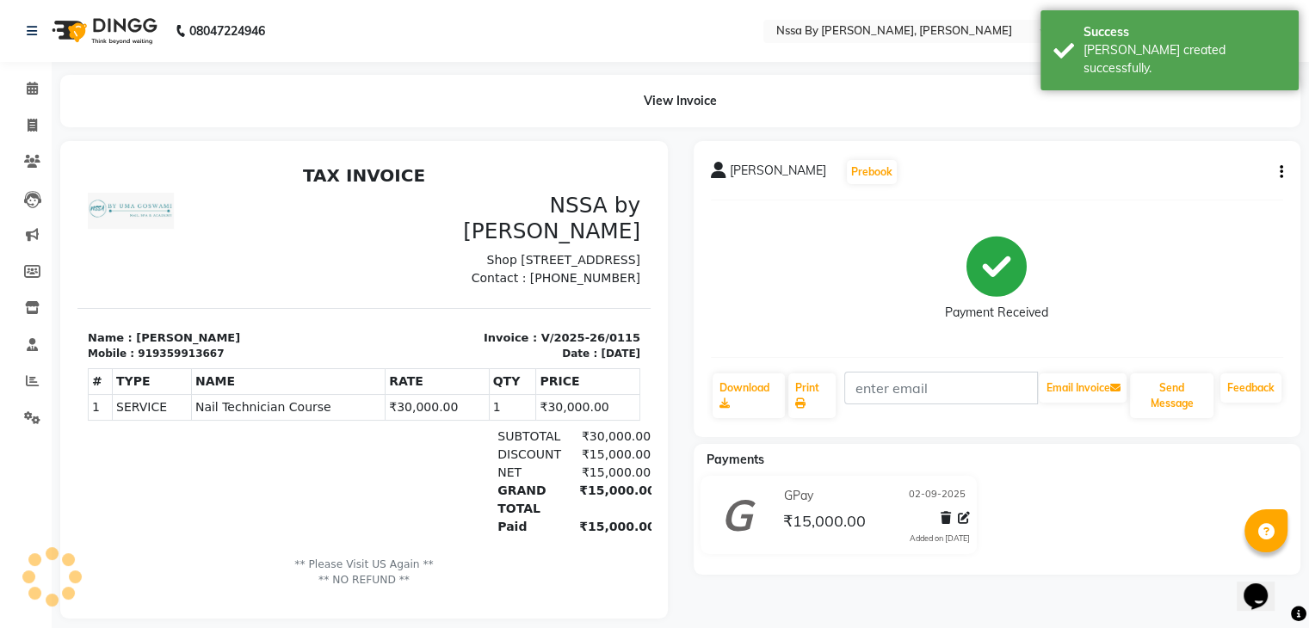
click at [395, 568] on p "** Please Visit US Again ** ** NO REFUND **" at bounding box center [364, 573] width 552 height 32
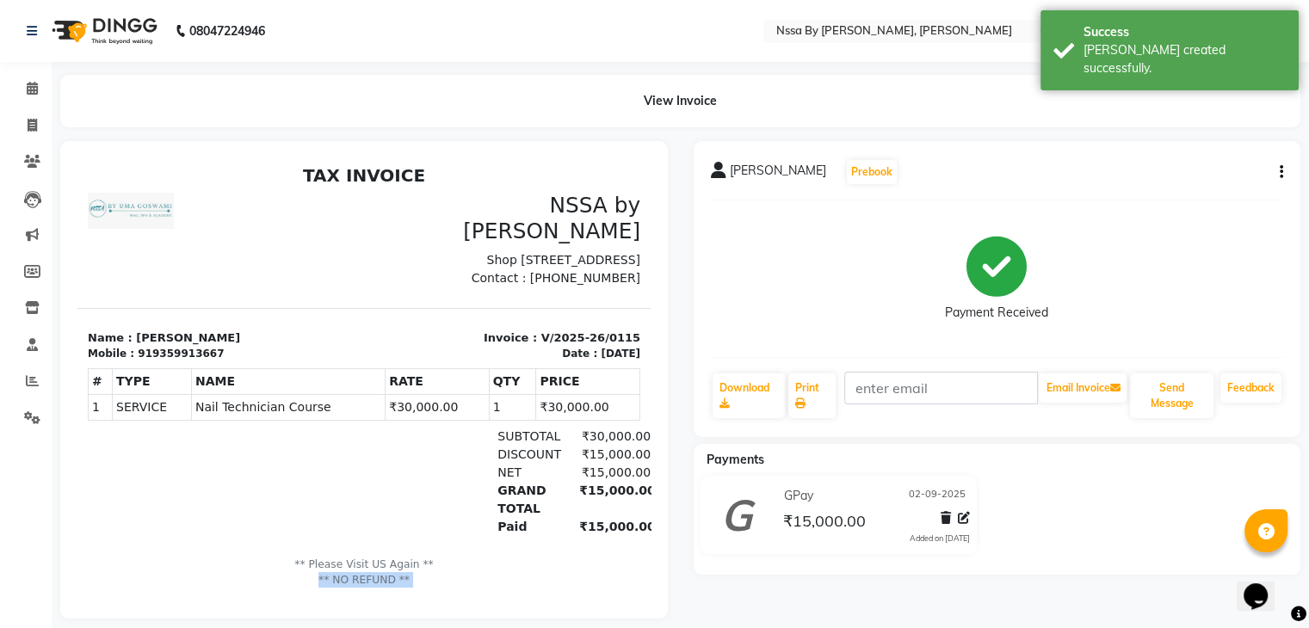
click at [395, 568] on p "** Please Visit US Again ** ** NO REFUND **" at bounding box center [364, 573] width 552 height 32
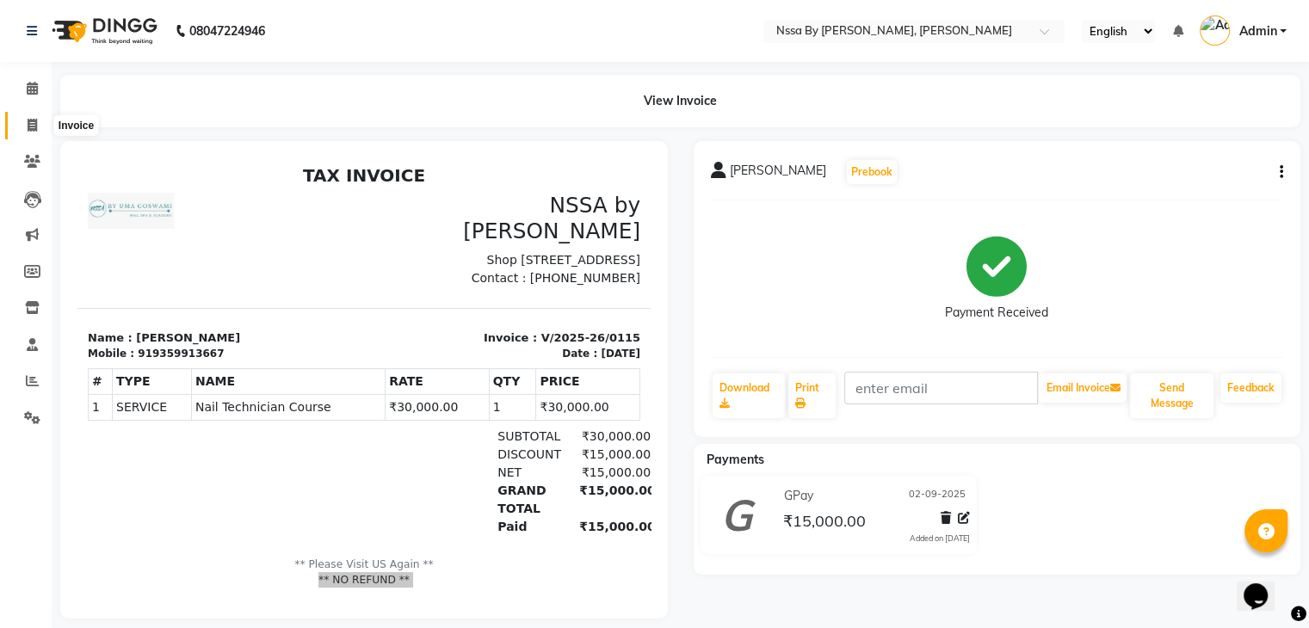
click at [29, 116] on span at bounding box center [32, 126] width 30 height 20
select select "service"
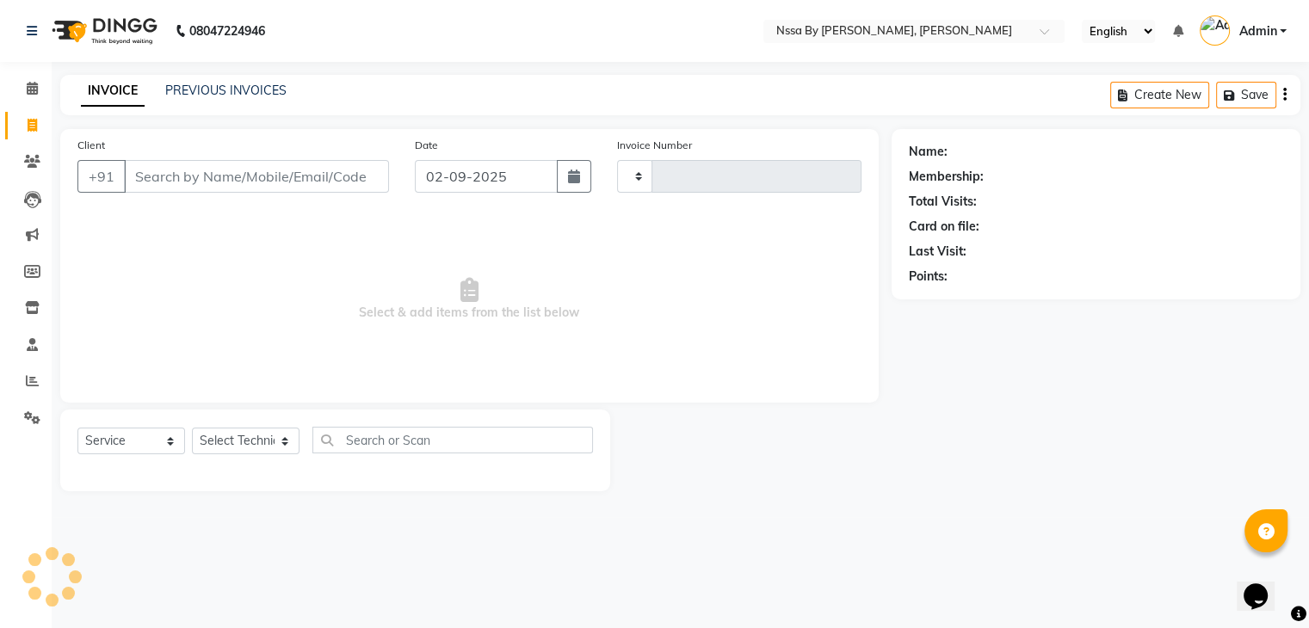
type input "0116"
select select "775"
click at [227, 181] on input "Client" at bounding box center [258, 176] width 268 height 33
click at [34, 88] on icon at bounding box center [32, 88] width 11 height 13
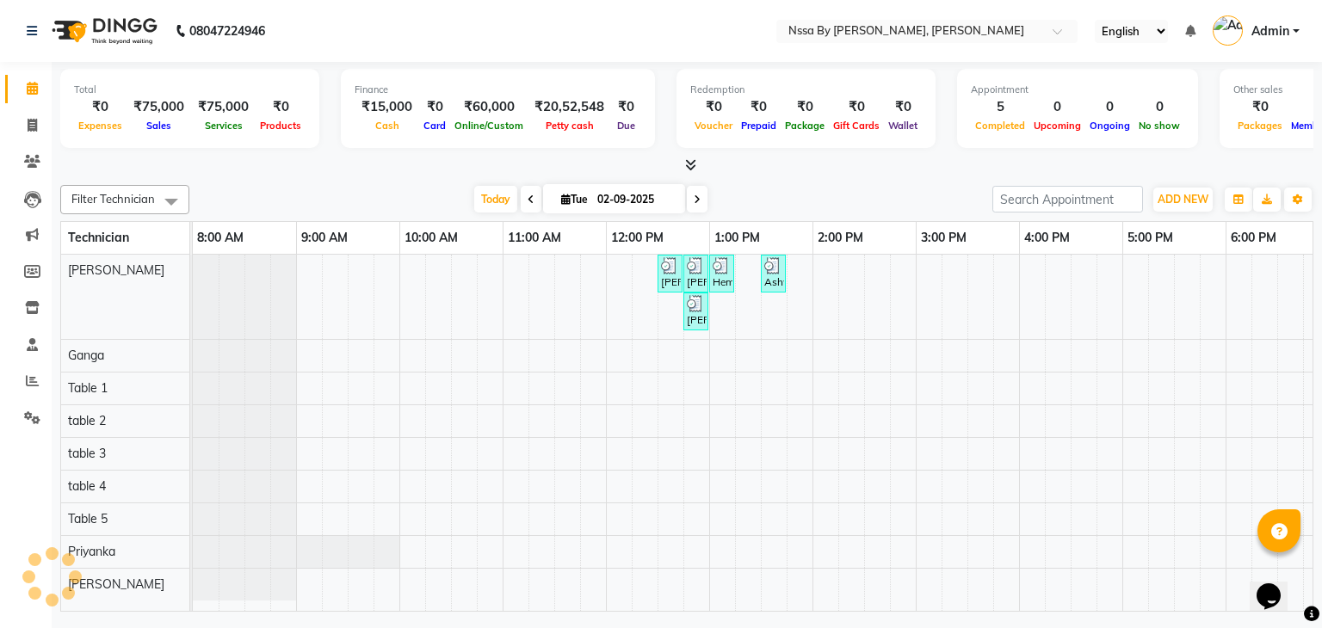
click at [34, 88] on icon at bounding box center [32, 88] width 11 height 13
click at [808, 264] on div "[PERSON_NAME], TK05, 12:30 PM-12:40 PM, Nail Technician Course [PERSON_NAME], T…" at bounding box center [864, 433] width 1342 height 357
select select "12664"
select select "825"
select select "tentative"
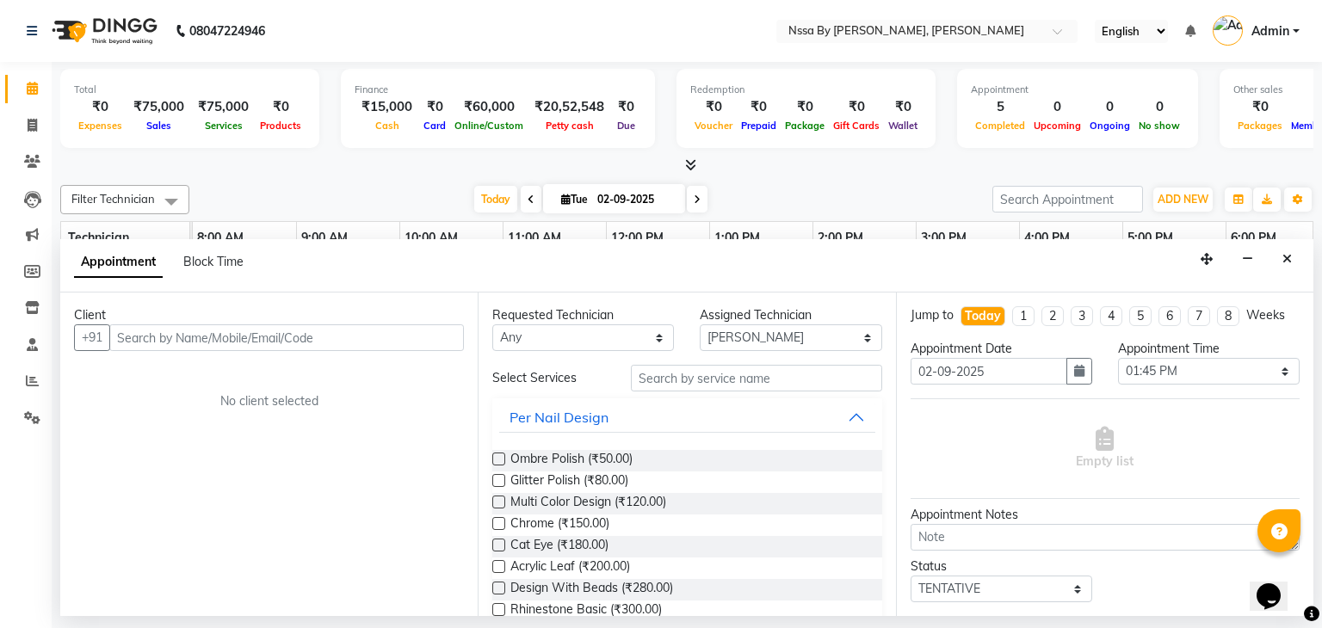
click at [395, 334] on input "text" at bounding box center [286, 337] width 355 height 27
type input "9321325603"
click at [440, 334] on span "Add Client" at bounding box center [428, 337] width 58 height 15
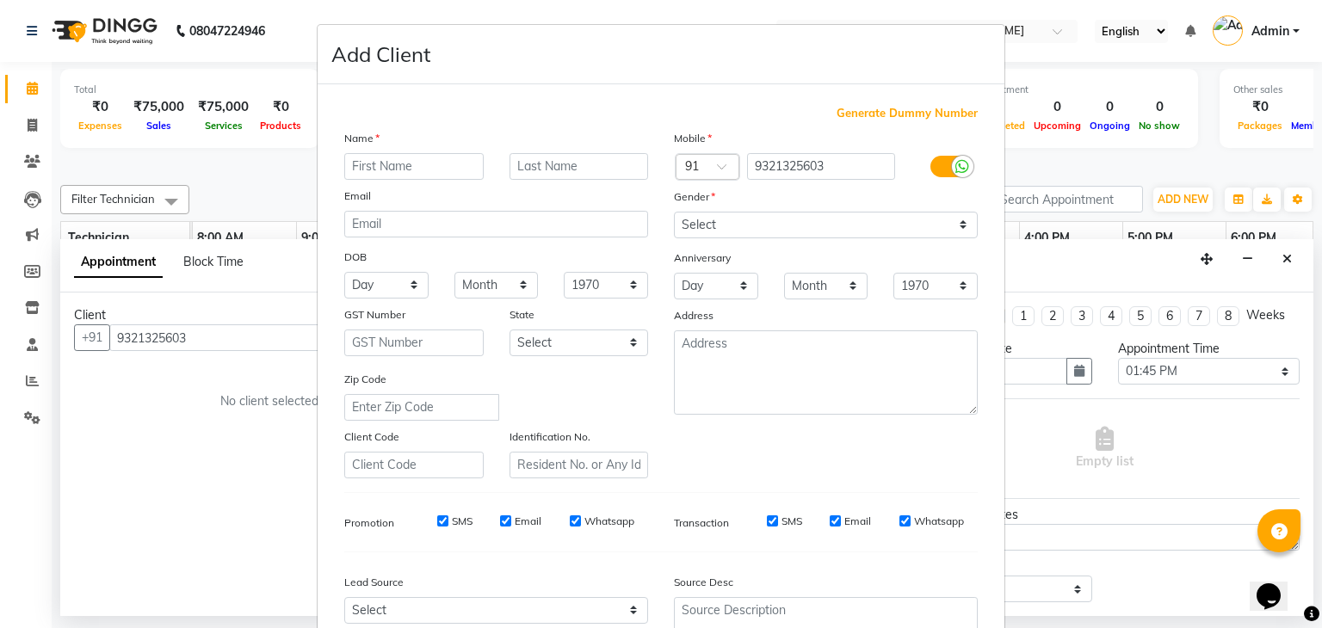
click at [393, 168] on input "text" at bounding box center [413, 166] width 139 height 27
type input "Pooja"
click at [575, 173] on input "text" at bounding box center [578, 166] width 139 height 27
type input "Tak"
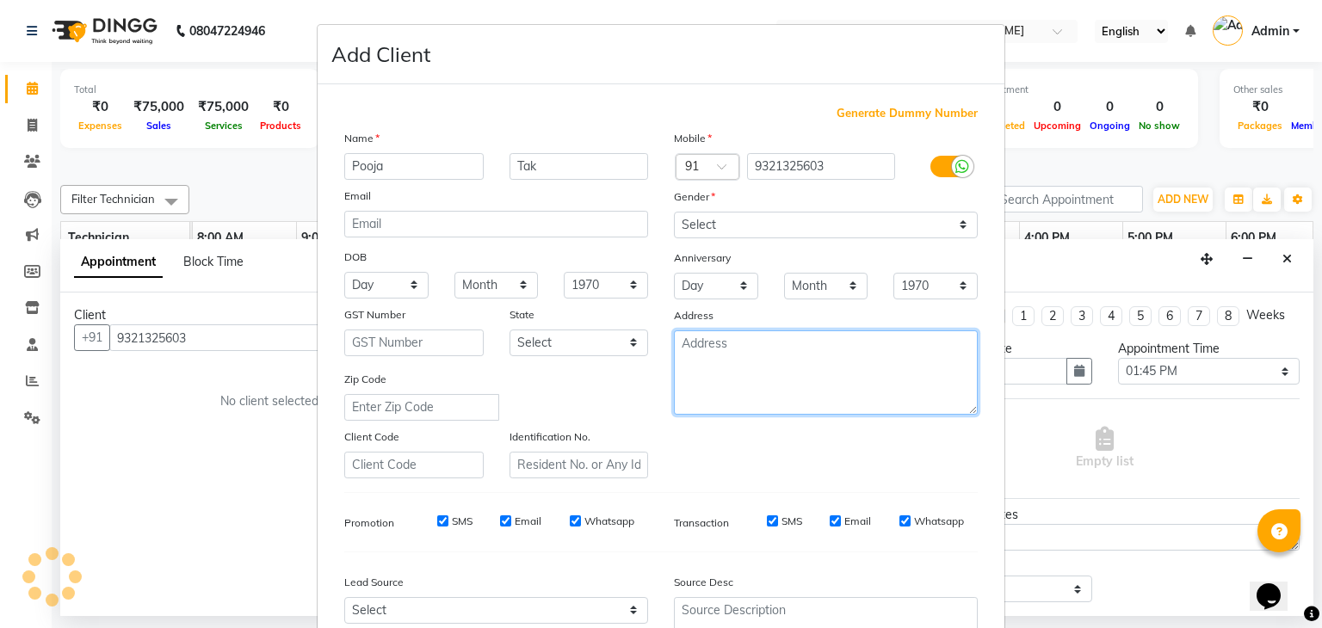
click at [748, 362] on textarea at bounding box center [826, 372] width 304 height 84
type textarea "[GEOGRAPHIC_DATA]"
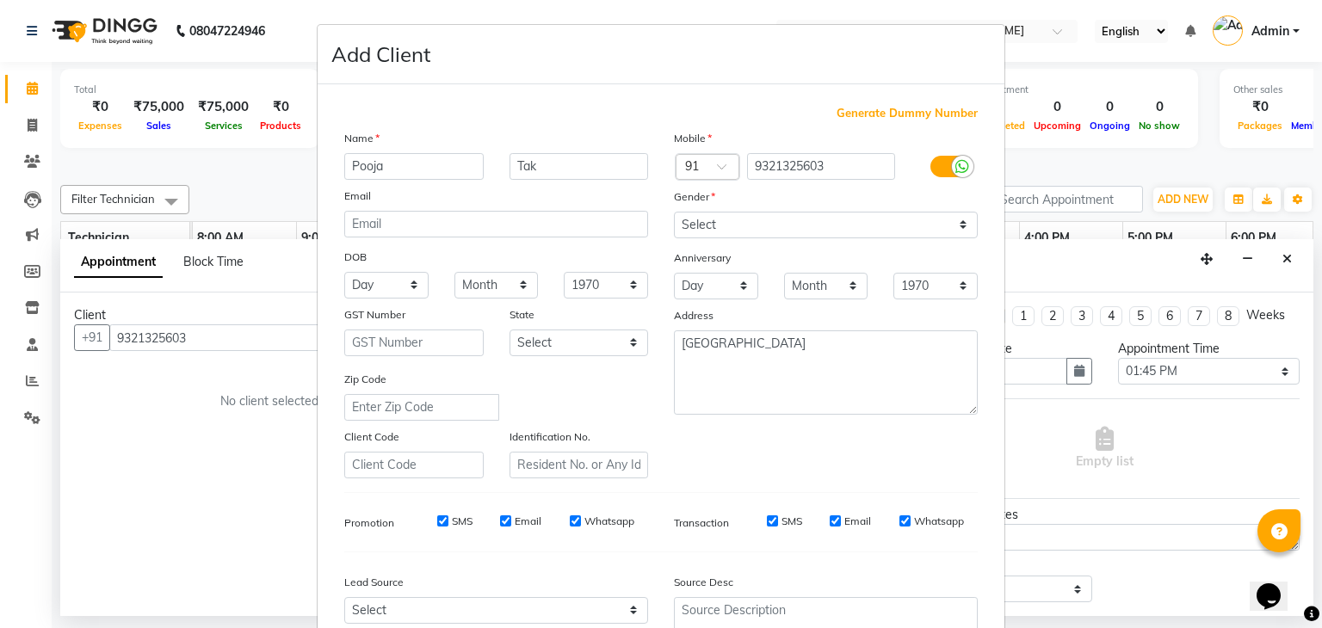
click at [762, 460] on div "Mobile Country Code × 91 9321325603 Gender Select [DEMOGRAPHIC_DATA] [DEMOGRAPH…" at bounding box center [826, 303] width 330 height 349
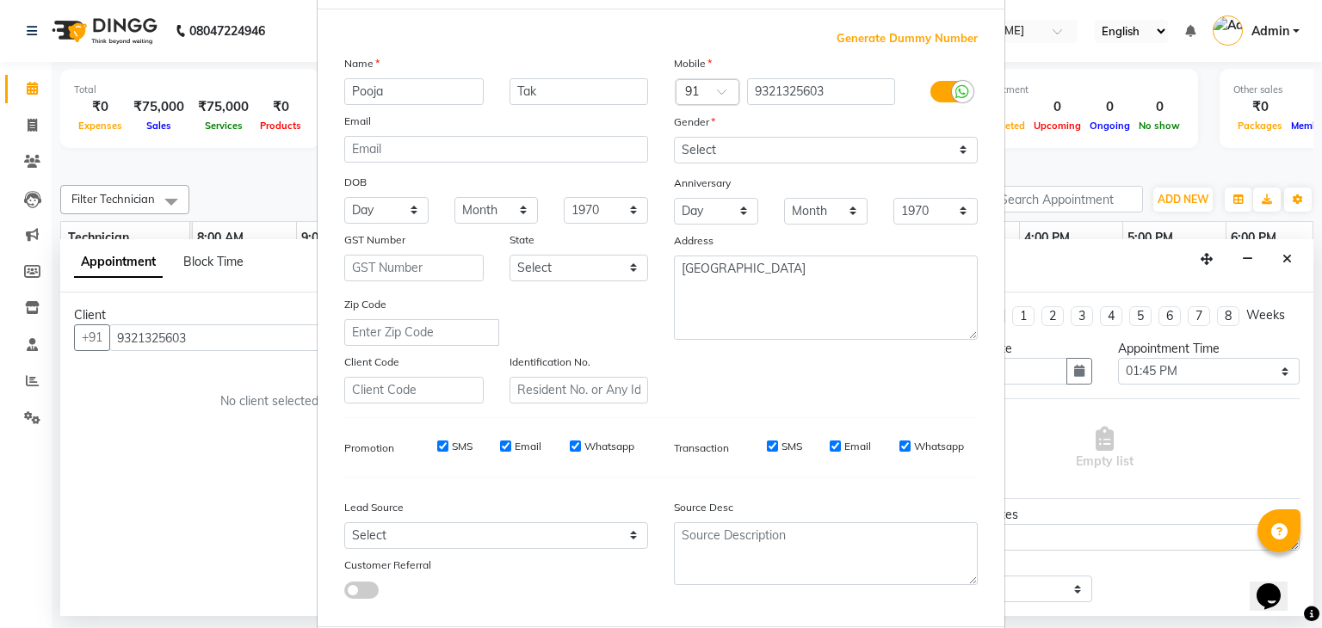
scroll to position [103, 0]
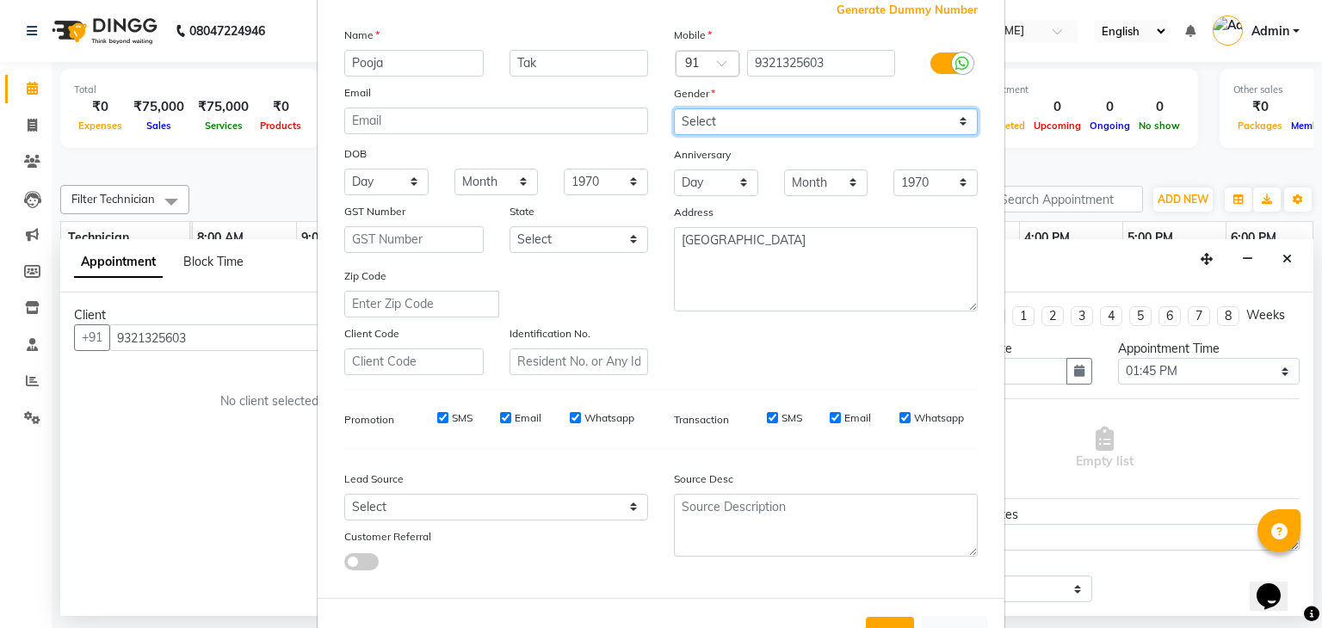
click at [812, 130] on select "Select [DEMOGRAPHIC_DATA] [DEMOGRAPHIC_DATA] Other Prefer Not To Say" at bounding box center [826, 121] width 304 height 27
select select "[DEMOGRAPHIC_DATA]"
click at [674, 109] on select "Select [DEMOGRAPHIC_DATA] [DEMOGRAPHIC_DATA] Other Prefer Not To Say" at bounding box center [826, 121] width 304 height 27
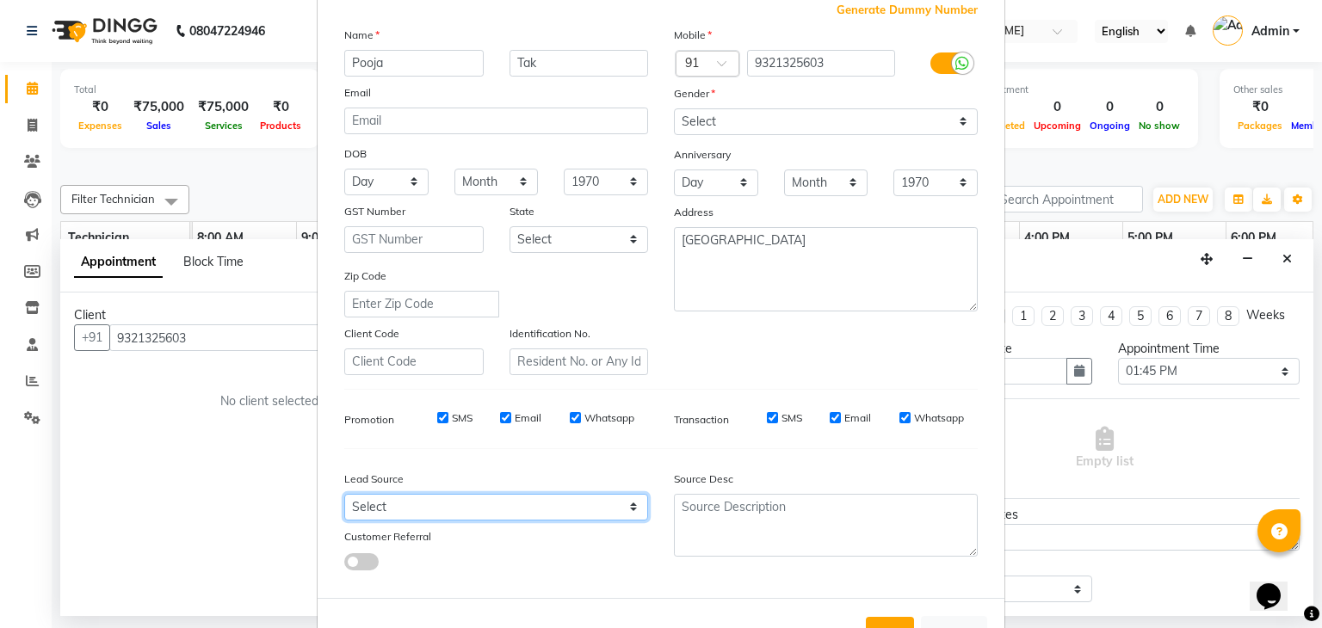
click at [490, 507] on select "Select Walk-in Referral Internet Friend Word of Mouth Advertisement Facebook Ju…" at bounding box center [496, 507] width 304 height 27
select select "40082"
click at [344, 501] on select "Select Walk-in Referral Internet Friend Word of Mouth Advertisement Facebook Ju…" at bounding box center [496, 507] width 304 height 27
click at [599, 560] on div at bounding box center [496, 561] width 330 height 19
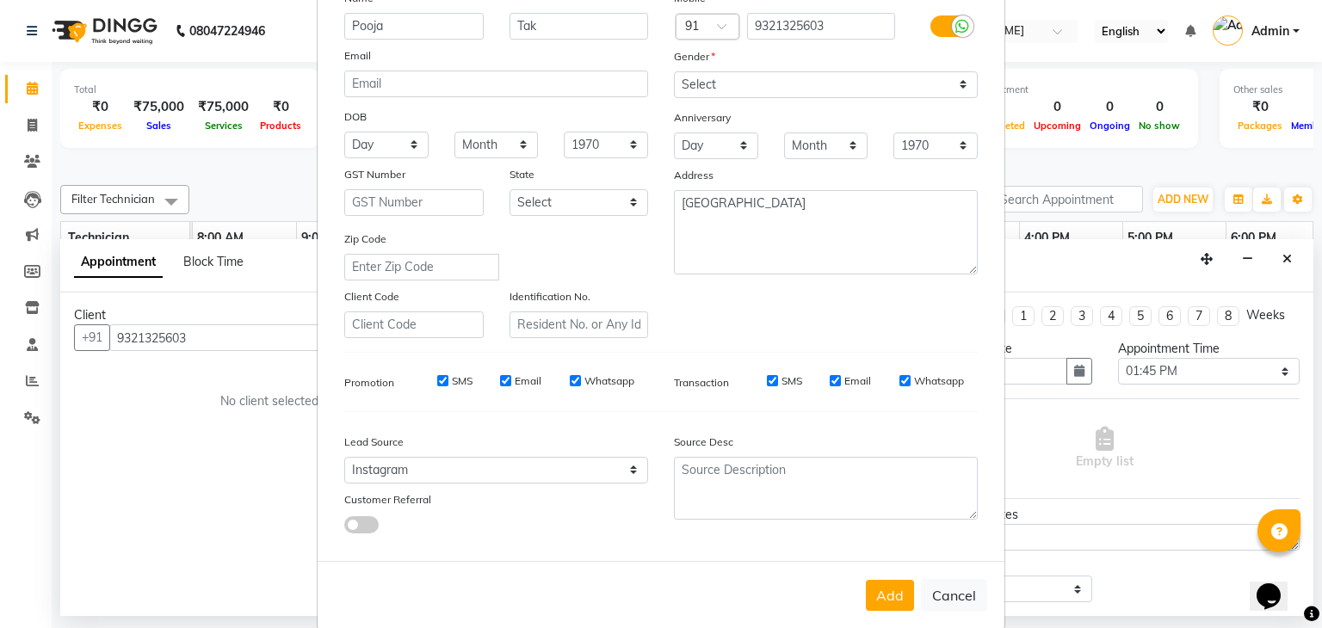
scroll to position [175, 0]
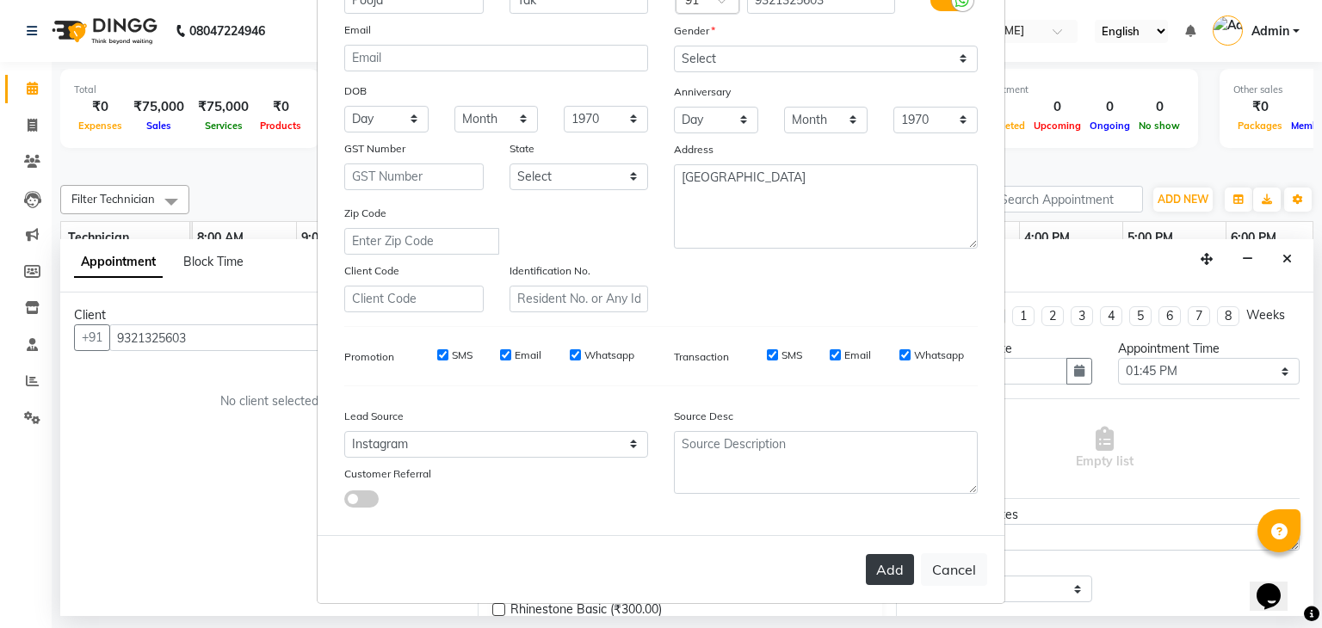
click at [881, 565] on button "Add" at bounding box center [890, 569] width 48 height 31
select select
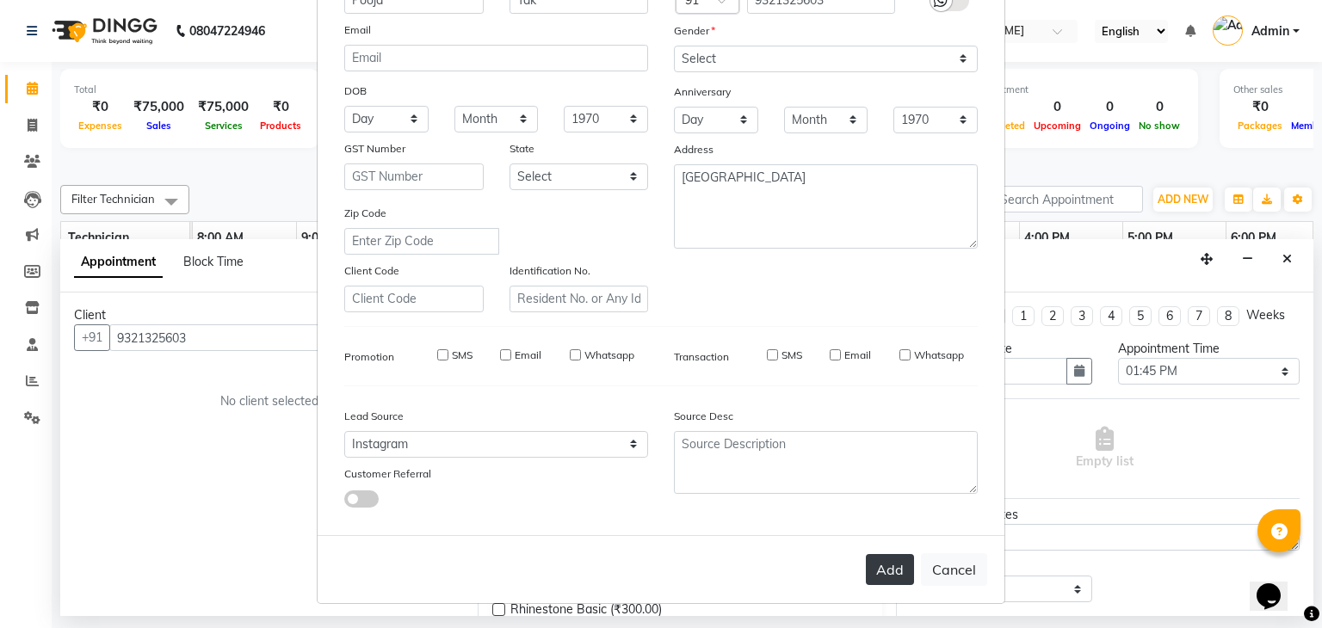
select select
checkbox input "false"
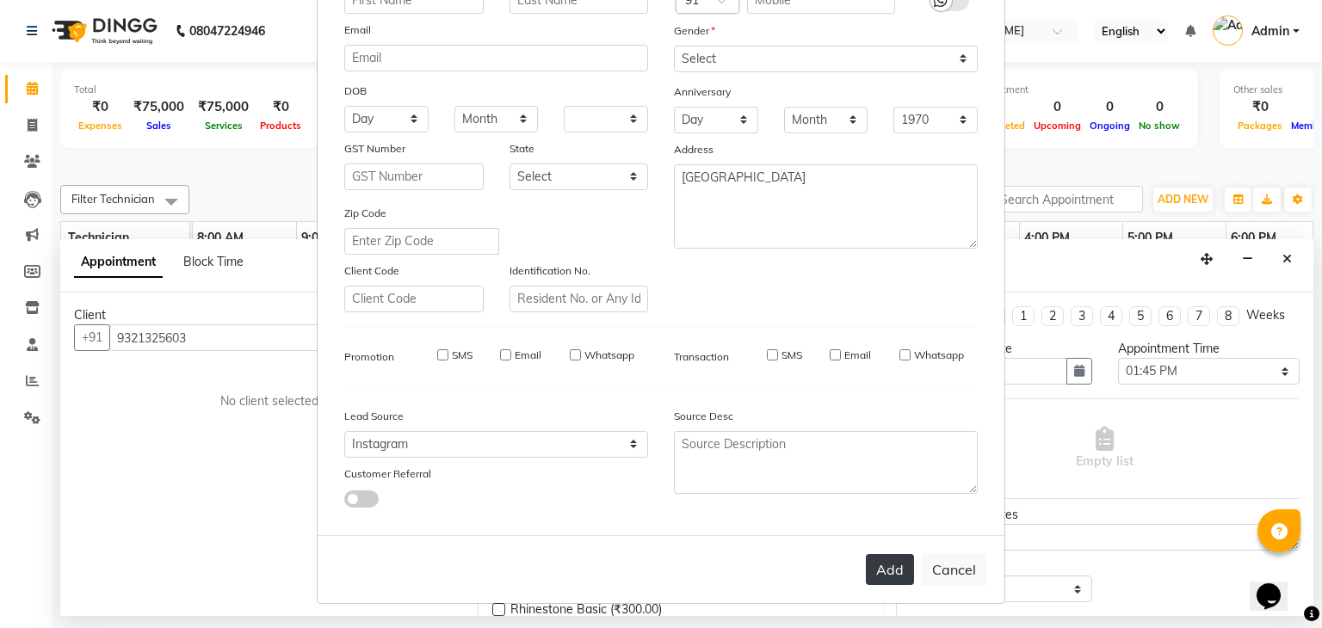
checkbox input "false"
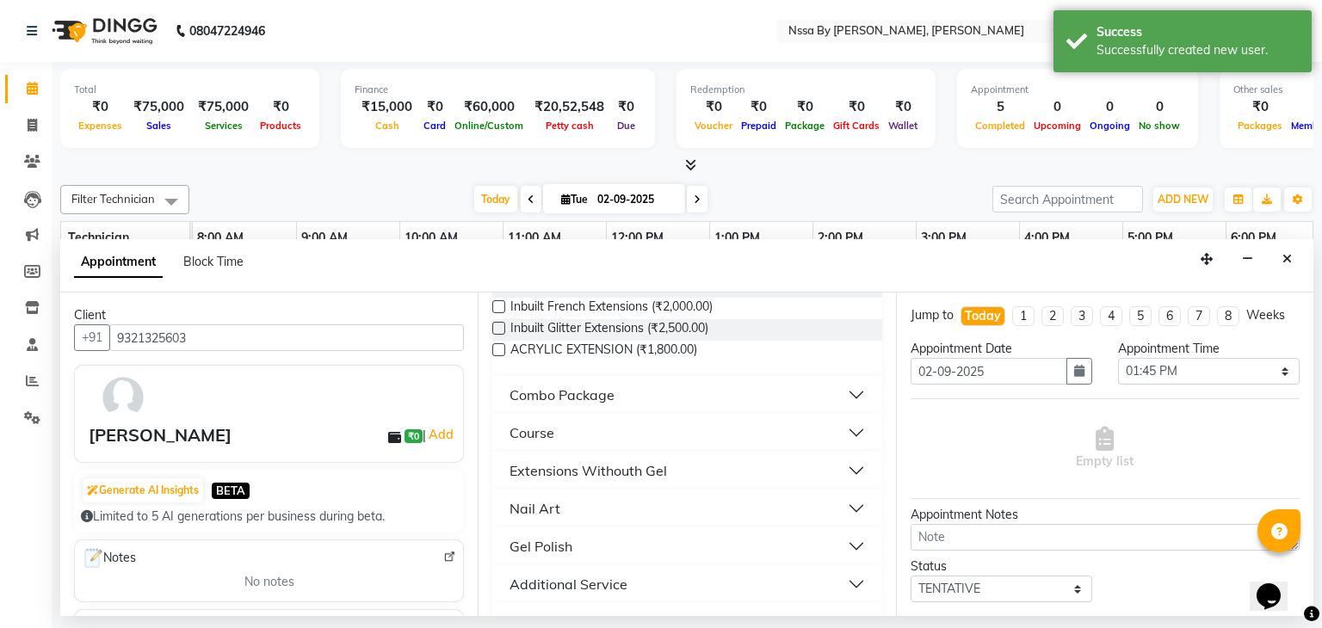
scroll to position [588, 0]
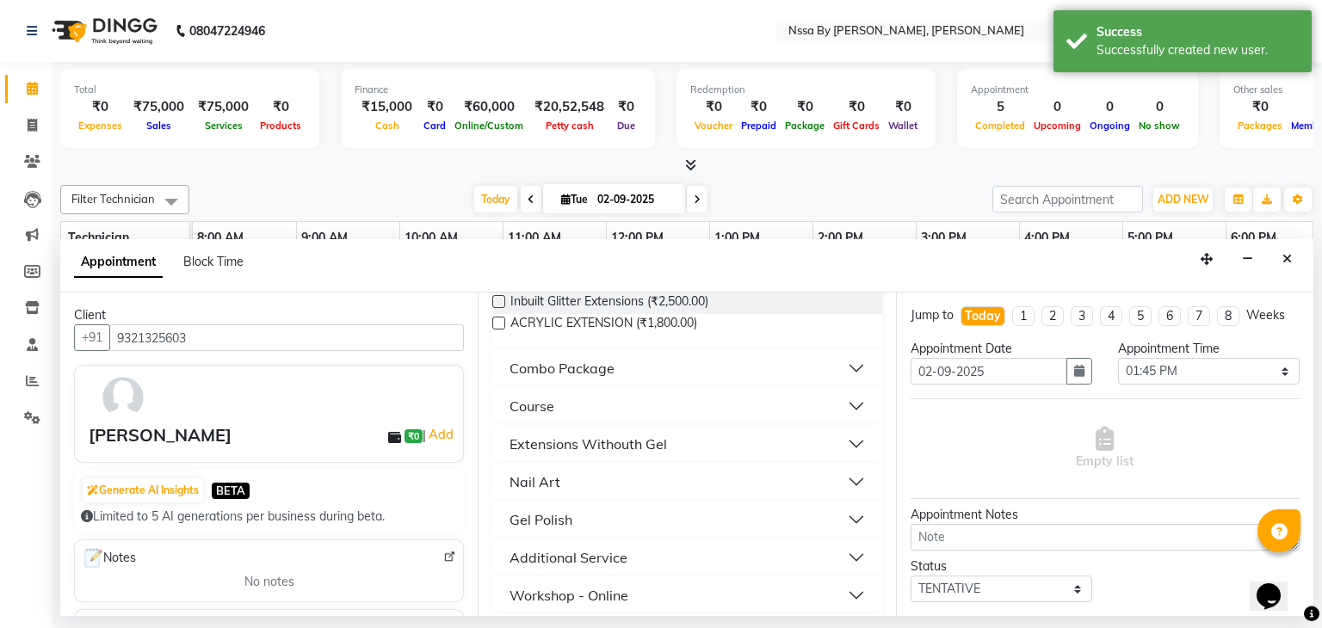
click at [838, 406] on button "Course" at bounding box center [686, 406] width 375 height 31
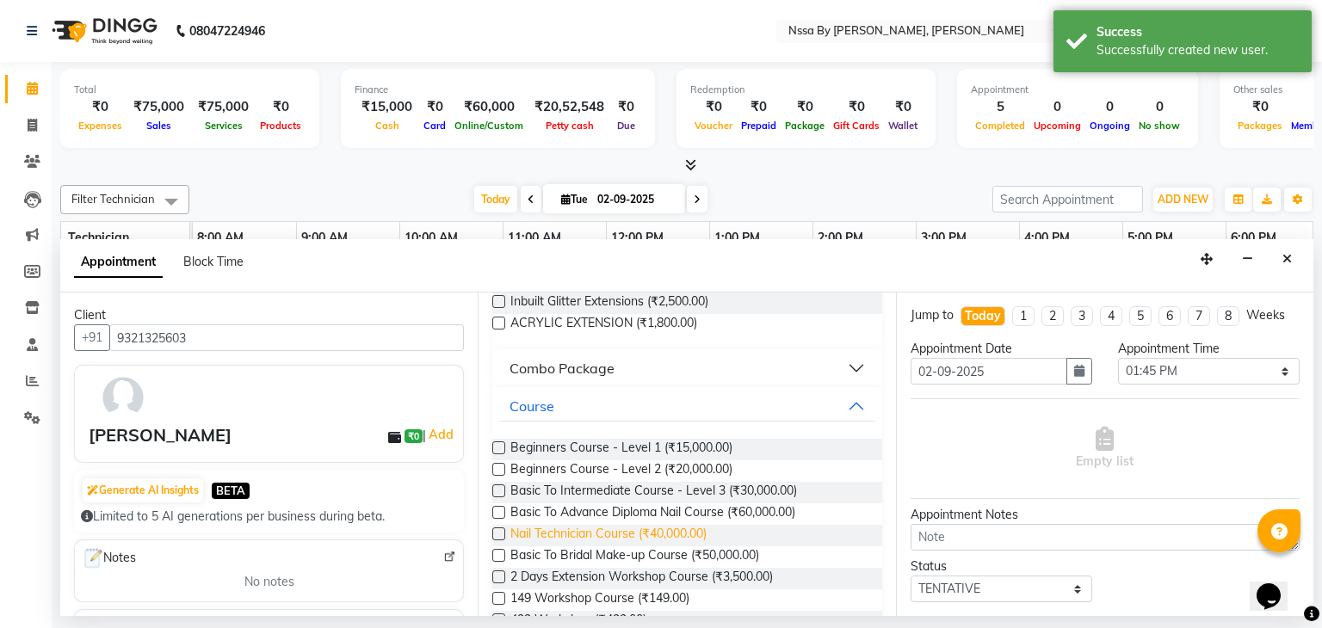
click at [673, 527] on span "Nail Technician Course (₹40,000.00)" at bounding box center [608, 536] width 196 height 22
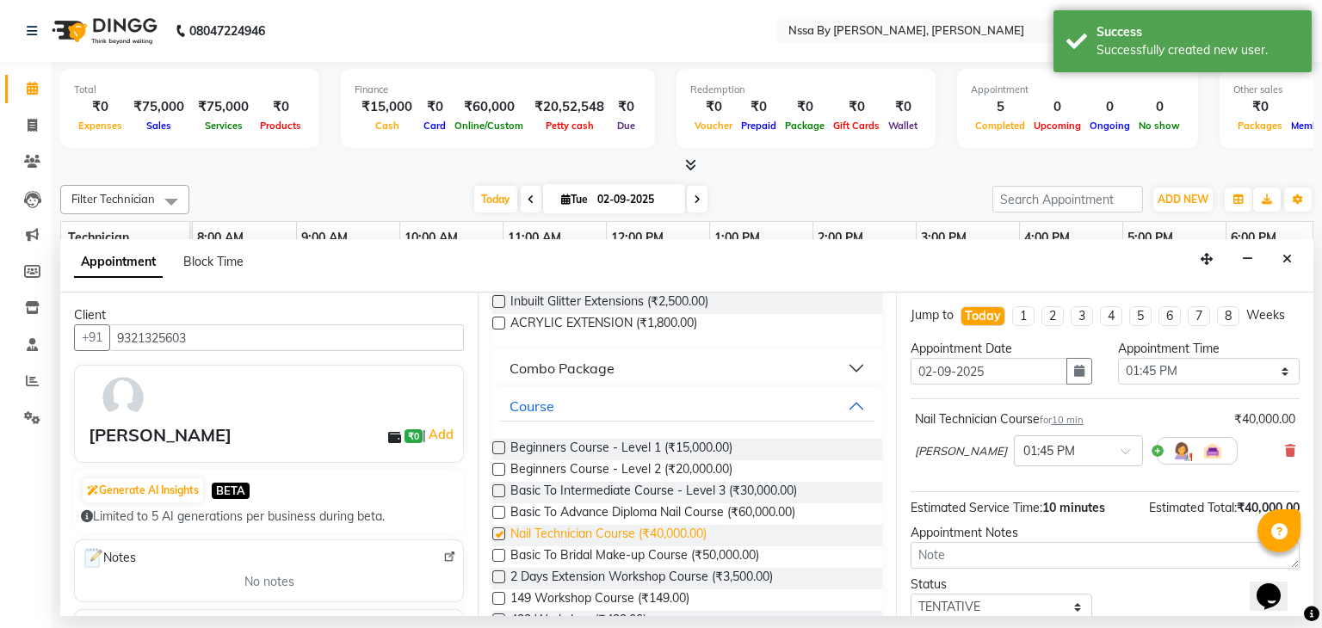
checkbox input "false"
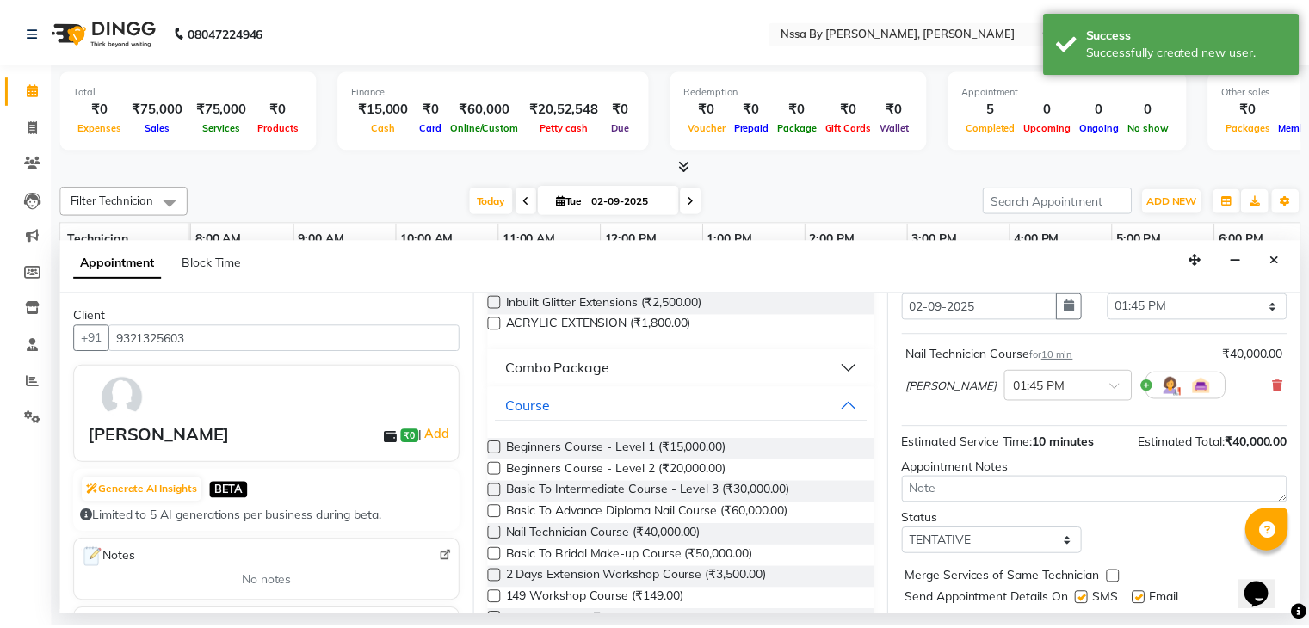
scroll to position [112, 0]
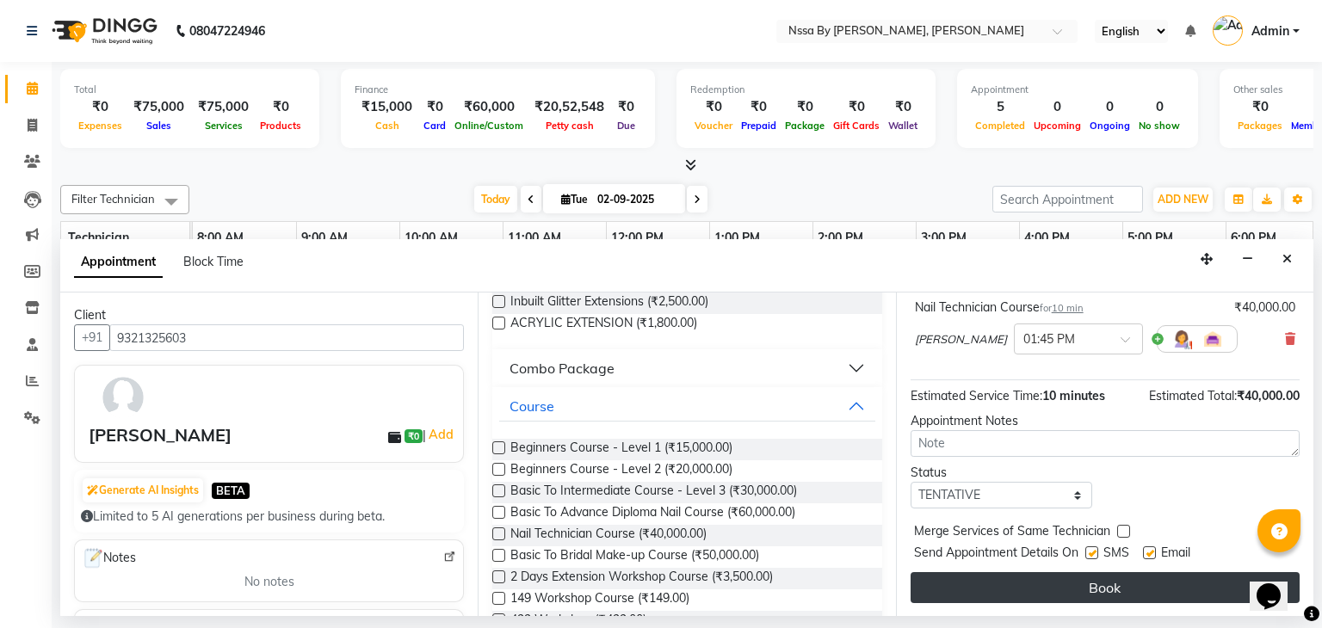
click at [1098, 583] on button "Book" at bounding box center [1104, 587] width 389 height 31
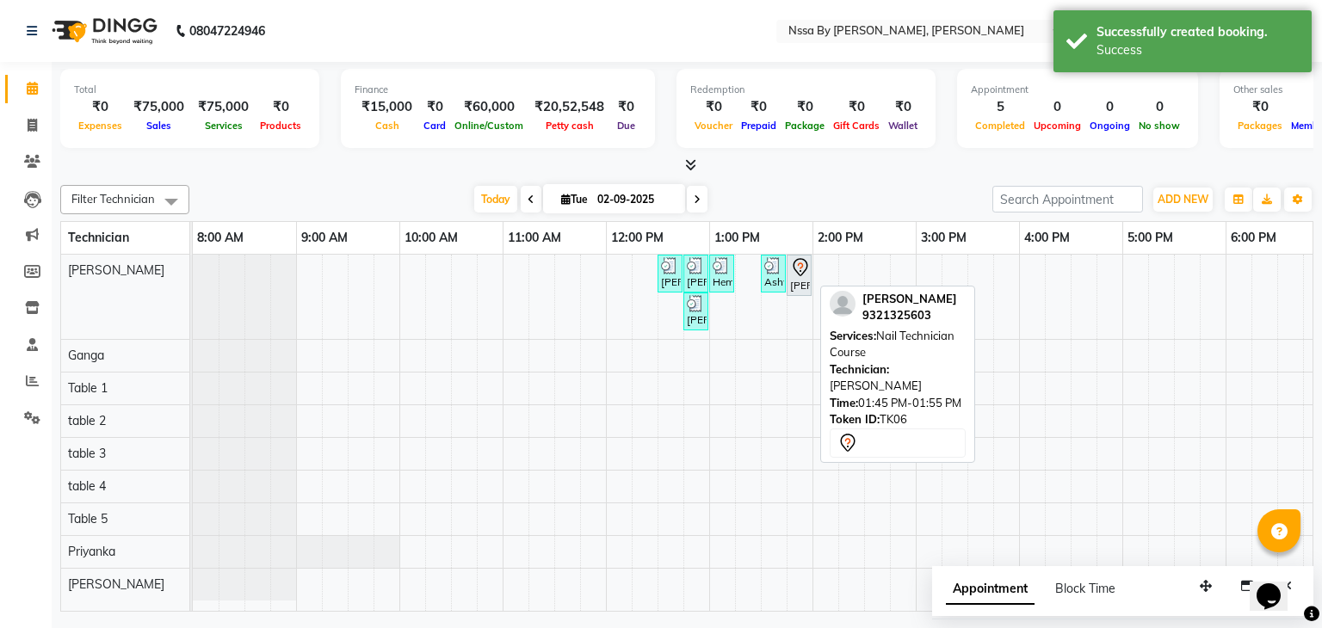
click at [805, 280] on div "[PERSON_NAME], TK06, 01:45 PM-01:55 PM, Nail Technician Course" at bounding box center [799, 275] width 22 height 36
select select "7"
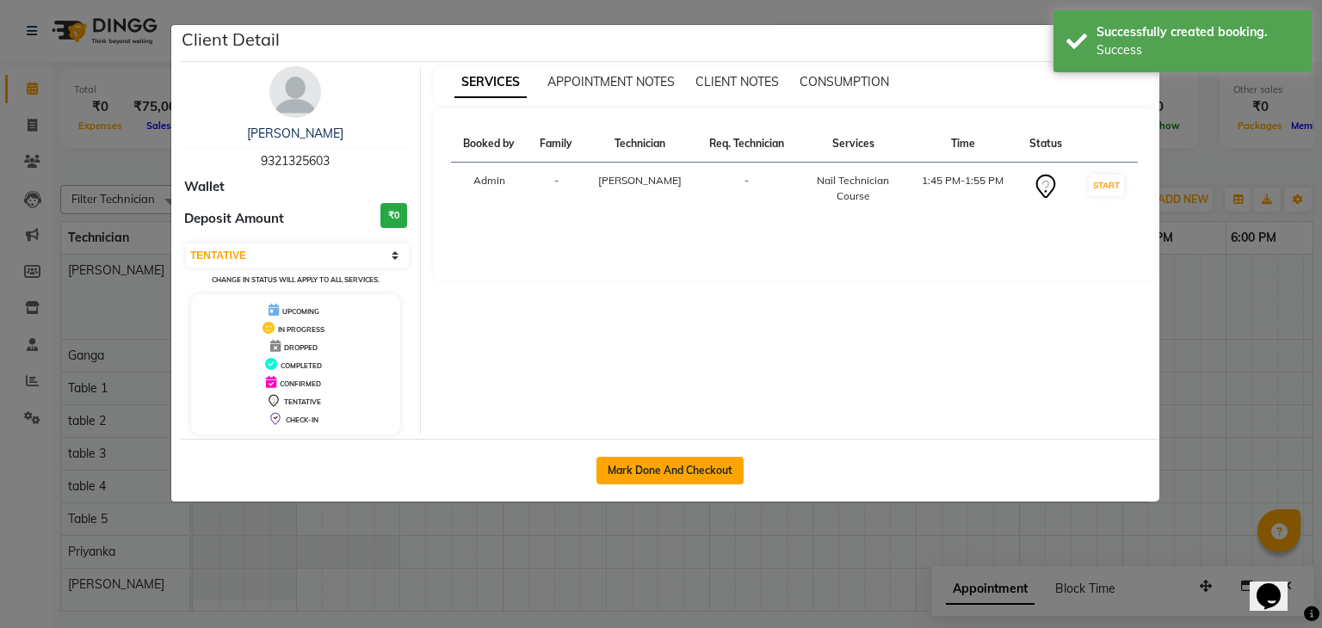
click at [656, 462] on button "Mark Done And Checkout" at bounding box center [669, 471] width 147 height 28
select select "service"
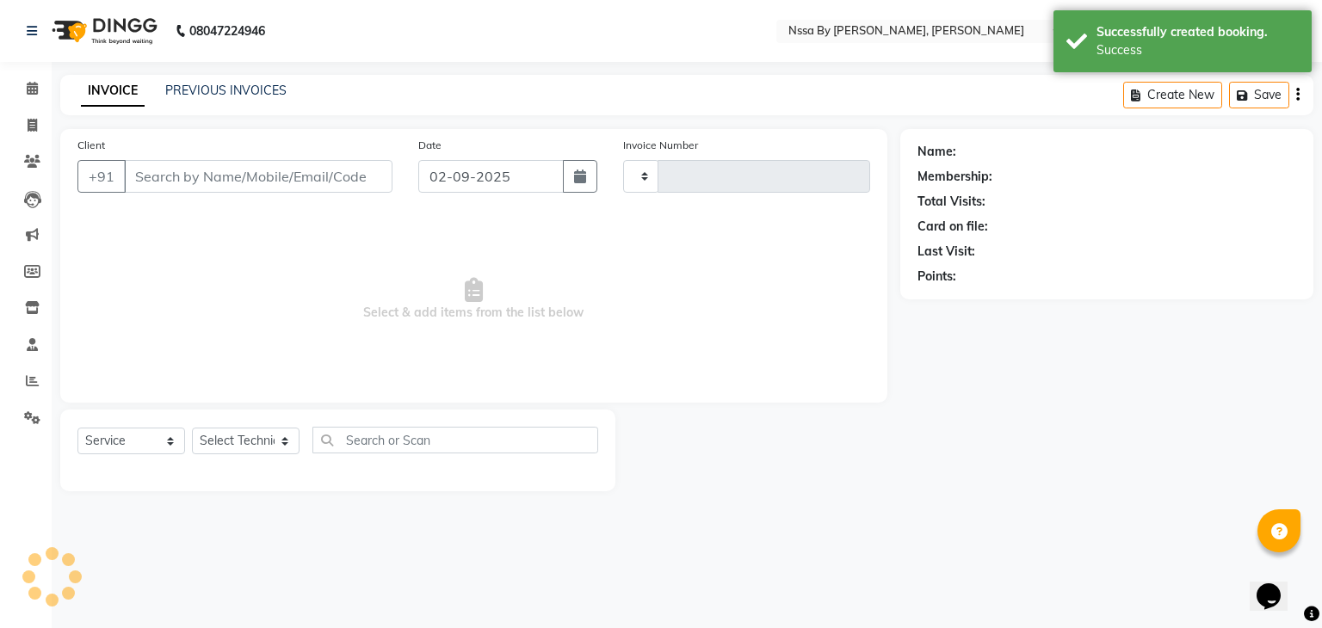
type input "0116"
select select "3"
select select "775"
type input "9321325603"
select select "12664"
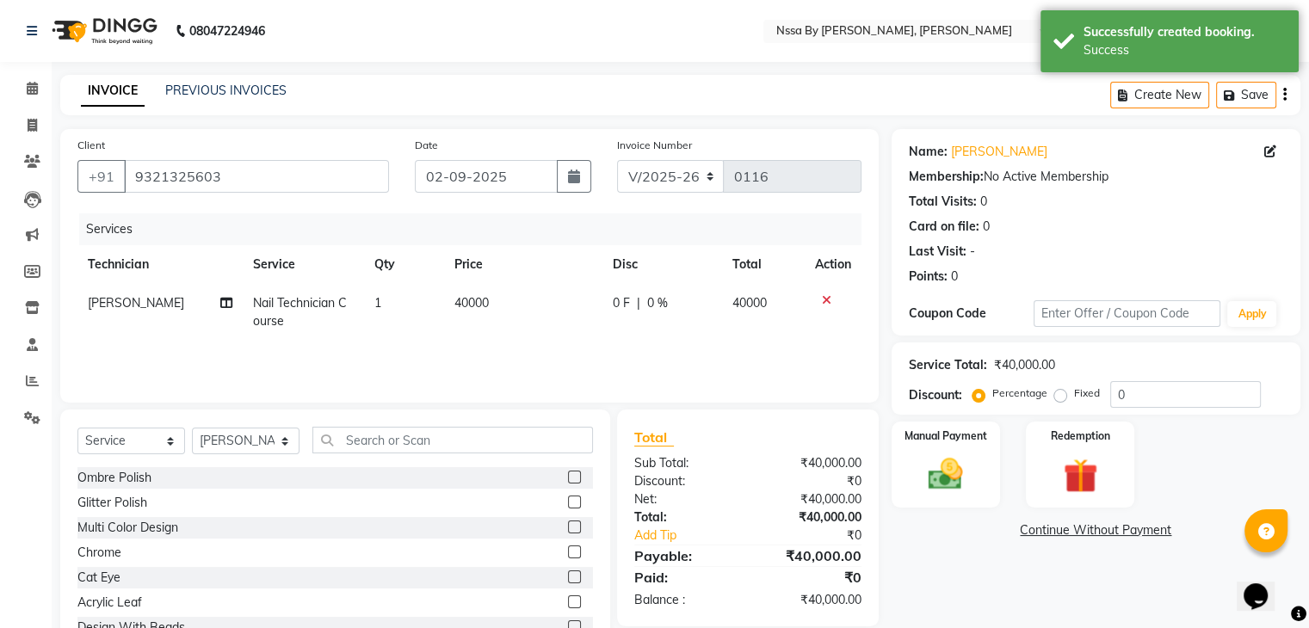
click at [513, 302] on td "40000" at bounding box center [522, 312] width 157 height 57
select select "12664"
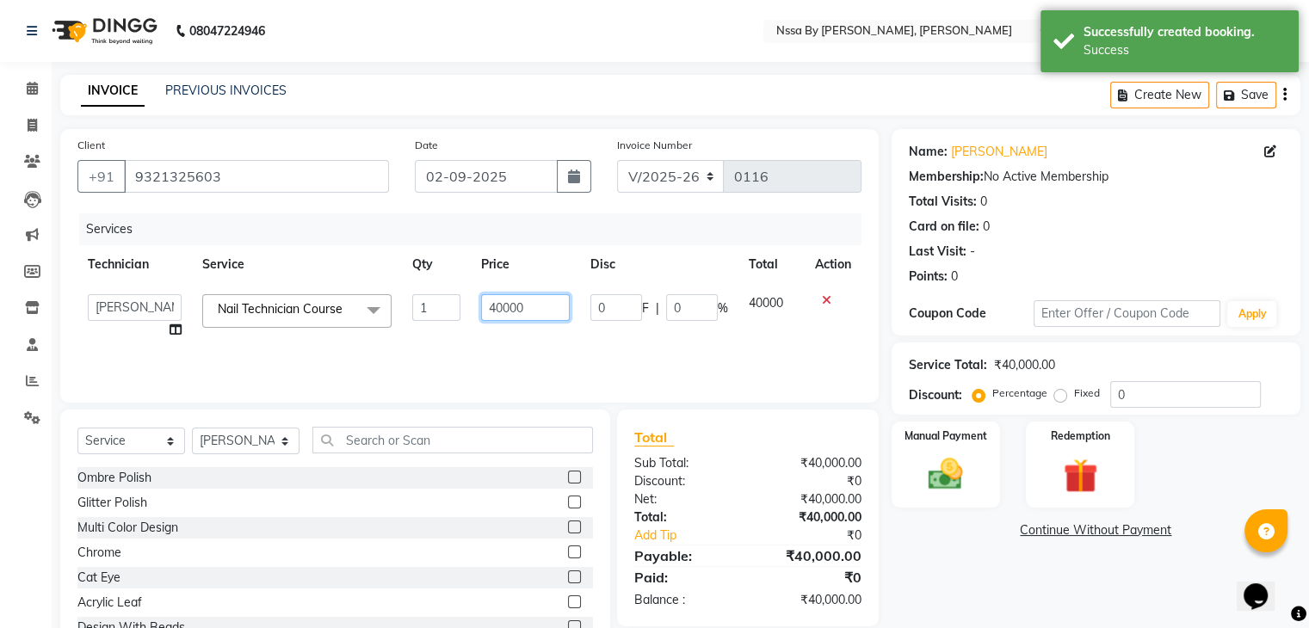
click at [513, 302] on input "40000" at bounding box center [525, 307] width 88 height 27
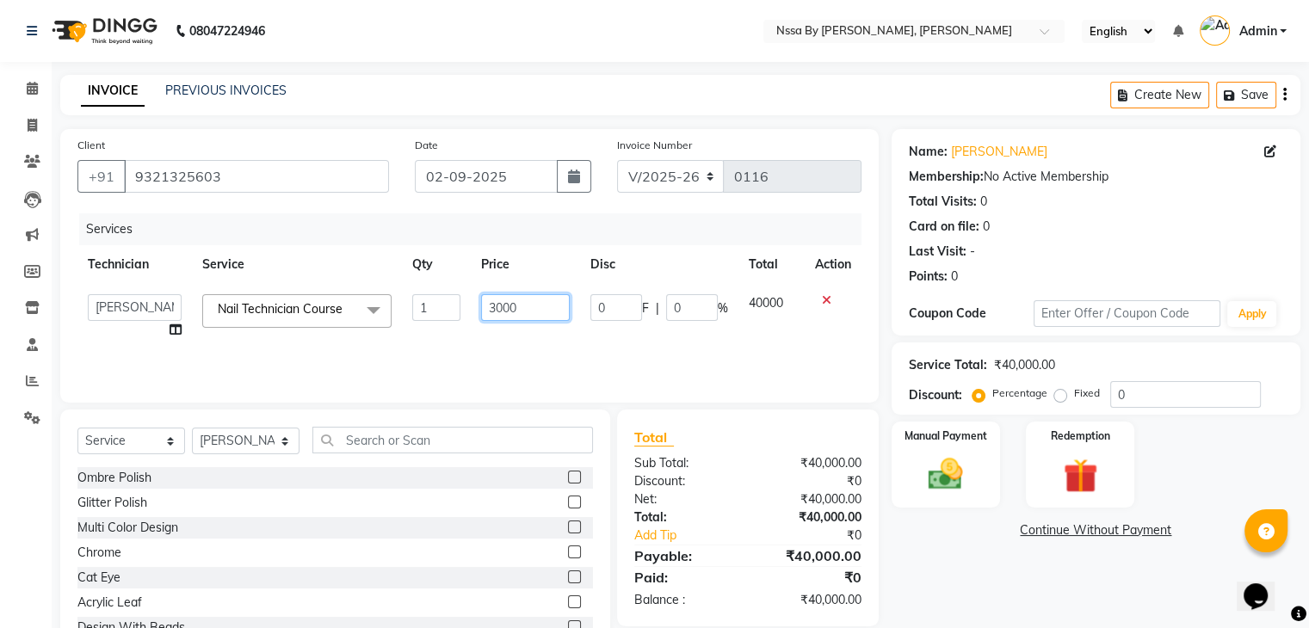
type input "30000"
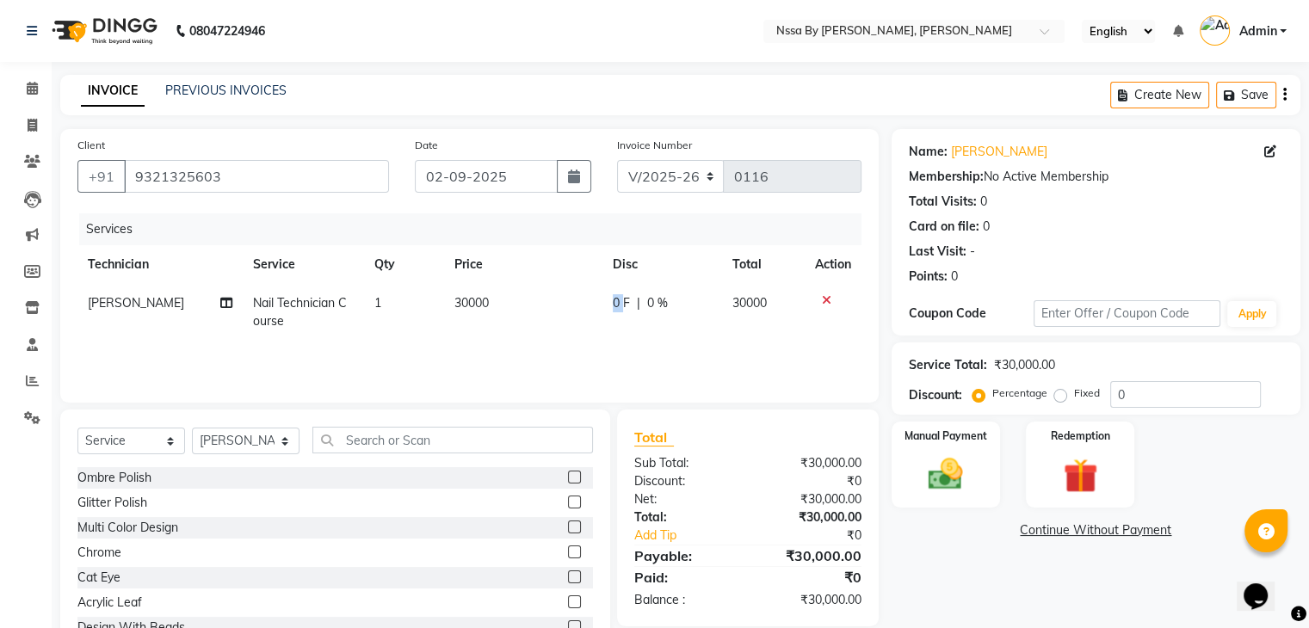
click at [607, 305] on td "0 F | 0 %" at bounding box center [662, 312] width 120 height 57
select select "12664"
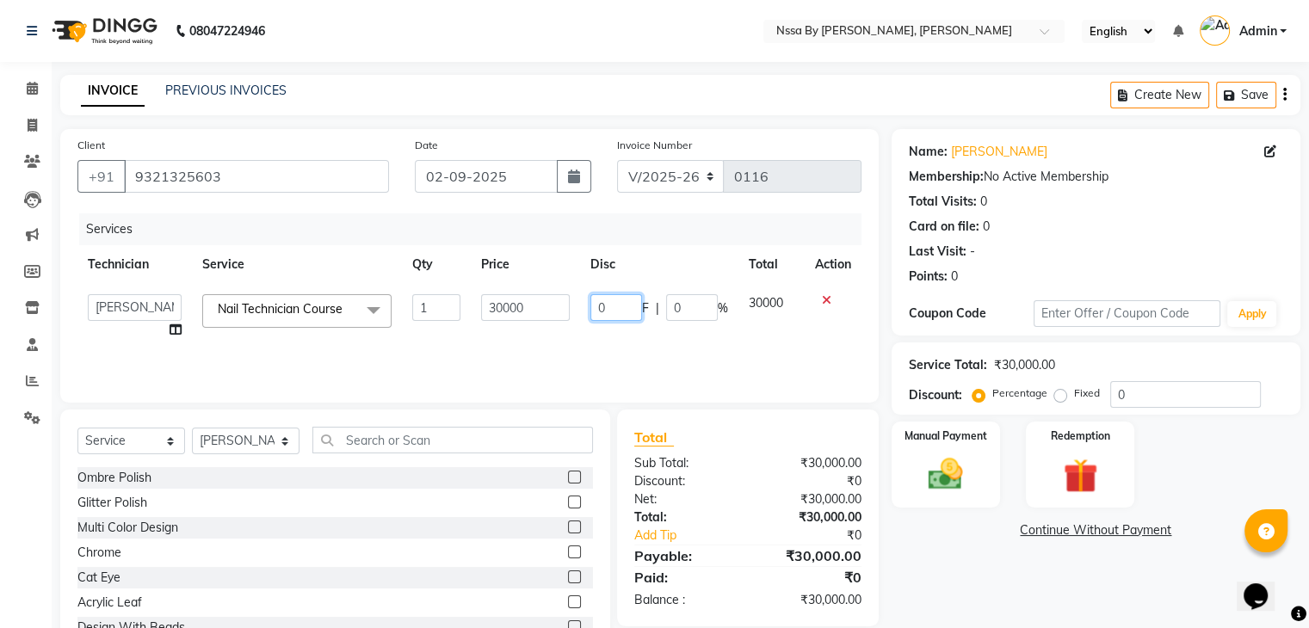
click at [610, 305] on input "0" at bounding box center [616, 307] width 52 height 27
type input "15000"
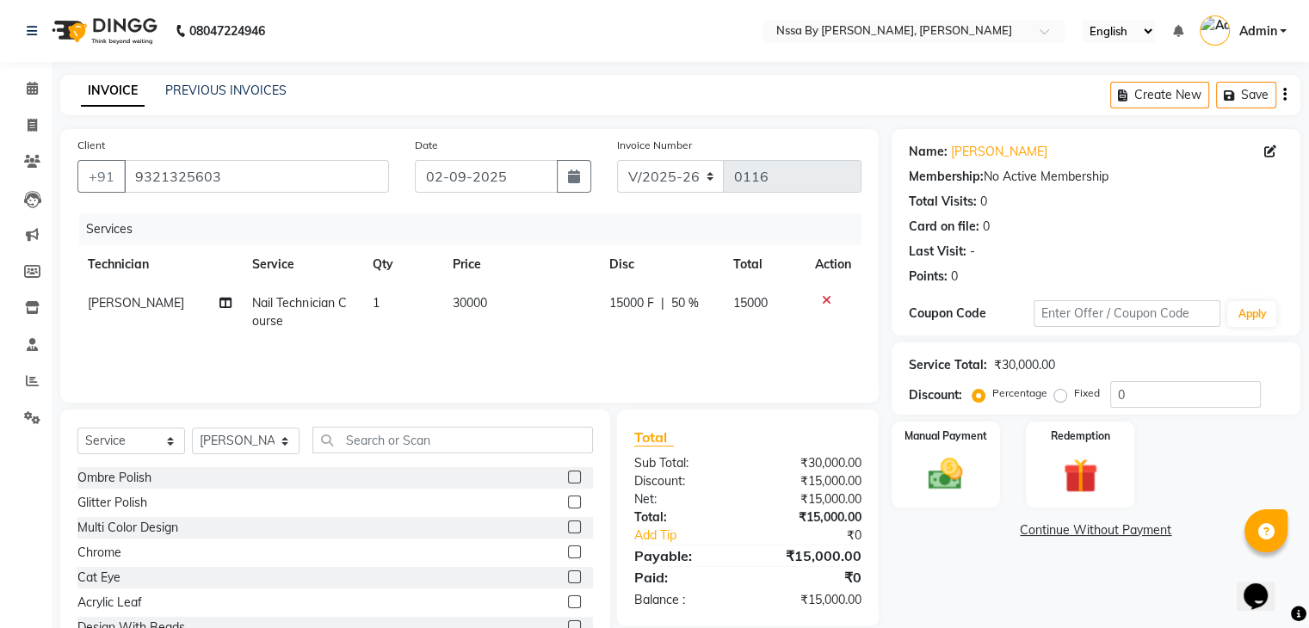
click at [675, 353] on div "Services Technician Service Qty Price Disc Total Action [PERSON_NAME] Nail Tech…" at bounding box center [469, 299] width 784 height 172
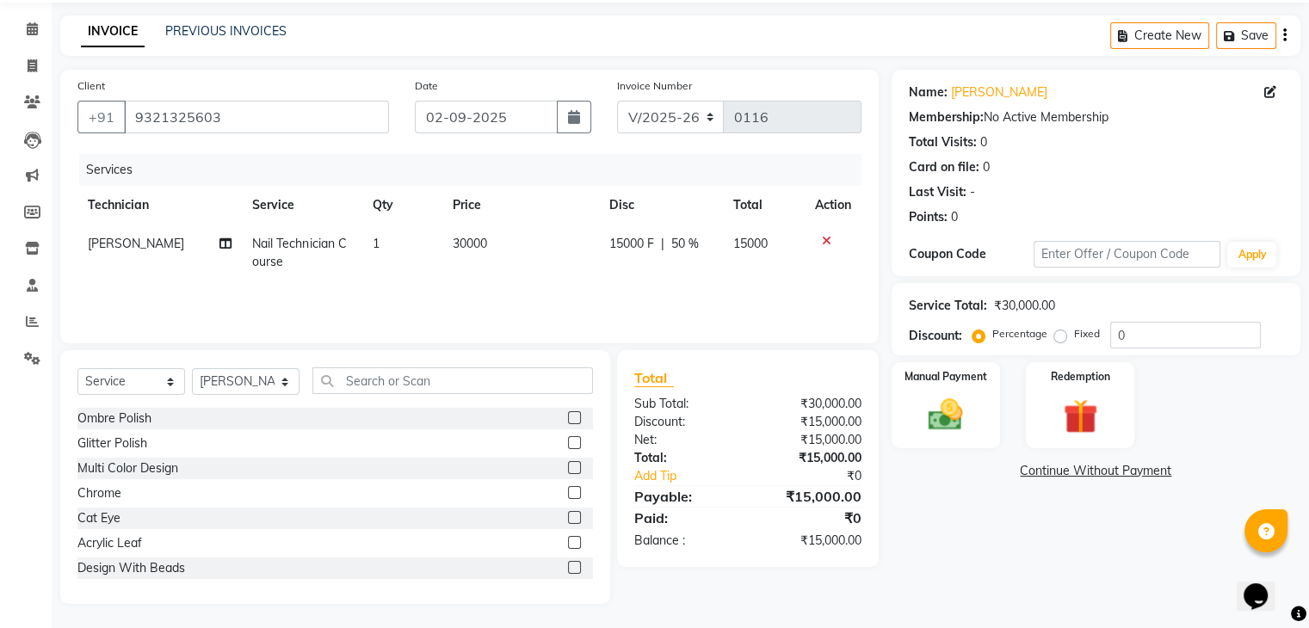
scroll to position [62, 0]
click at [946, 405] on img at bounding box center [945, 413] width 58 height 41
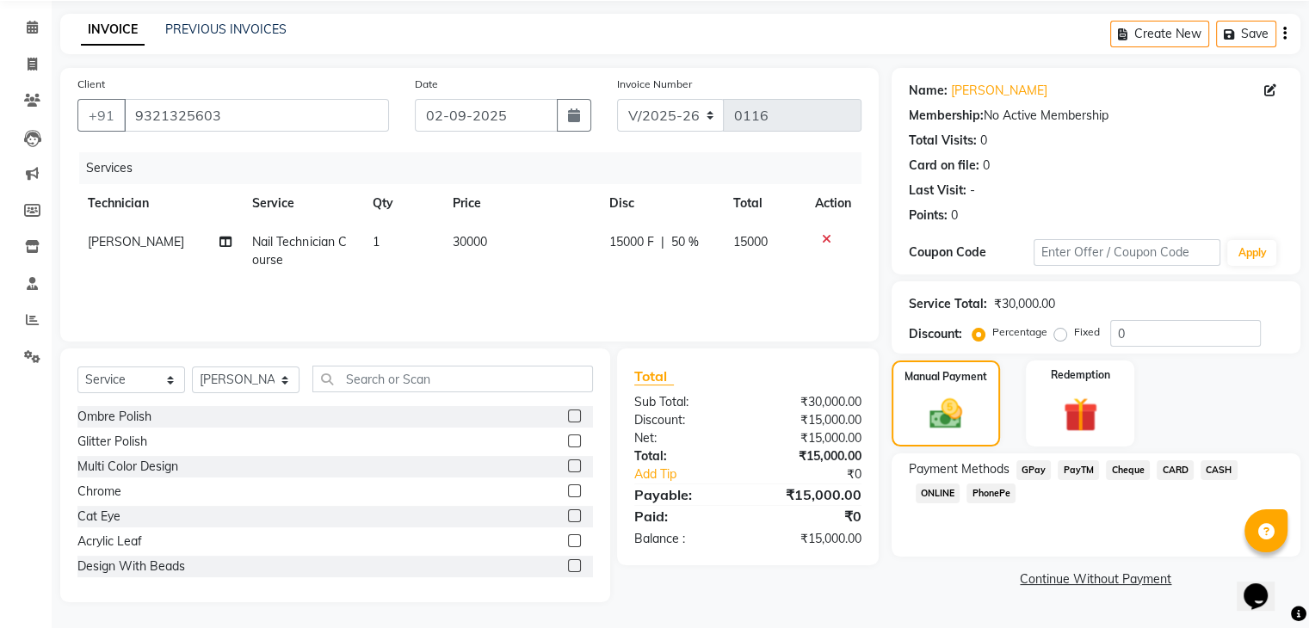
click at [1033, 466] on span "GPay" at bounding box center [1033, 470] width 35 height 20
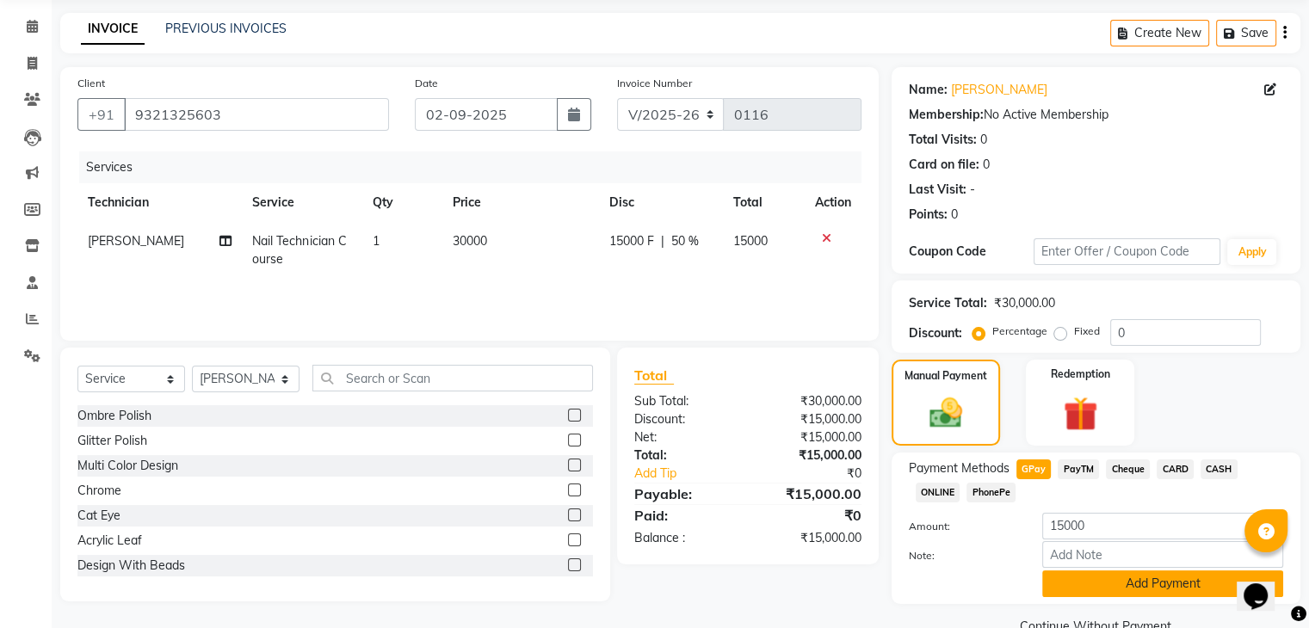
click at [1130, 582] on button "Add Payment" at bounding box center [1162, 584] width 241 height 27
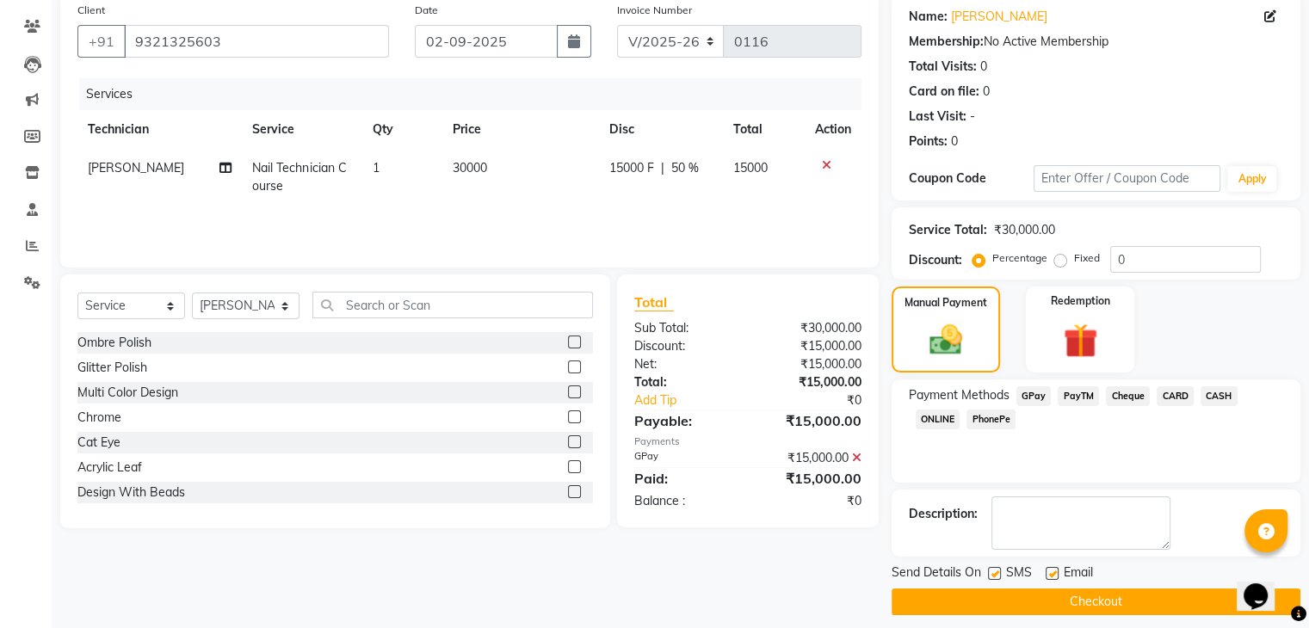
scroll to position [147, 0]
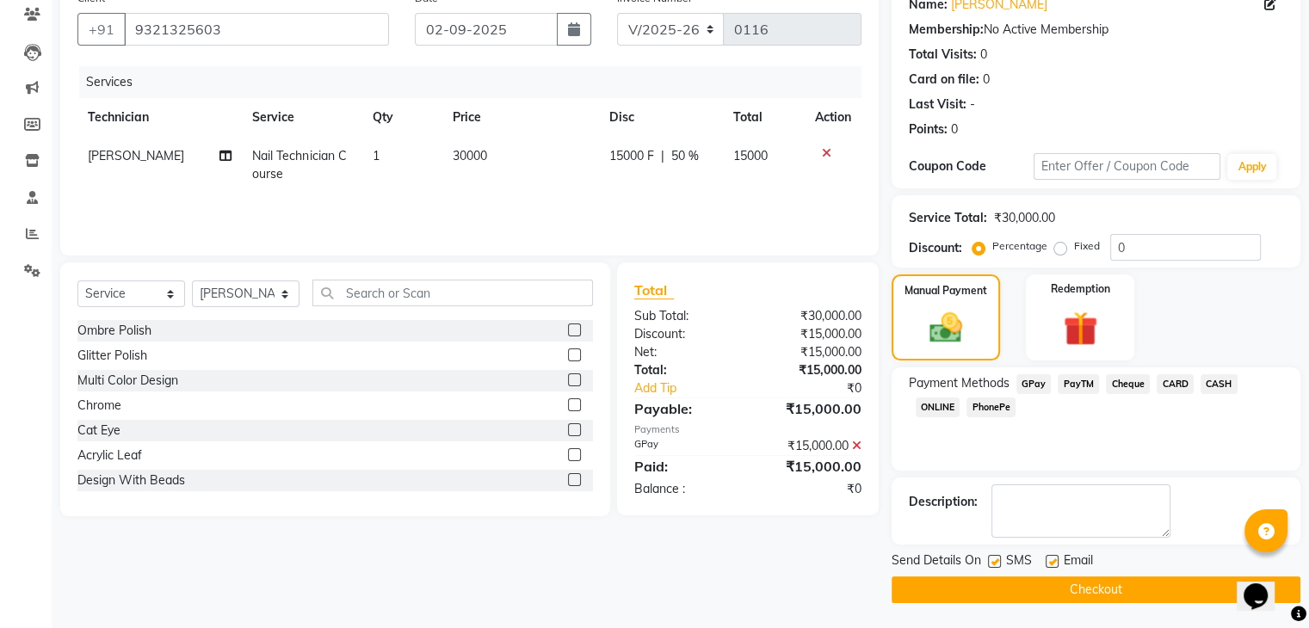
click at [1130, 582] on button "Checkout" at bounding box center [1095, 590] width 409 height 27
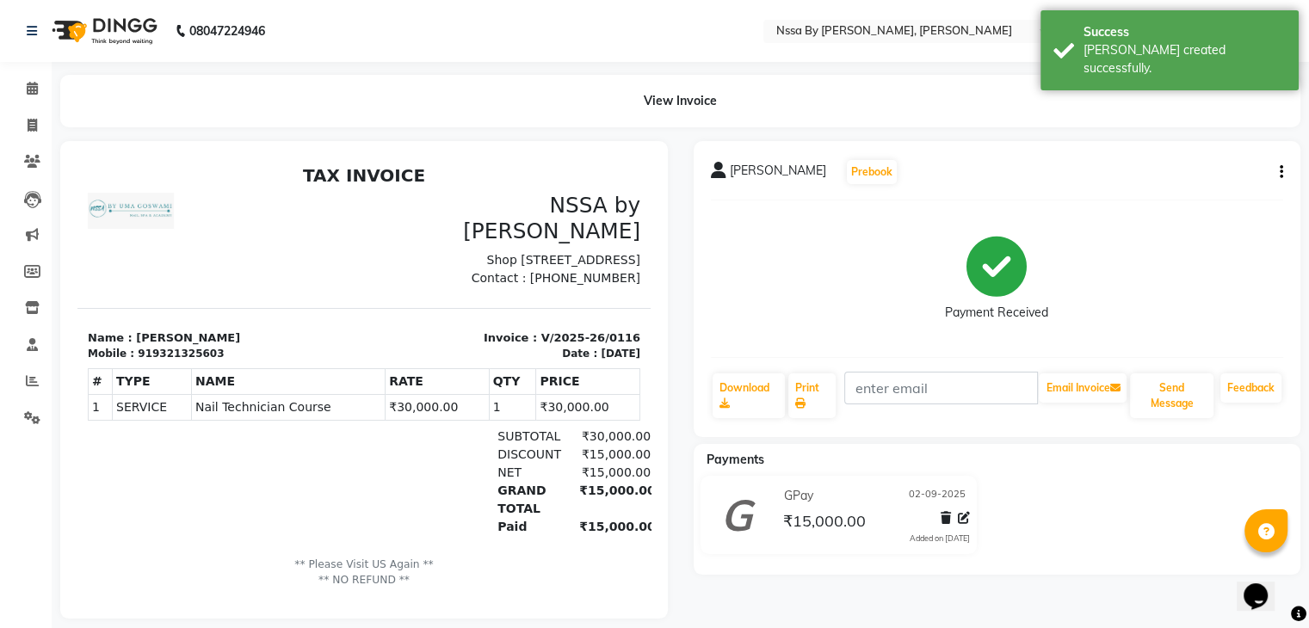
click at [392, 571] on p "** Please Visit US Again ** ** NO REFUND **" at bounding box center [364, 573] width 552 height 32
